Goal: Task Accomplishment & Management: Use online tool/utility

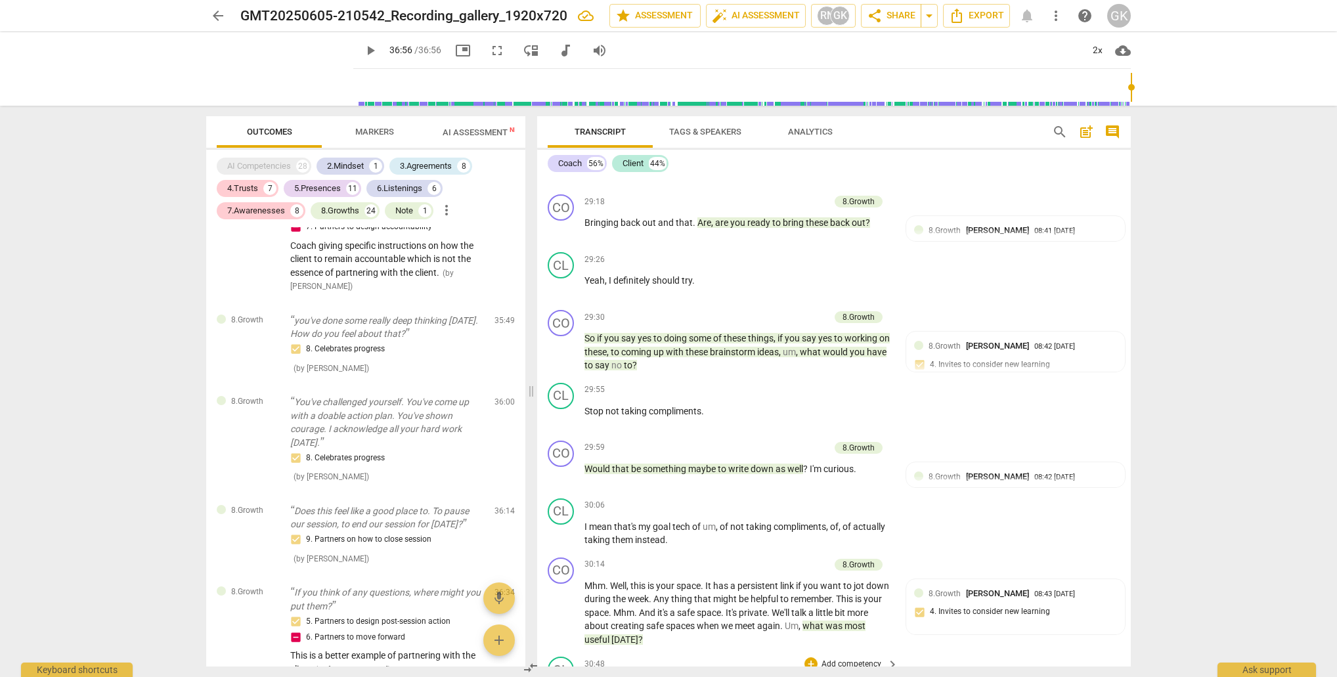
scroll to position [9197, 0]
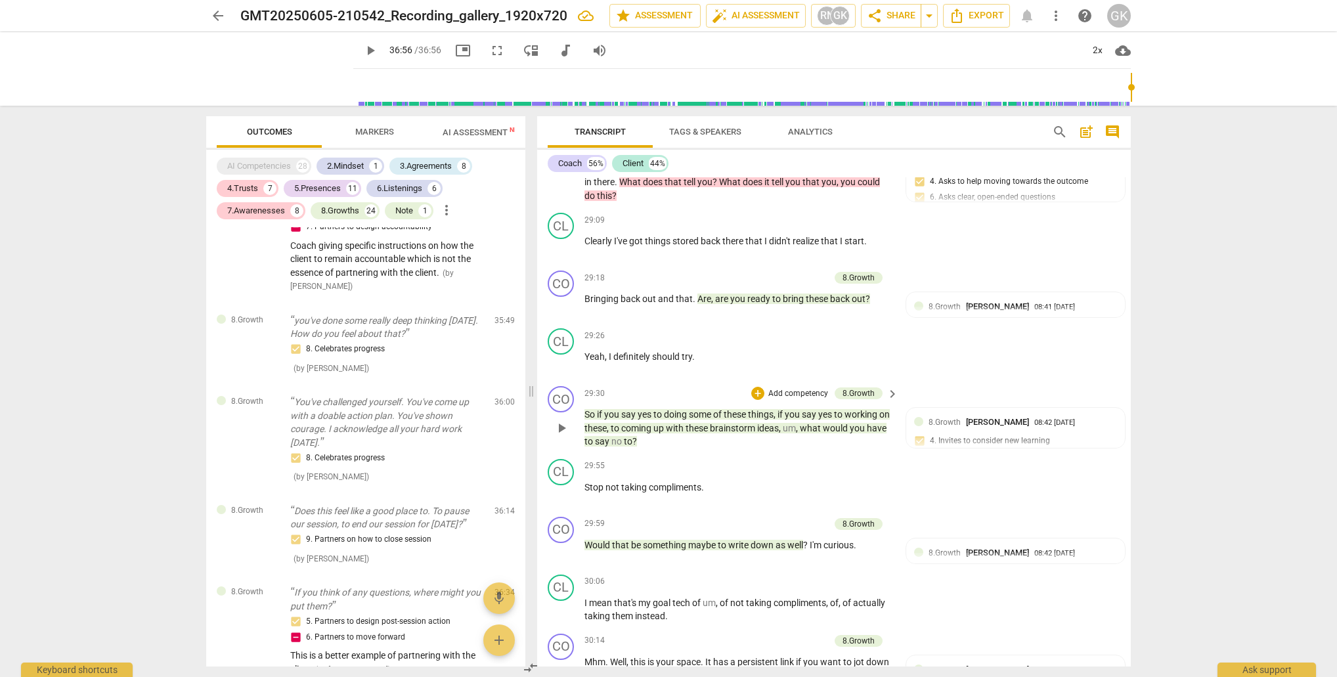
click at [595, 436] on span "to" at bounding box center [589, 441] width 11 height 11
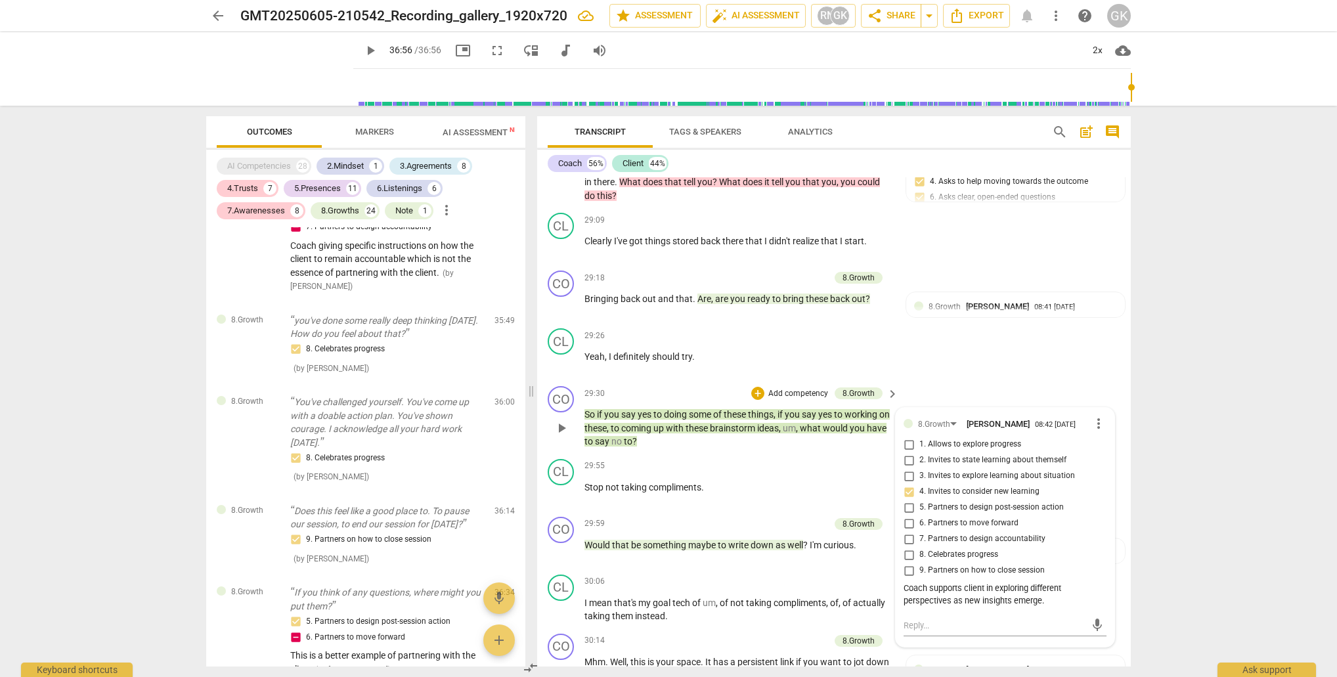
click at [595, 436] on span "to" at bounding box center [589, 441] width 11 height 11
click at [1094, 56] on div "2x" at bounding box center [1096, 50] width 25 height 21
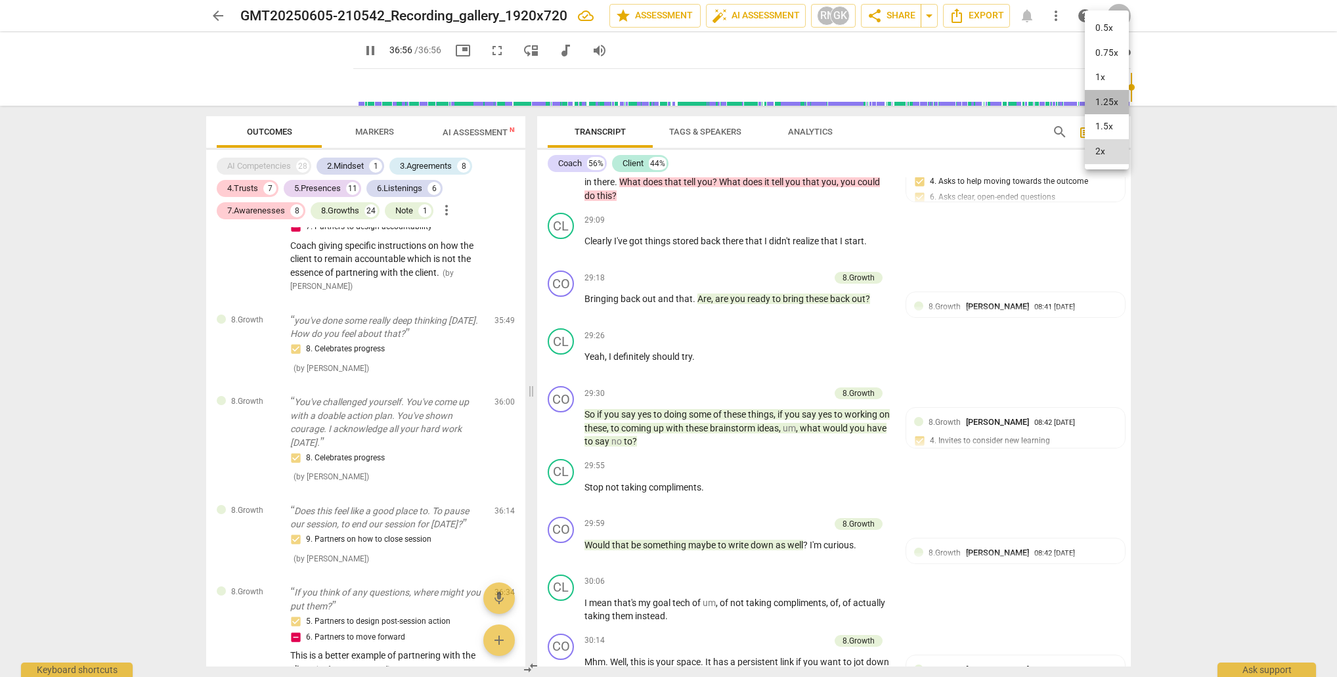
click at [1103, 97] on li "1.25x" at bounding box center [1106, 102] width 44 height 25
type input "1806"
click at [1109, 126] on li "1.5x" at bounding box center [1106, 126] width 44 height 25
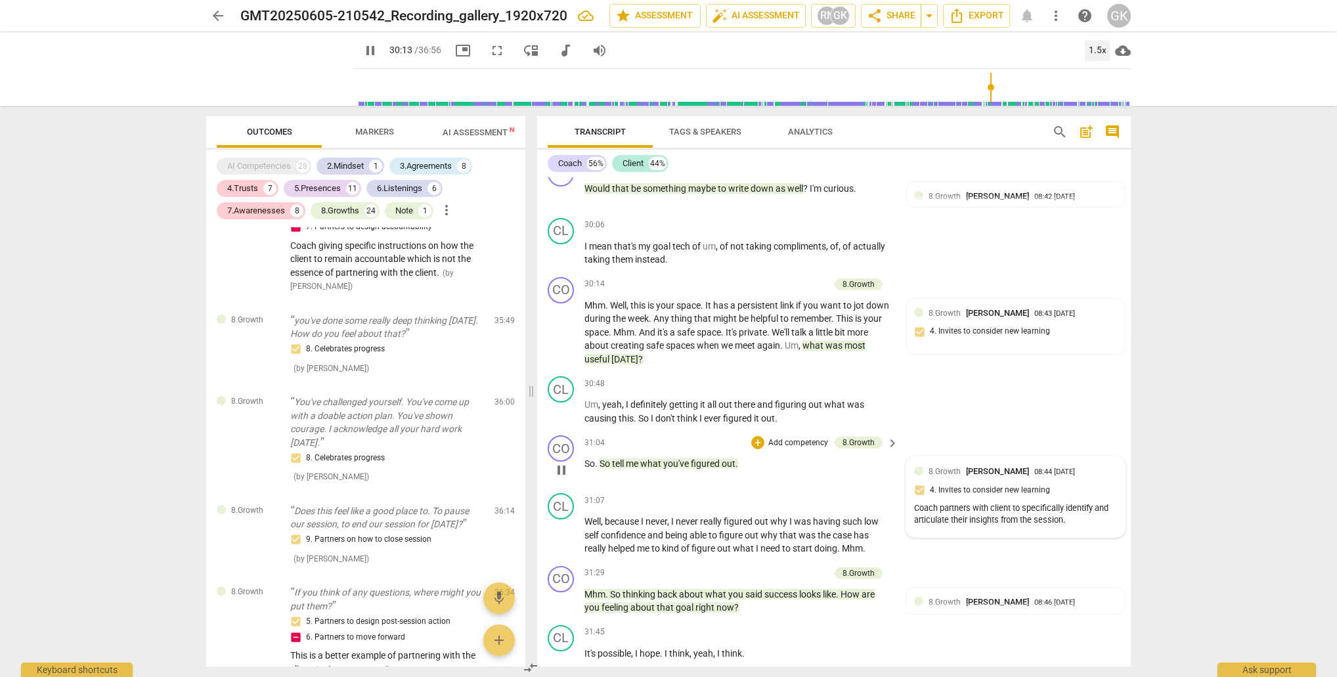
scroll to position [9471, 0]
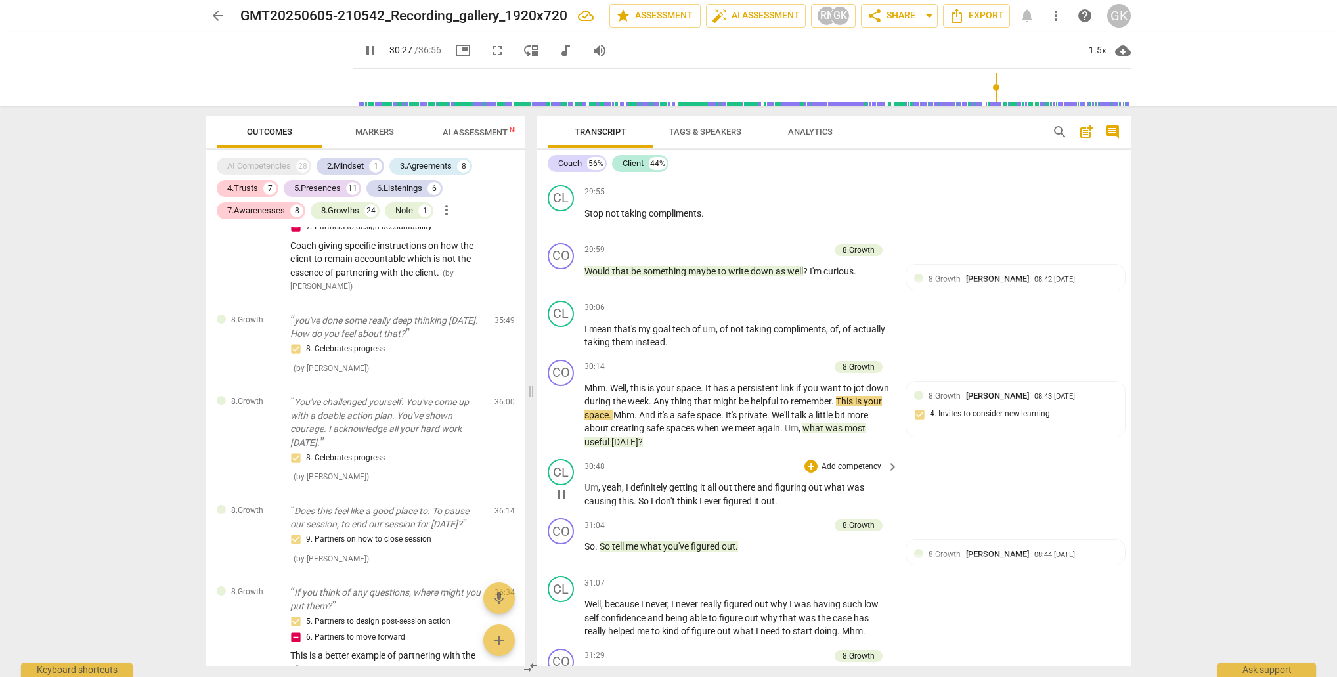
click at [646, 482] on span "definitely" at bounding box center [649, 487] width 39 height 11
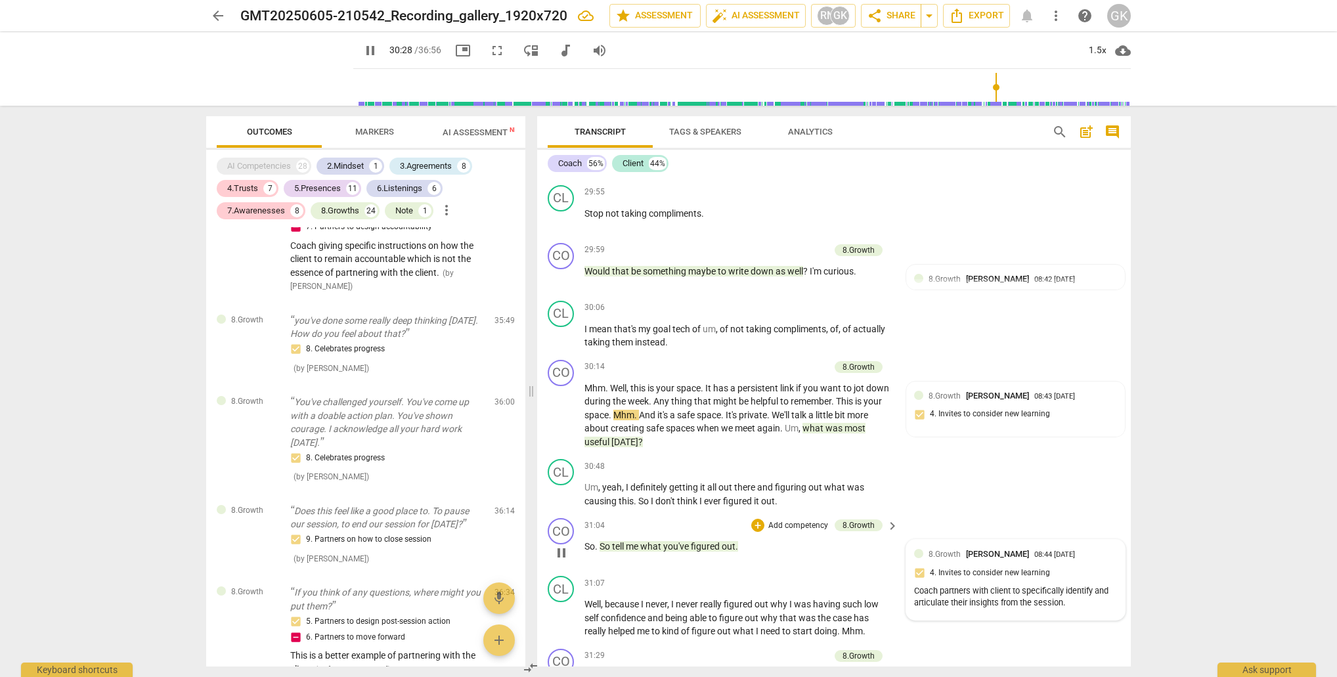
drag, startPoint x: 646, startPoint y: 422, endPoint x: 1032, endPoint y: 488, distance: 391.5
click at [646, 482] on span "definitely" at bounding box center [649, 487] width 39 height 11
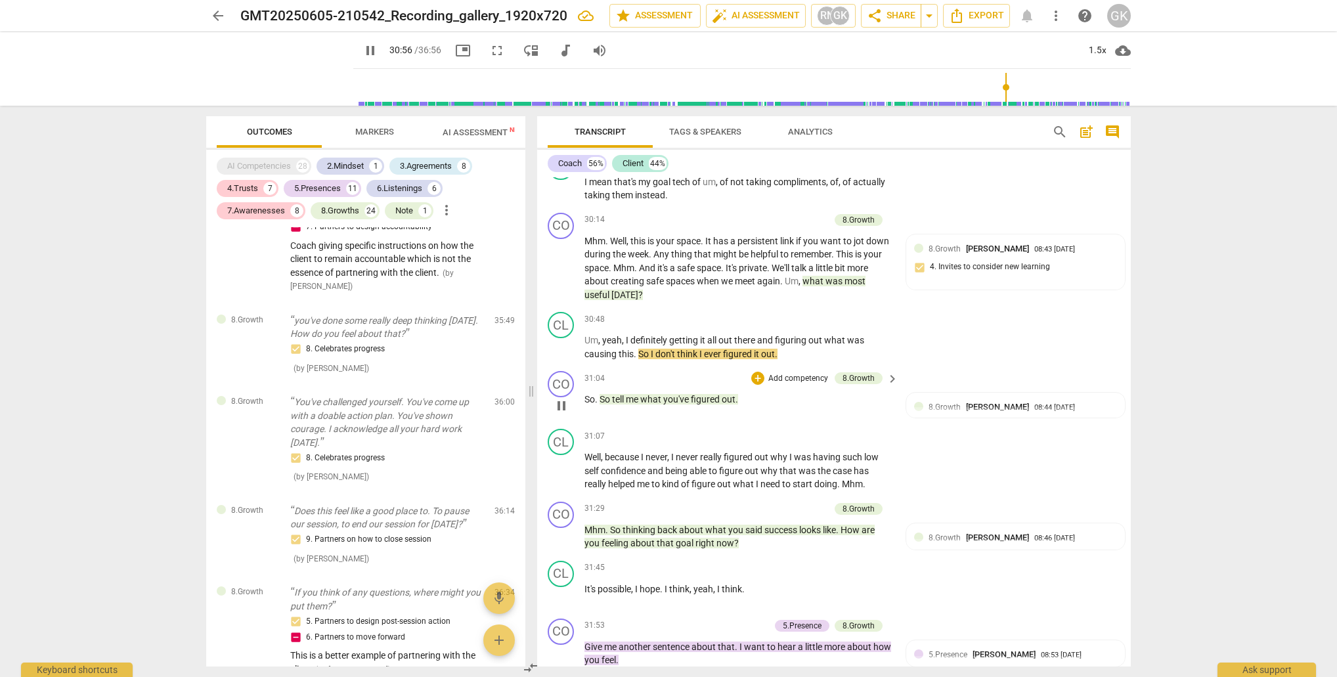
scroll to position [9658, 0]
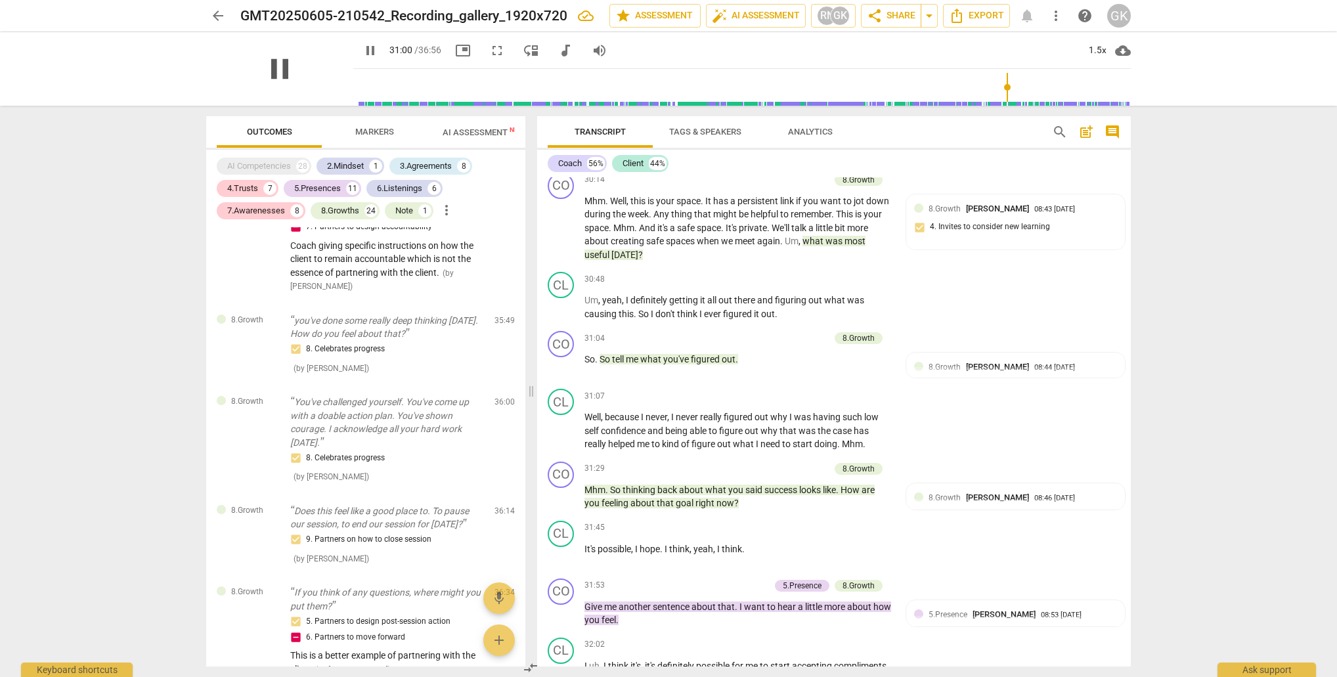
click at [297, 69] on span "pause" at bounding box center [280, 69] width 34 height 34
click at [297, 68] on span "play_arrow" at bounding box center [280, 69] width 34 height 34
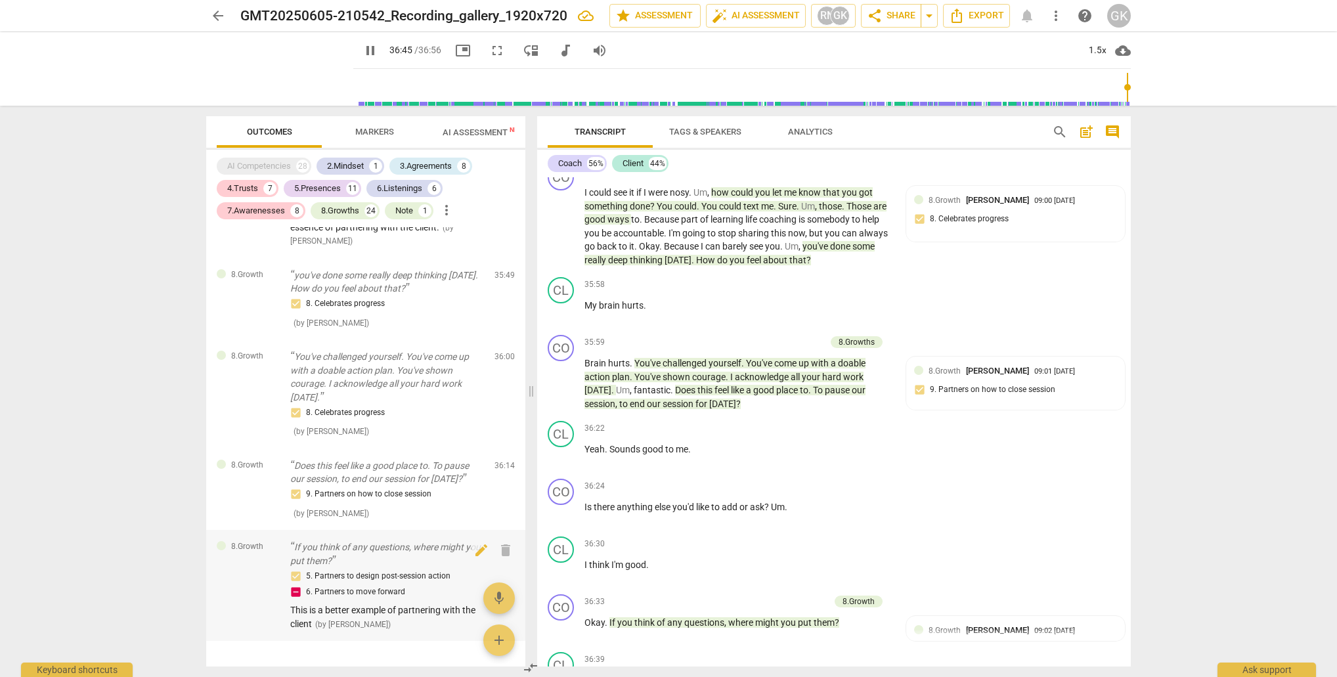
scroll to position [0, 0]
click at [477, 542] on span "edit" at bounding box center [481, 550] width 16 height 16
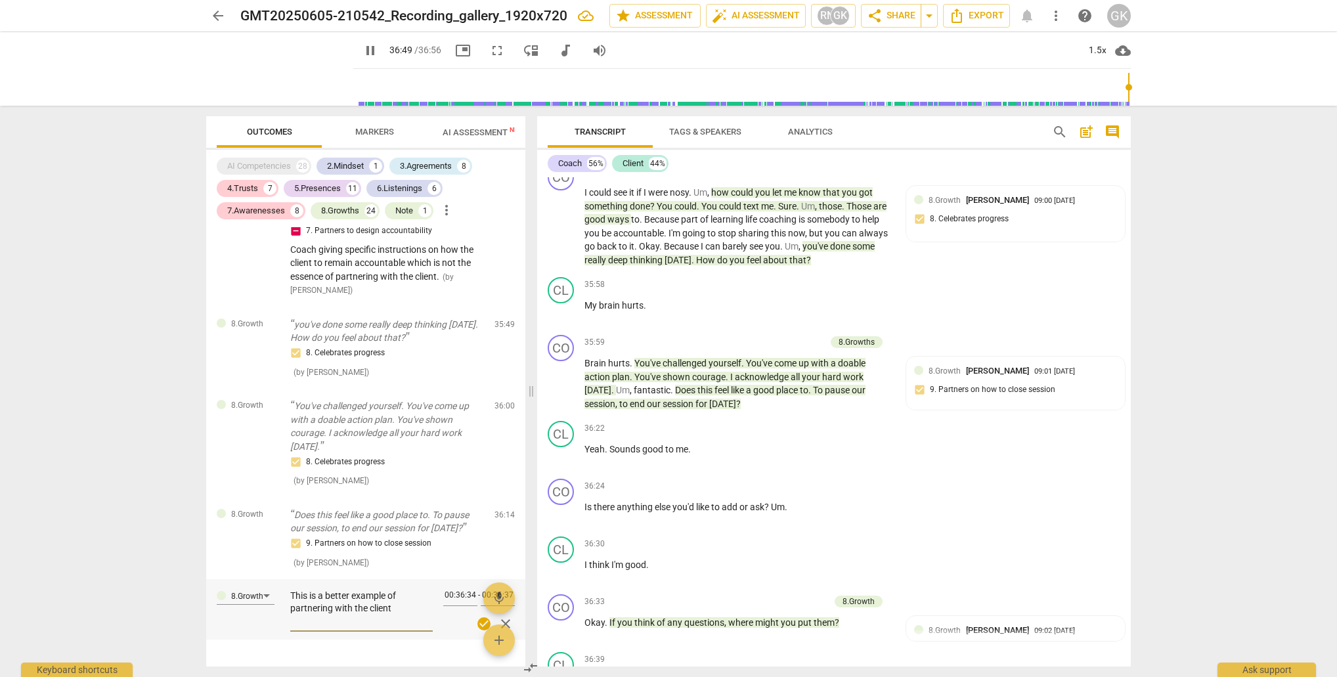
scroll to position [11577, 0]
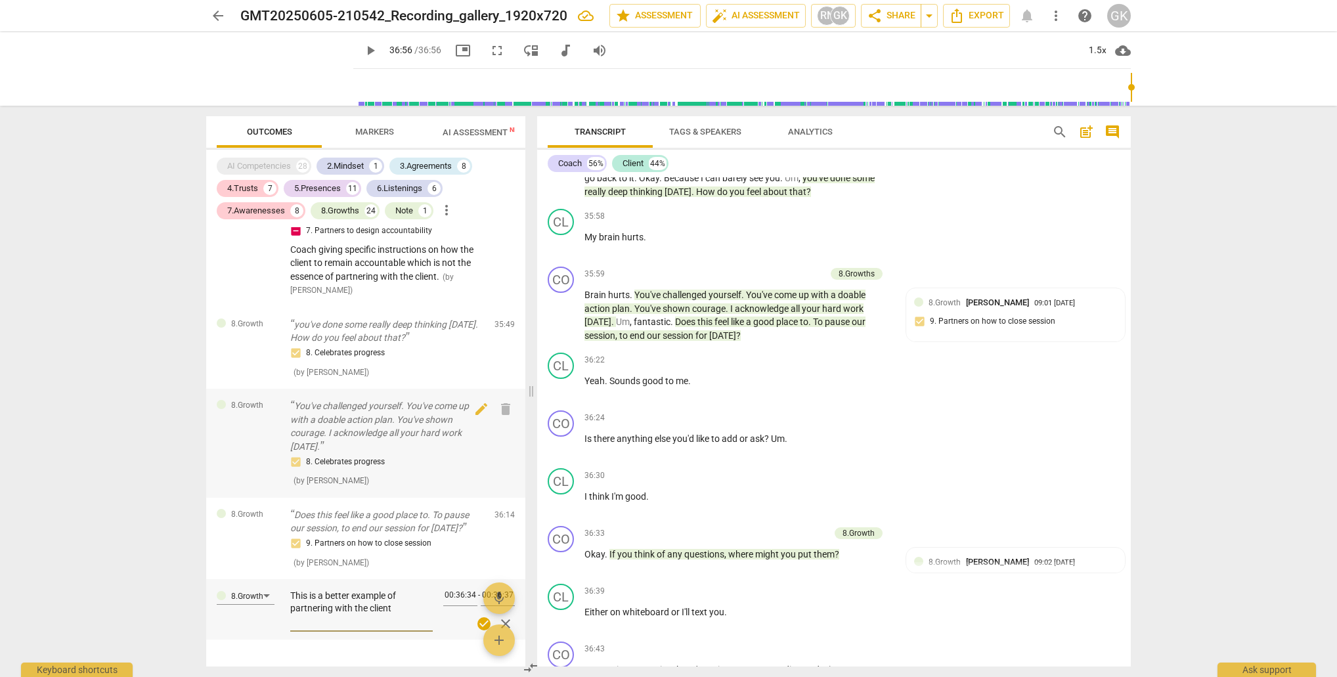
type input "2216"
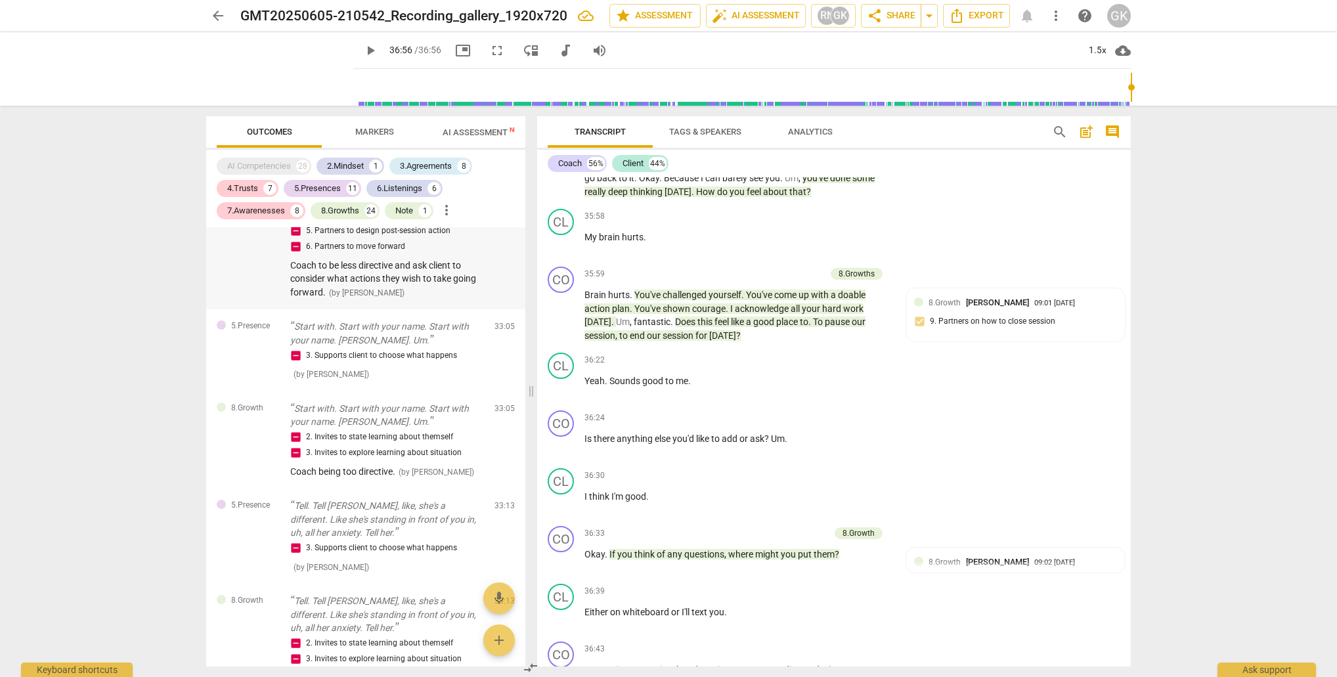
scroll to position [4982, 0]
click at [475, 320] on span "edit" at bounding box center [481, 328] width 16 height 16
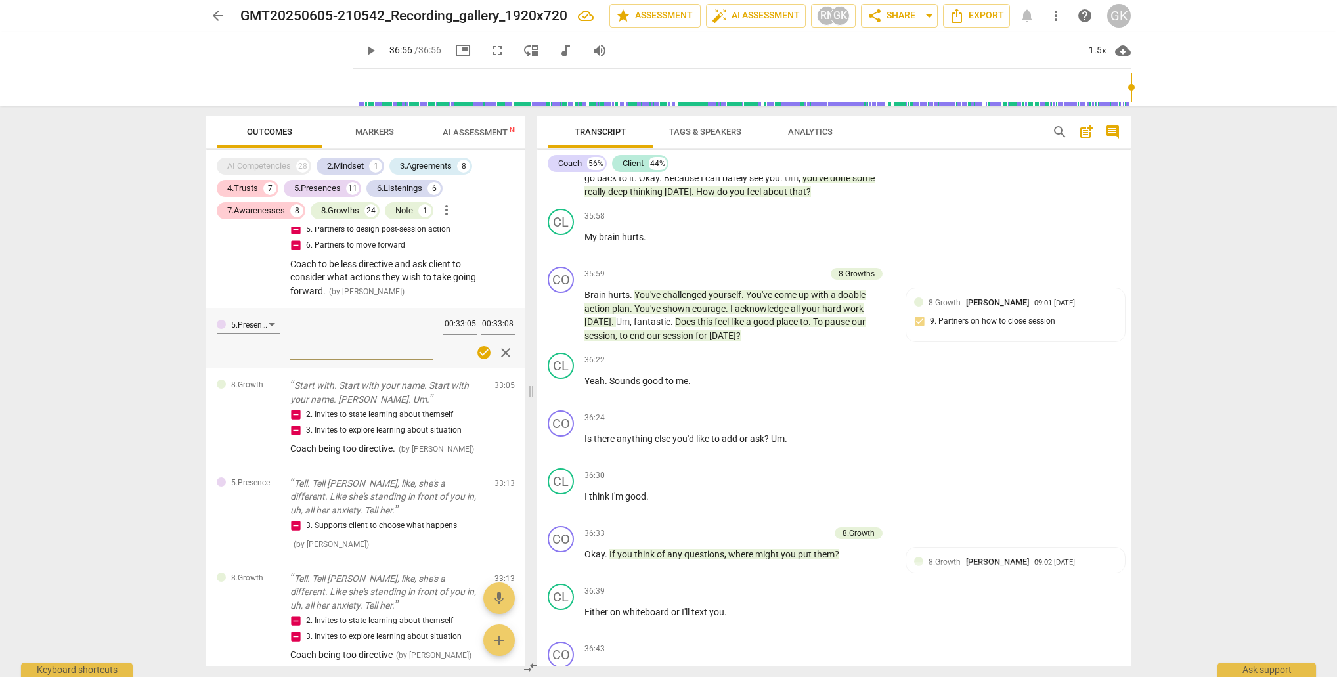
type textarea "C"
type textarea "Co"
type textarea "Coa"
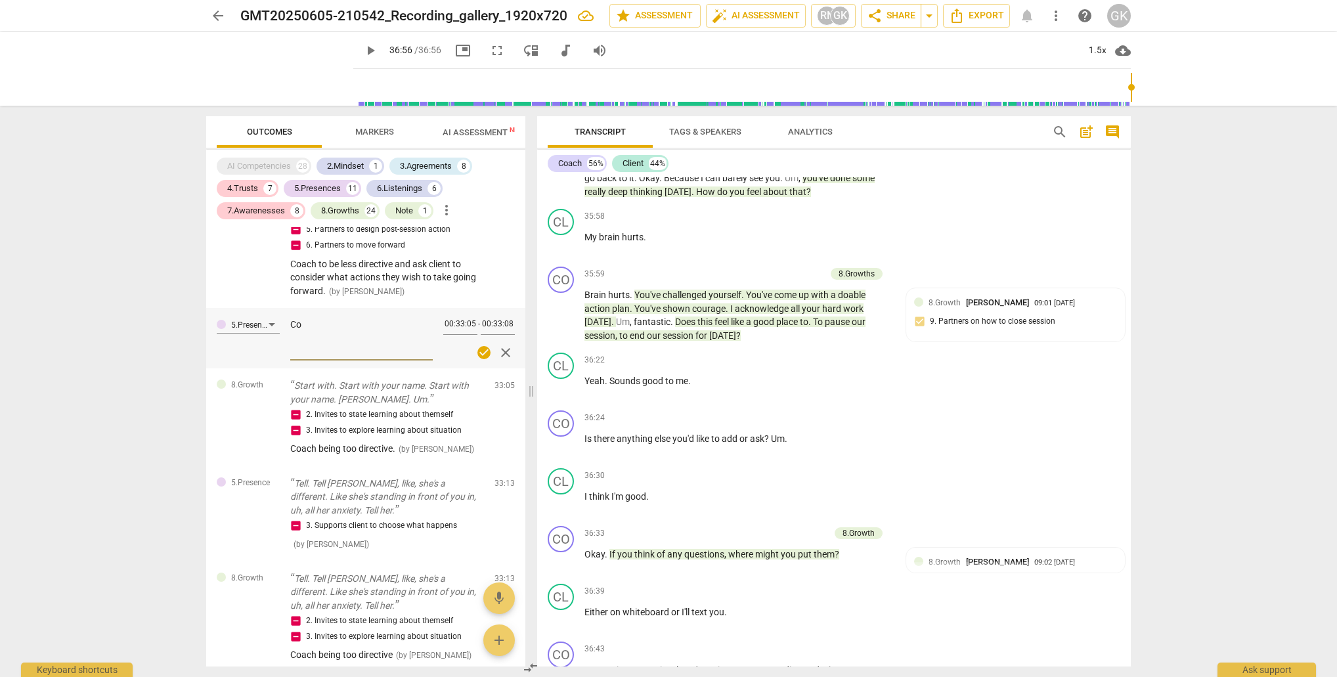
type textarea "Coa"
type textarea "Coac"
type textarea "Coach"
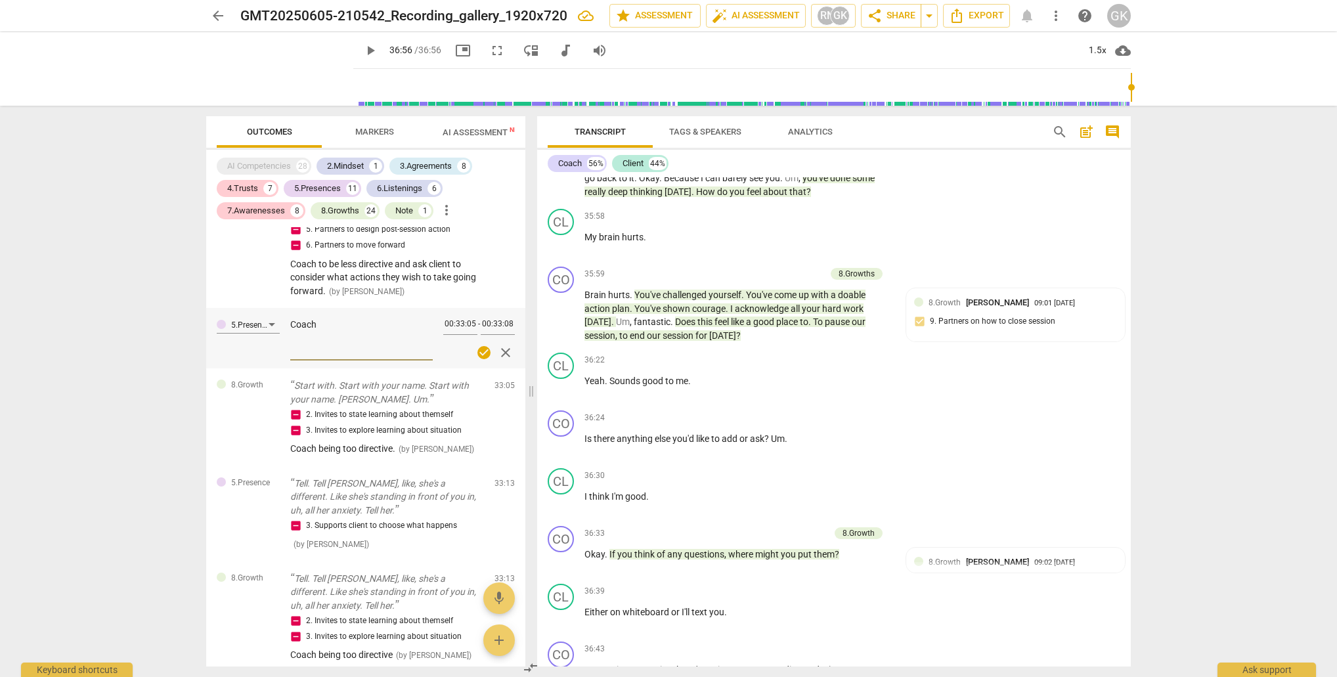
type textarea "Coach"
type textarea "Coach a"
type textarea "Coach ag"
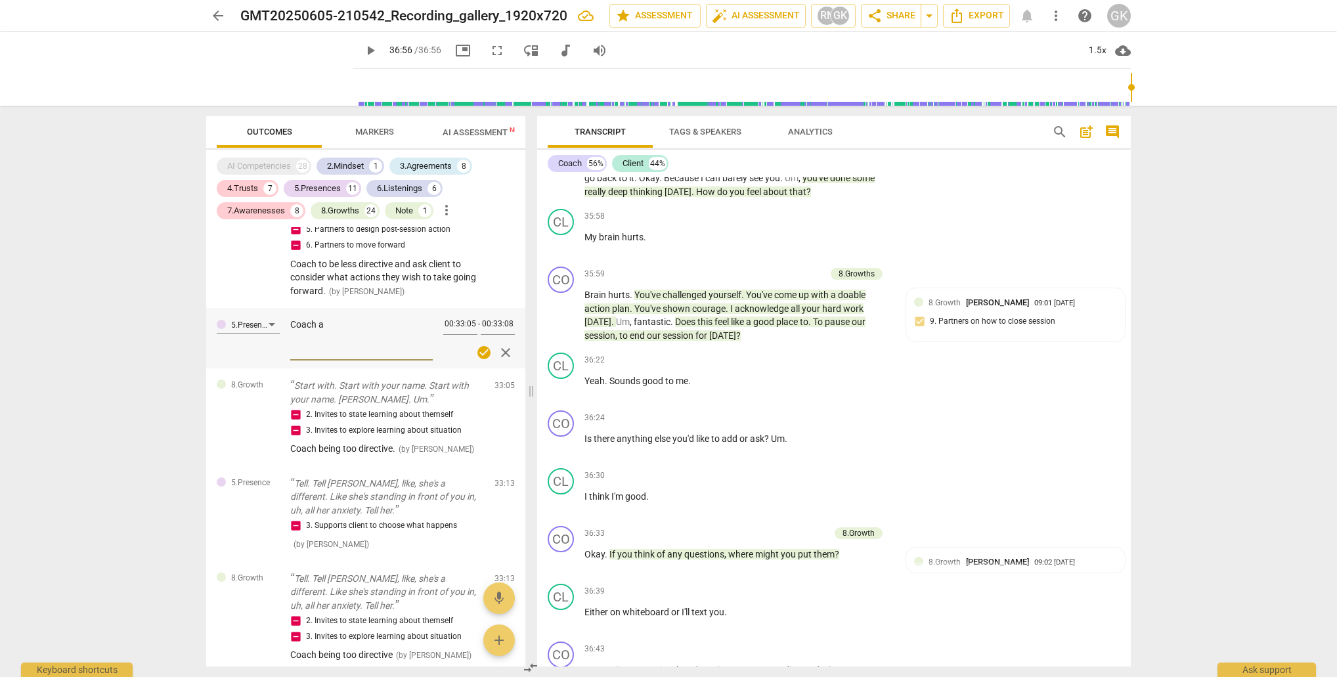
type textarea "Coach ag"
type textarea "Coach [PERSON_NAME]"
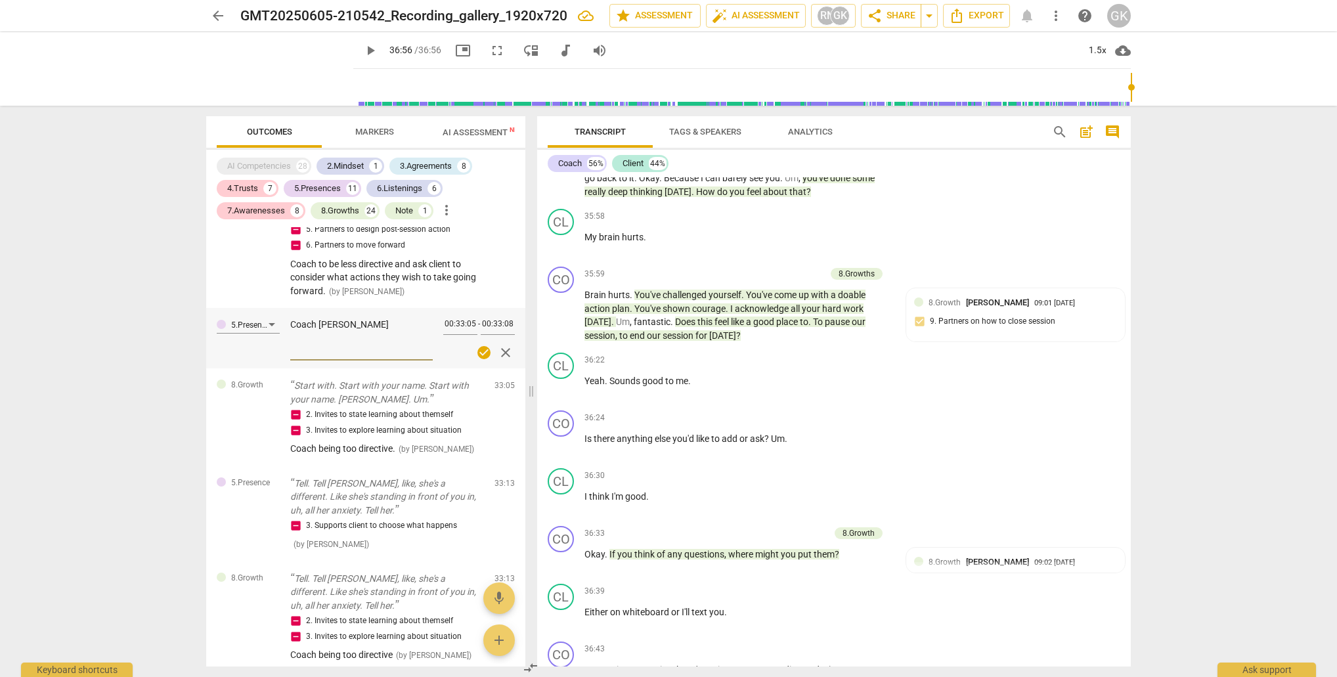
type textarea "Coach again"
type textarea "Coach again b"
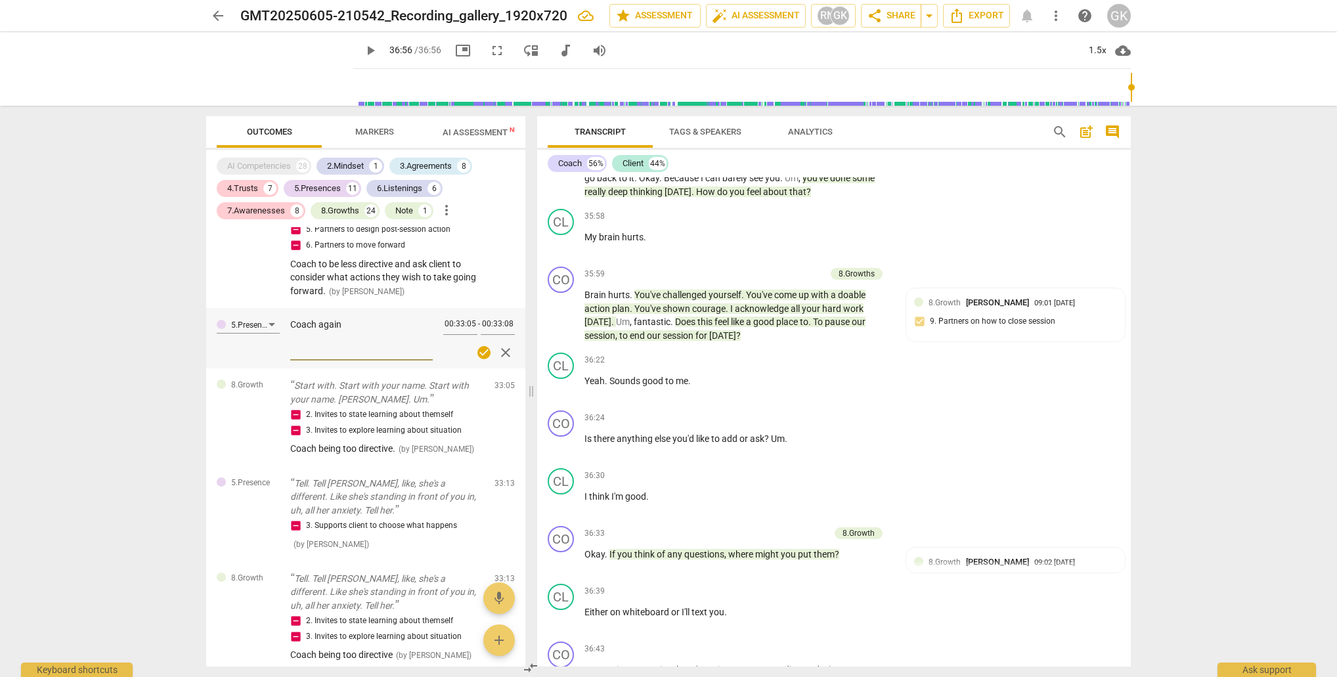
type textarea "Coach again b"
type textarea "Coach again be"
type textarea "Coach again bei"
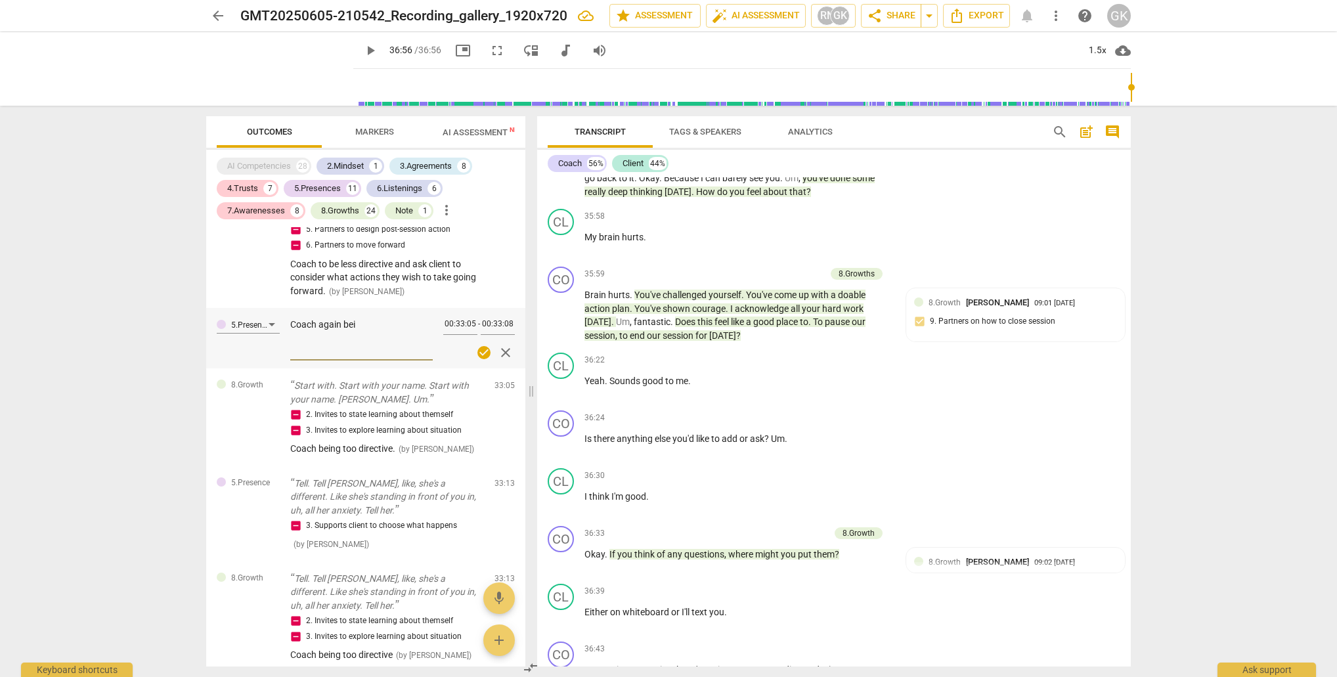
type textarea "Coach again bein"
type textarea "Coach again being"
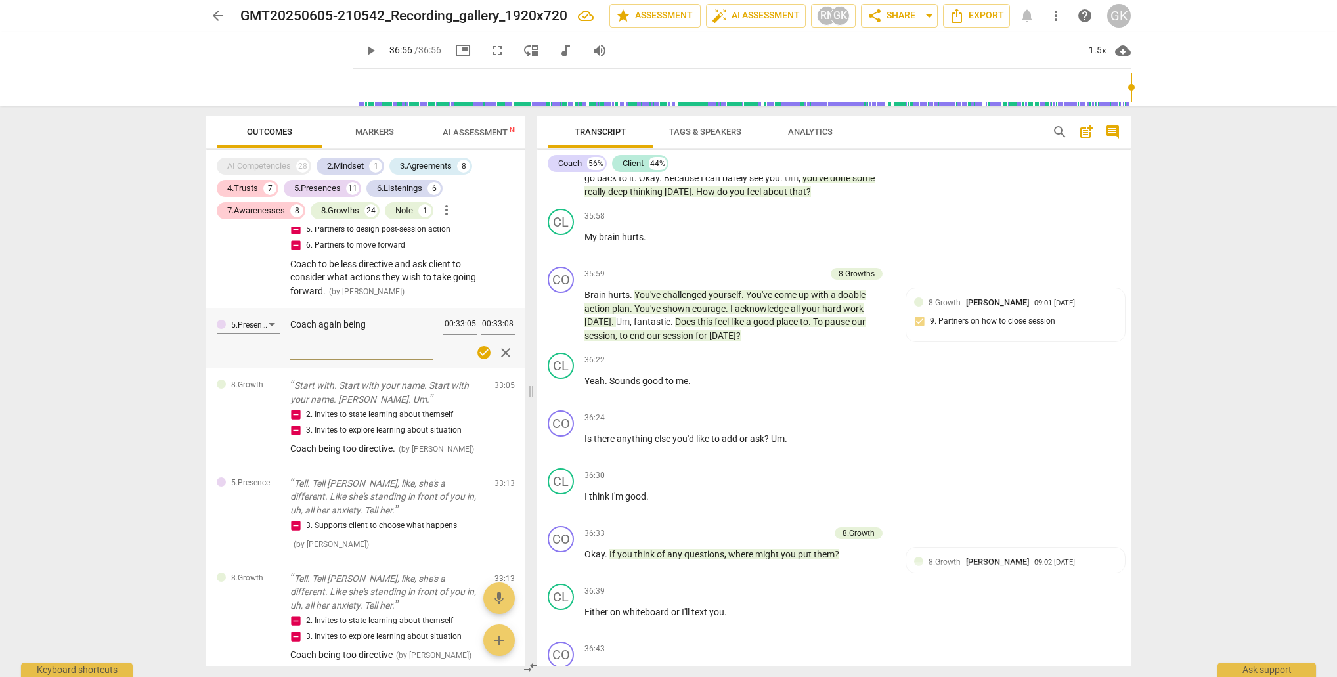
type textarea "Coach again being"
type textarea "Coach again being d"
type textarea "Coach again being di"
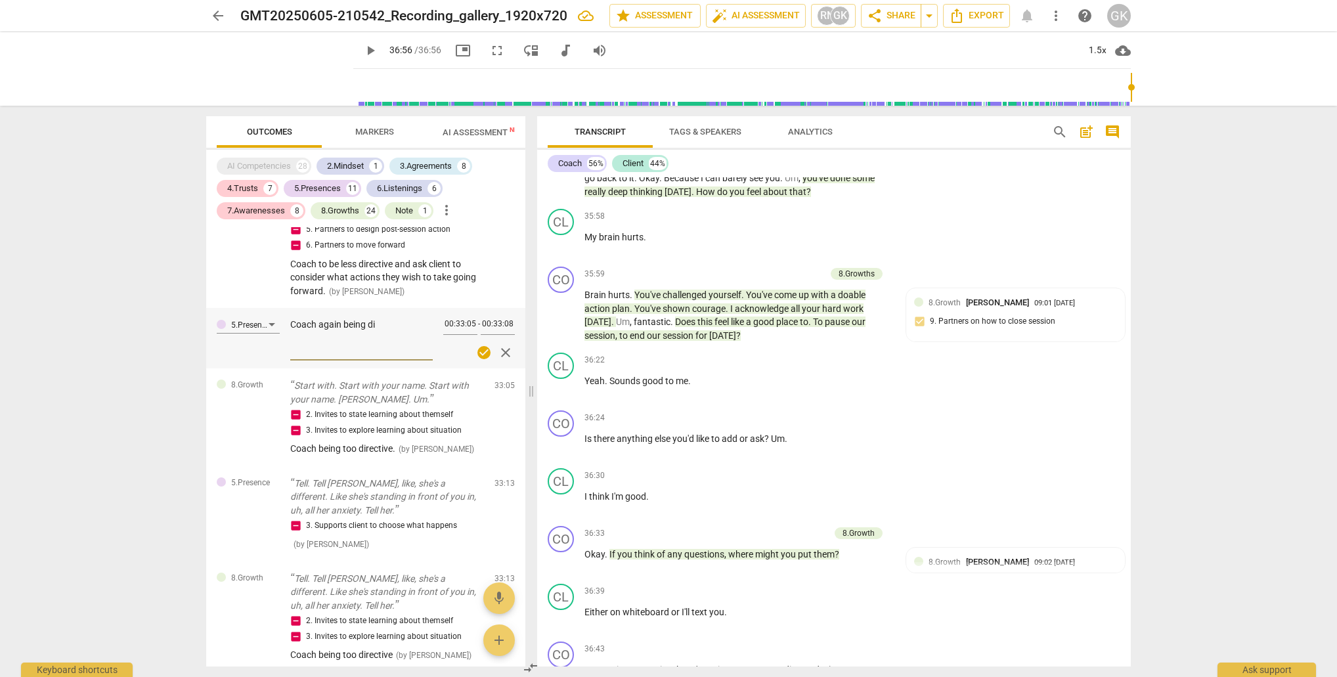
type textarea "Coach again being dir"
type textarea "Coach again being dire"
type textarea "Coach again being direc"
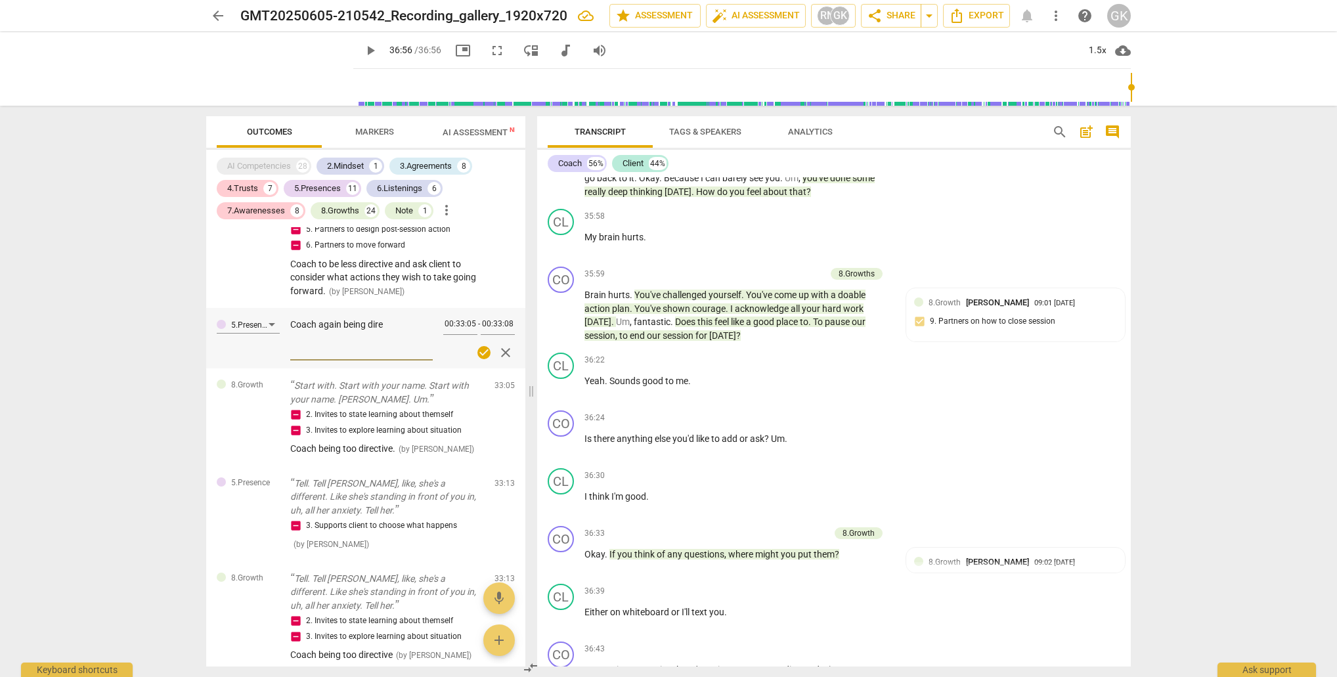
type textarea "Coach again being direc"
type textarea "Coach again being direct"
type textarea "Coach again being directi"
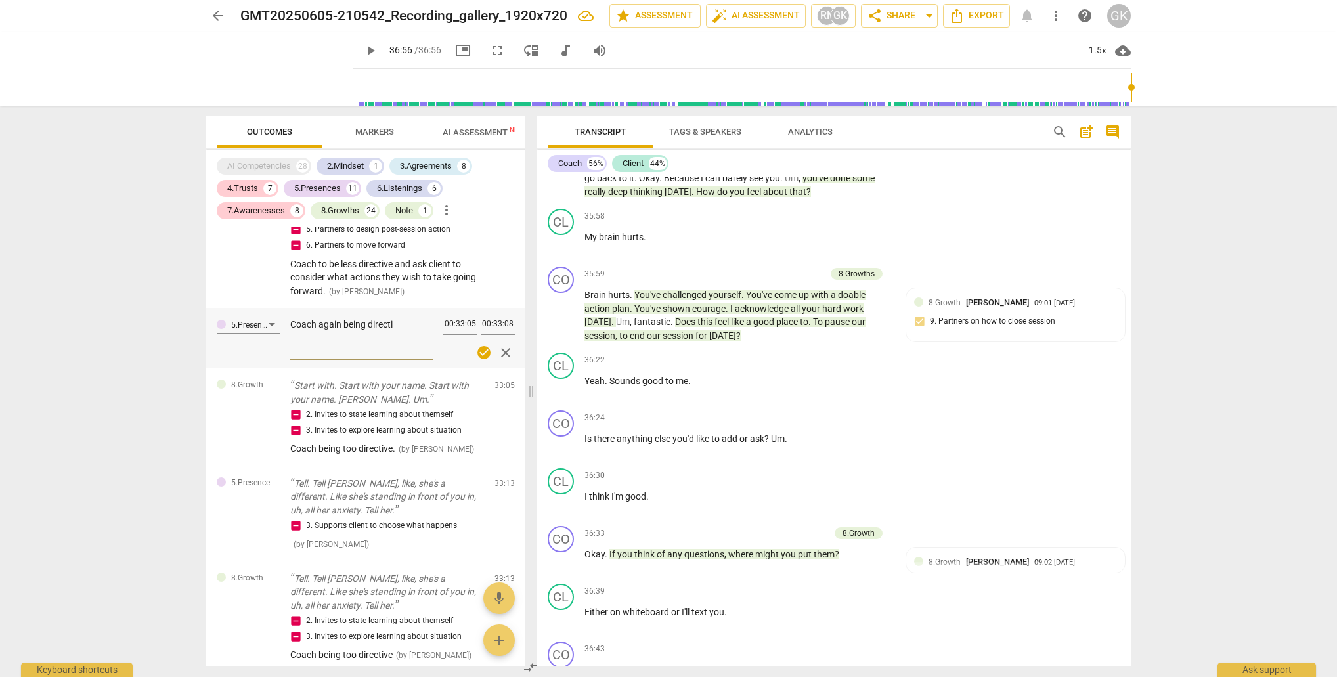
type textarea "Coach again being directiv"
type textarea "Coach again being directive"
type textarea "Coach again being directive."
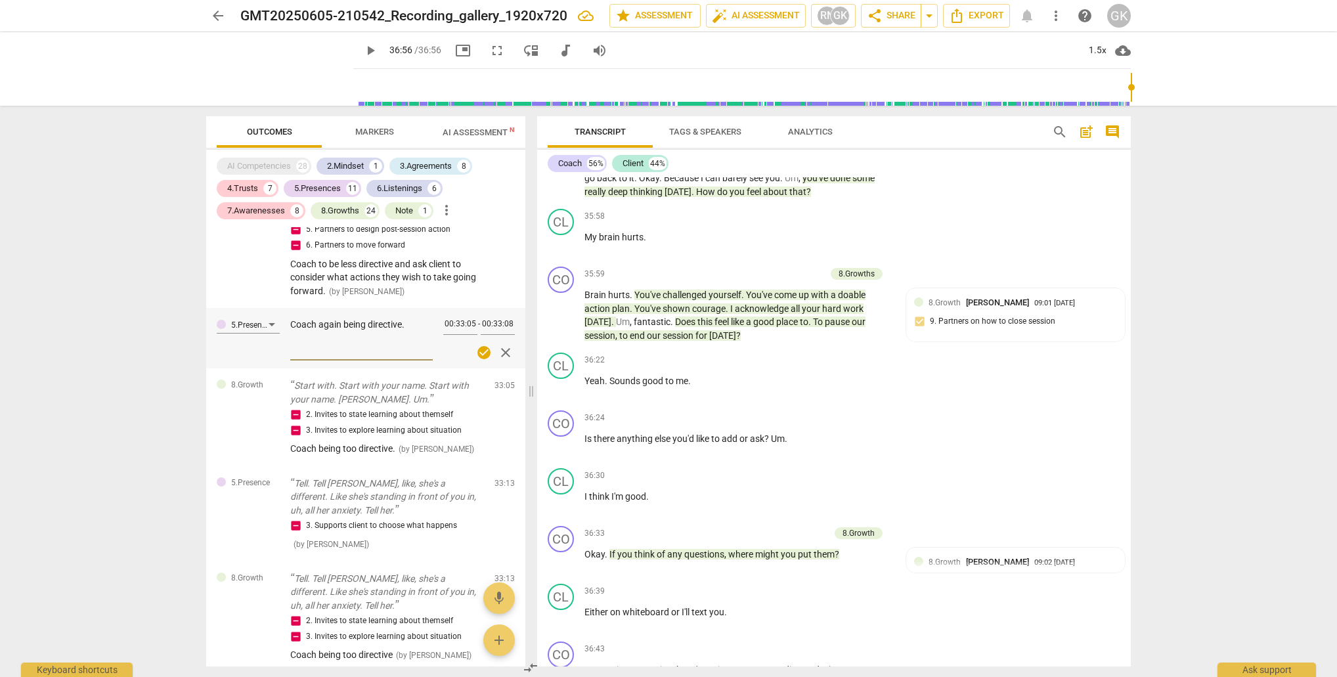
type textarea "Coach again being directive."
click at [477, 345] on span "check_circle" at bounding box center [484, 353] width 16 height 16
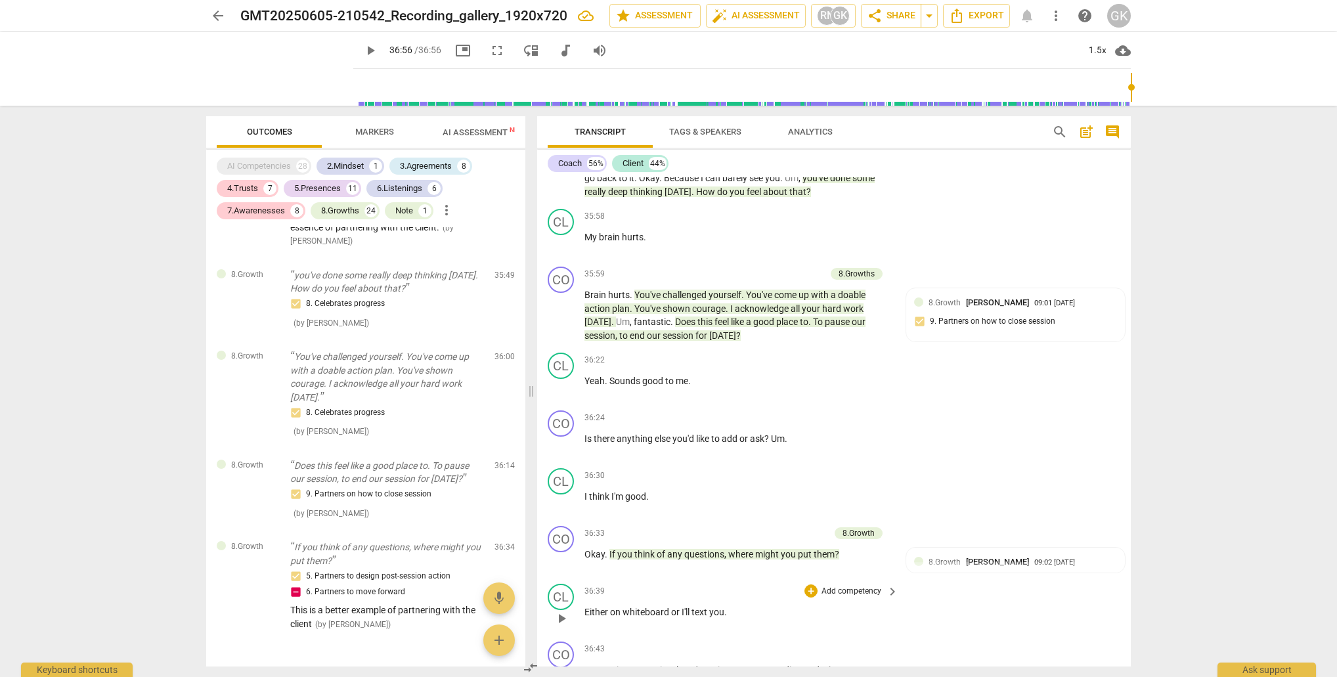
scroll to position [0, 0]
click at [476, 542] on span "edit" at bounding box center [481, 550] width 16 height 16
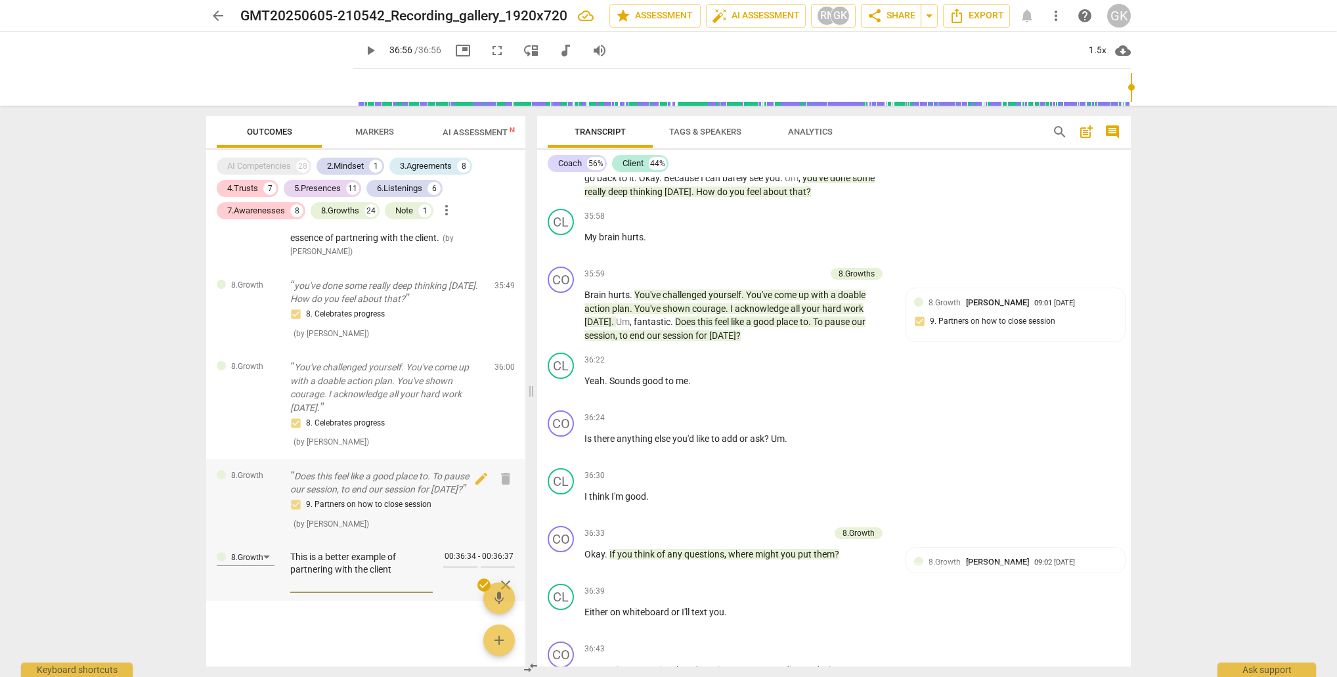
scroll to position [6255, 0]
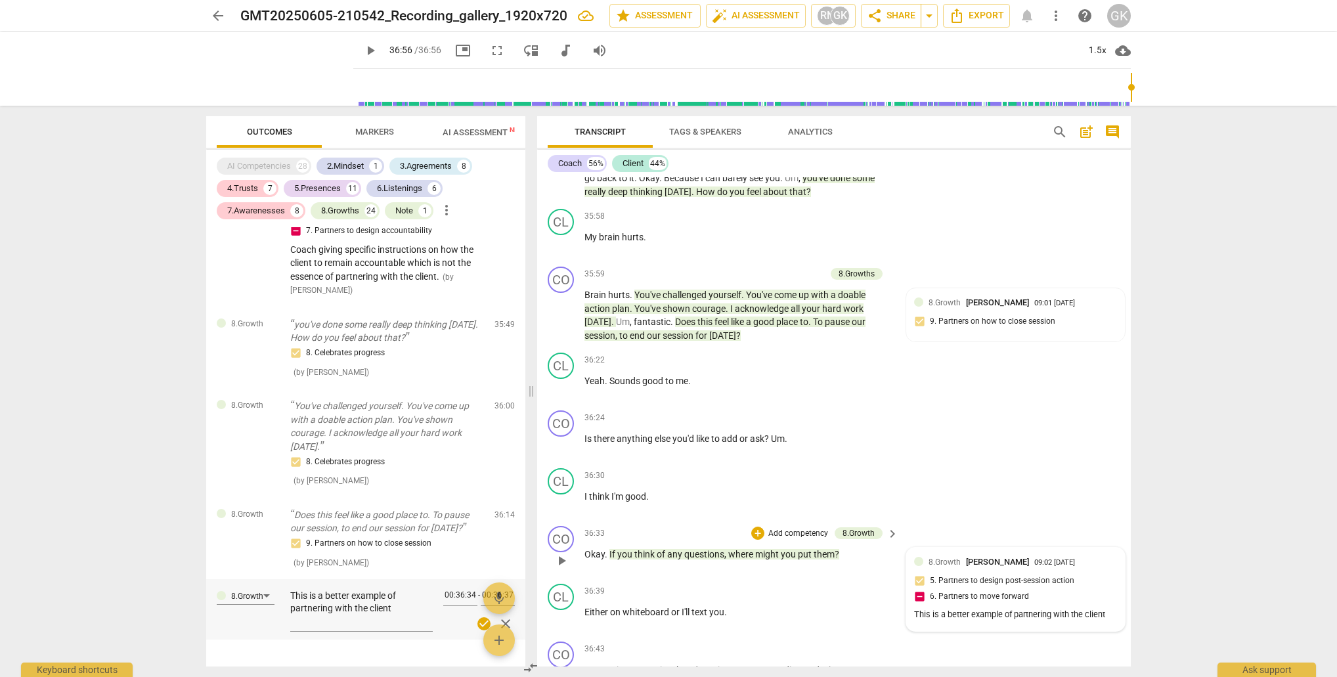
click at [1034, 559] on div "09:02 [DATE]" at bounding box center [1054, 563] width 41 height 9
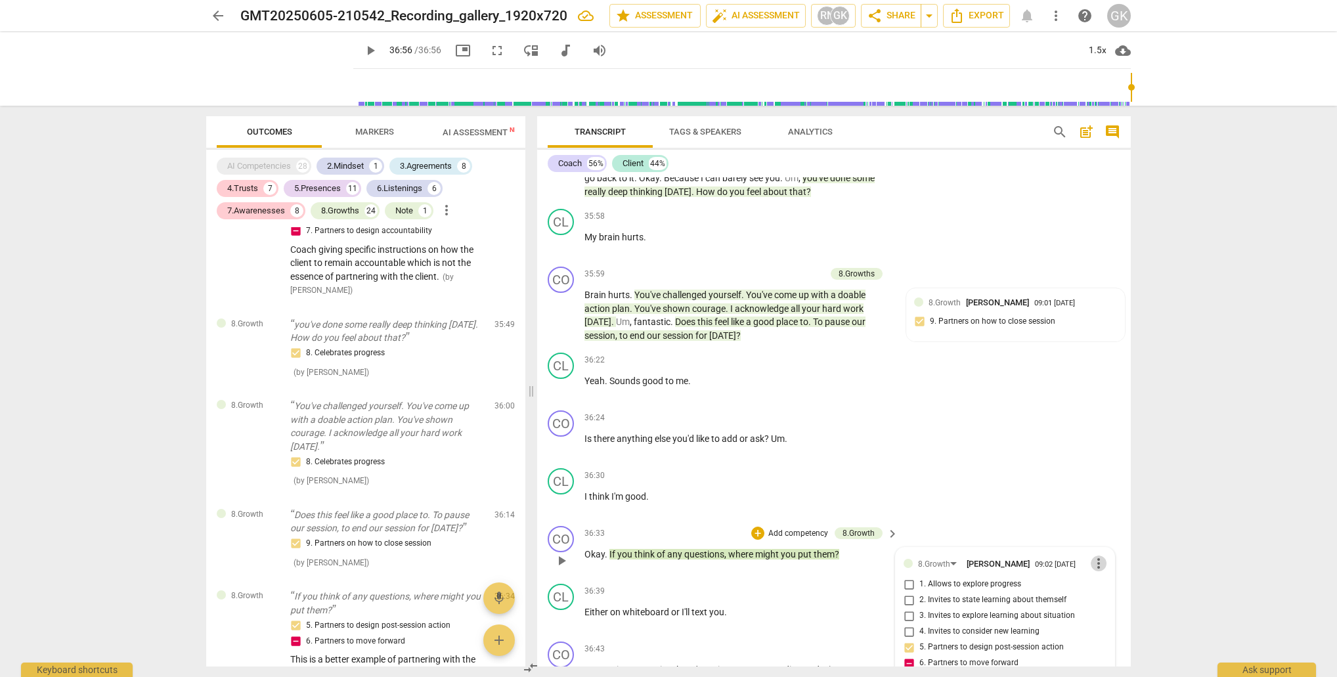
click at [1094, 555] on span "more_vert" at bounding box center [1098, 563] width 16 height 16
click at [1100, 486] on li "Edit" at bounding box center [1108, 487] width 45 height 25
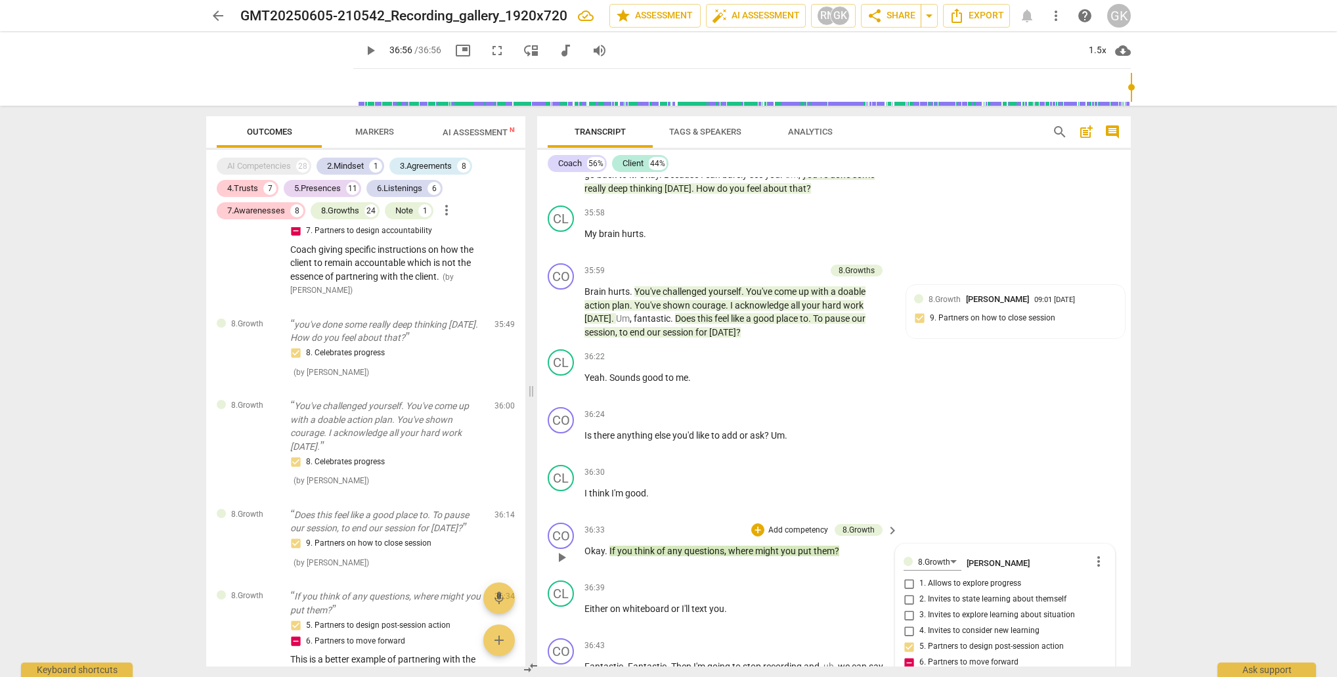
click at [908, 589] on div "8.Growth [PERSON_NAME] more_vert 1. Allows to explore progress 2. Invites to st…" at bounding box center [1004, 664] width 203 height 225
click at [907, 586] on div "8.Growth [PERSON_NAME] more_vert 1. Allows to explore progress 2. Invites to st…" at bounding box center [1004, 664] width 203 height 225
click at [905, 586] on div "8.Growth [PERSON_NAME] more_vert 1. Allows to explore progress 2. Invites to st…" at bounding box center [1004, 664] width 203 height 225
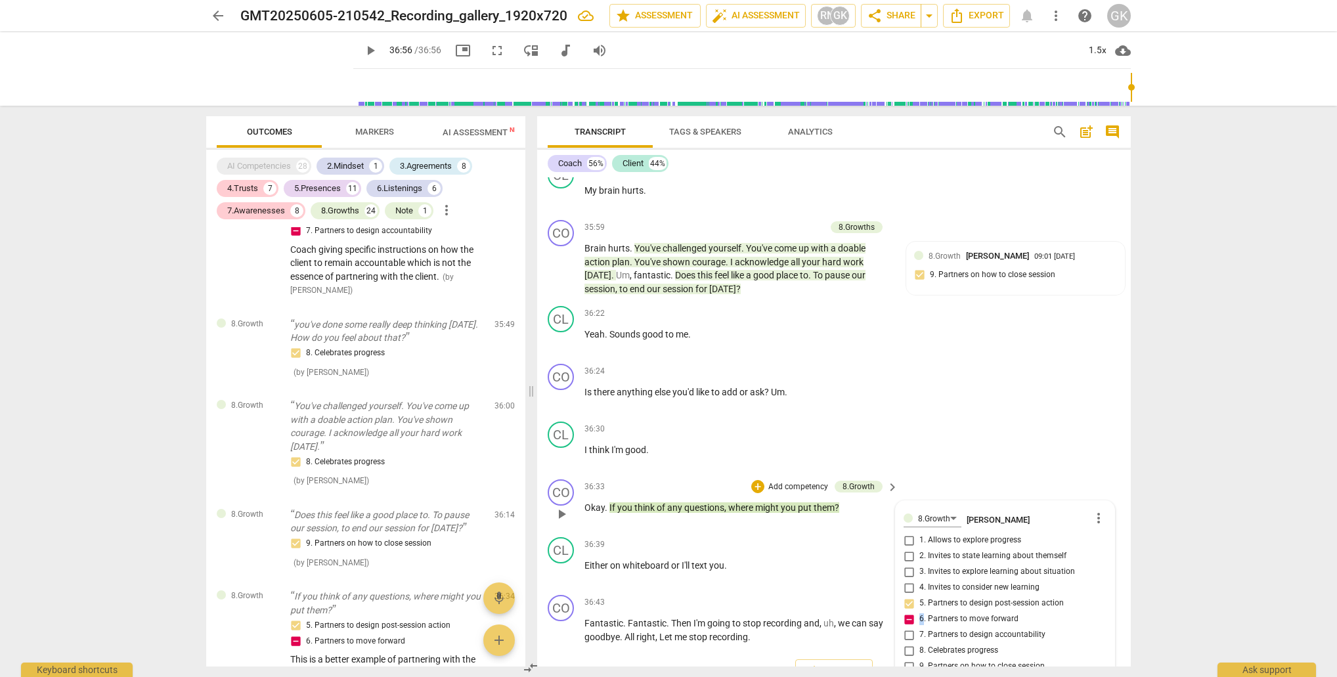
scroll to position [11623, 0]
click at [906, 542] on div "8.Growth [PERSON_NAME] more_vert 1. Allows to explore progress 2. Invites to st…" at bounding box center [1004, 621] width 203 height 225
click at [1102, 502] on div "8.Growth [PERSON_NAME] more_vert 1. Allows to explore progress 2. Invites to st…" at bounding box center [1004, 622] width 219 height 241
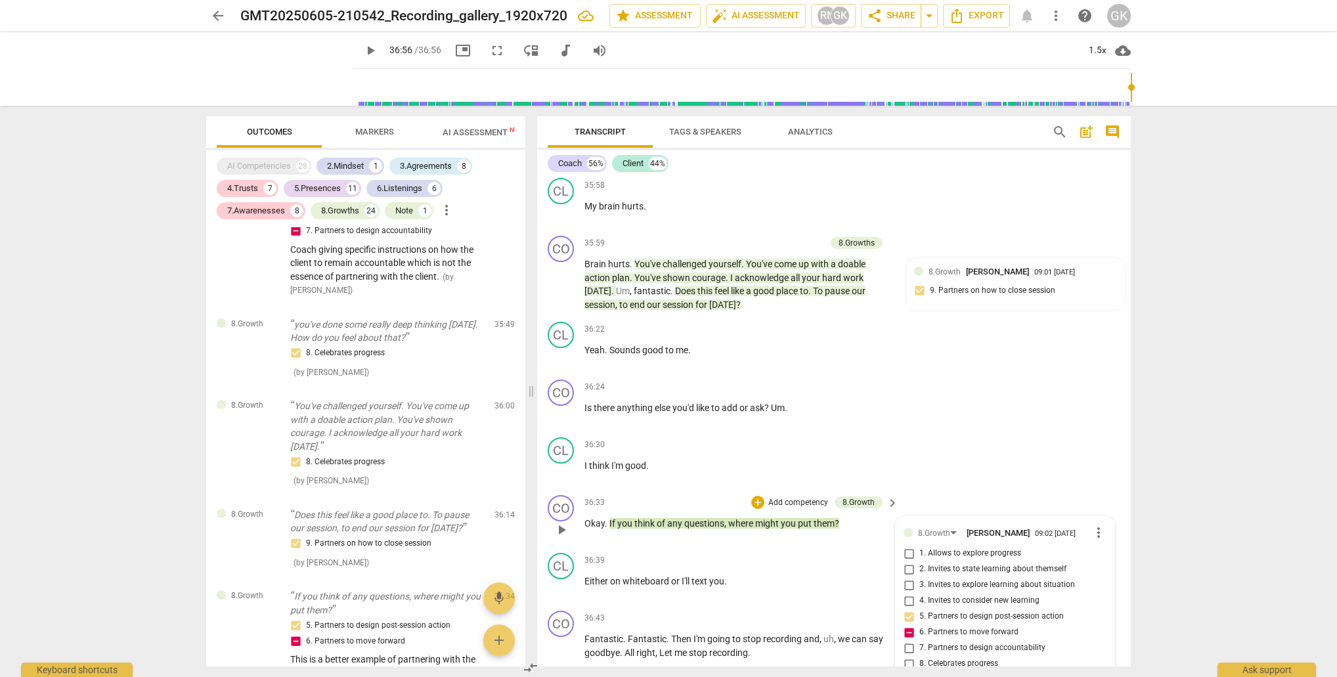
click at [1093, 517] on div "8.Growth [PERSON_NAME] 09:02 [DATE] more_vert 1. Allows to explore progress 2. …" at bounding box center [1004, 630] width 219 height 226
click at [1093, 524] on span "more_vert" at bounding box center [1098, 532] width 16 height 16
click at [1108, 456] on li "Edit" at bounding box center [1108, 456] width 45 height 25
click at [905, 558] on div "8.Growth [PERSON_NAME] more_vert 1. Allows to explore progress 2. Invites to st…" at bounding box center [1004, 636] width 203 height 225
click at [906, 558] on div "8.Growth [PERSON_NAME] more_vert 1. Allows to explore progress 2. Invites to st…" at bounding box center [1004, 636] width 203 height 225
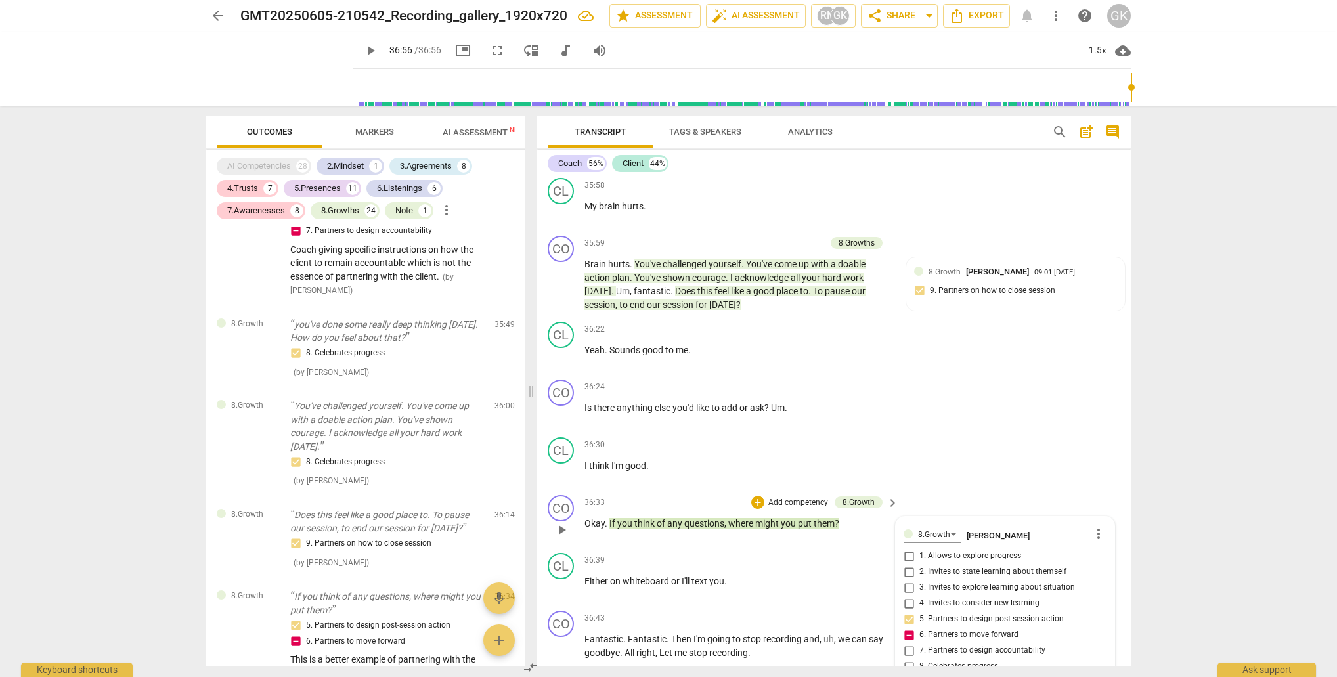
click at [906, 558] on div "8.Growth [PERSON_NAME] more_vert 1. Allows to explore progress 2. Invites to st…" at bounding box center [1004, 636] width 203 height 225
drag, startPoint x: 902, startPoint y: 633, endPoint x: 1138, endPoint y: 629, distance: 236.4
click at [1139, 629] on div "Transcript Tags & Speakers Analytics search post_add comment Coach 56% Client 4…" at bounding box center [836, 391] width 609 height 571
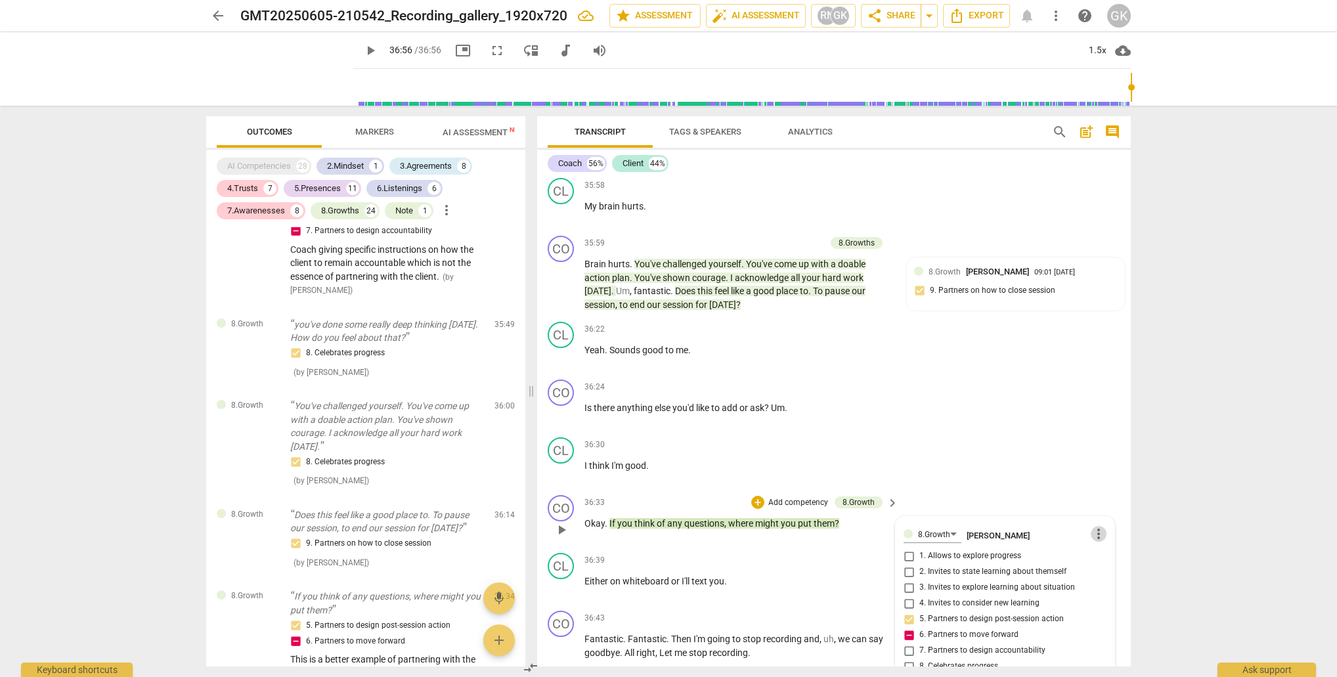
click at [1095, 526] on span "more_vert" at bounding box center [1098, 534] width 16 height 16
click at [1097, 487] on li "Delete" at bounding box center [1108, 481] width 45 height 25
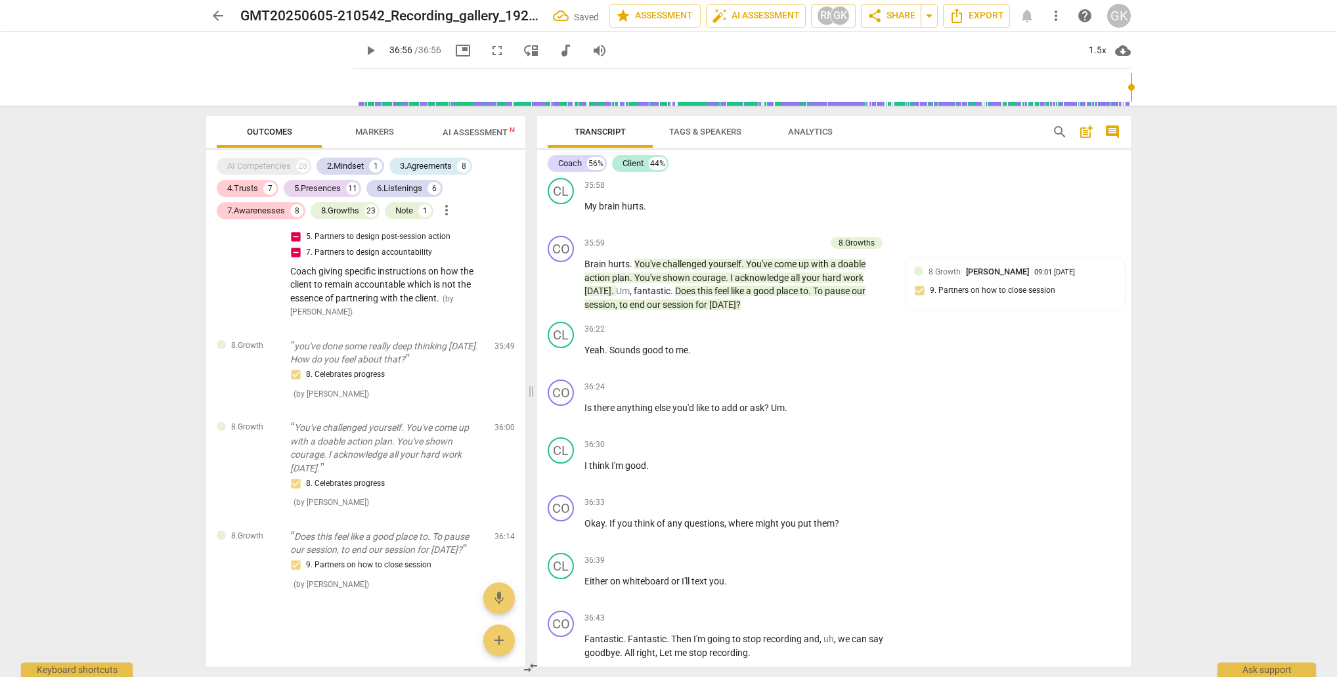
scroll to position [11577, 0]
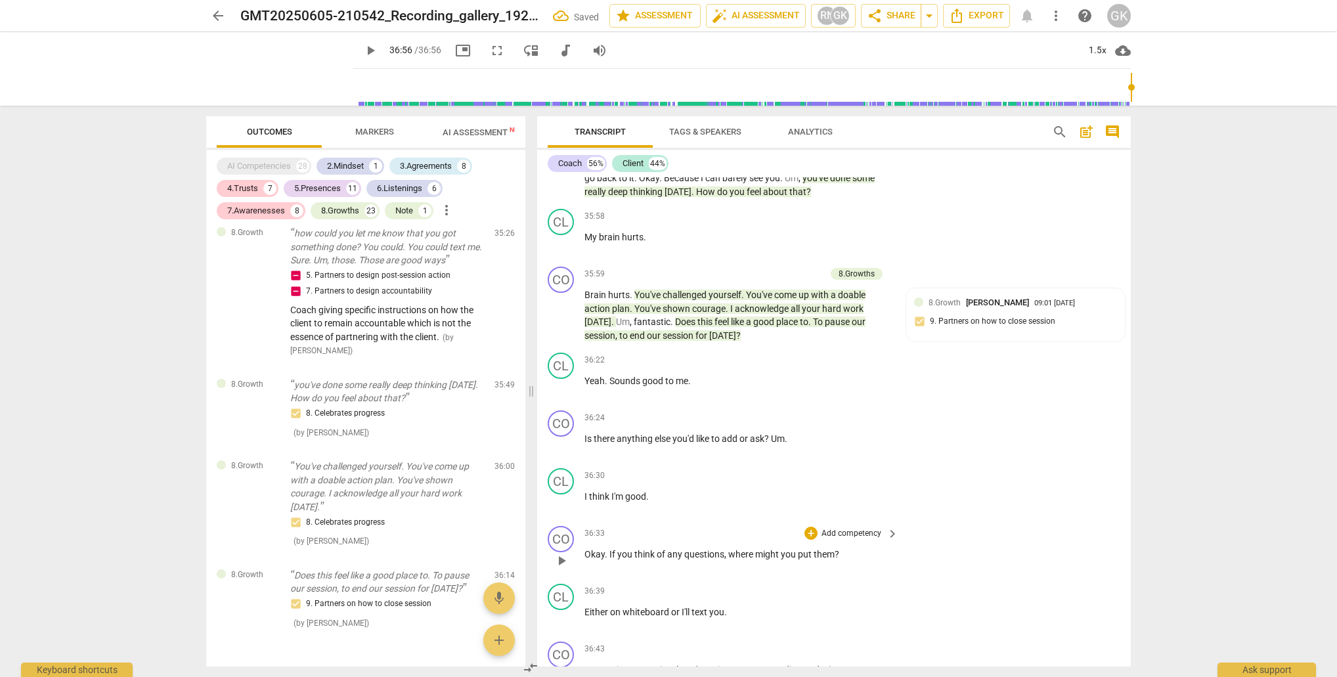
click at [832, 528] on p "Add competency" at bounding box center [851, 534] width 62 height 12
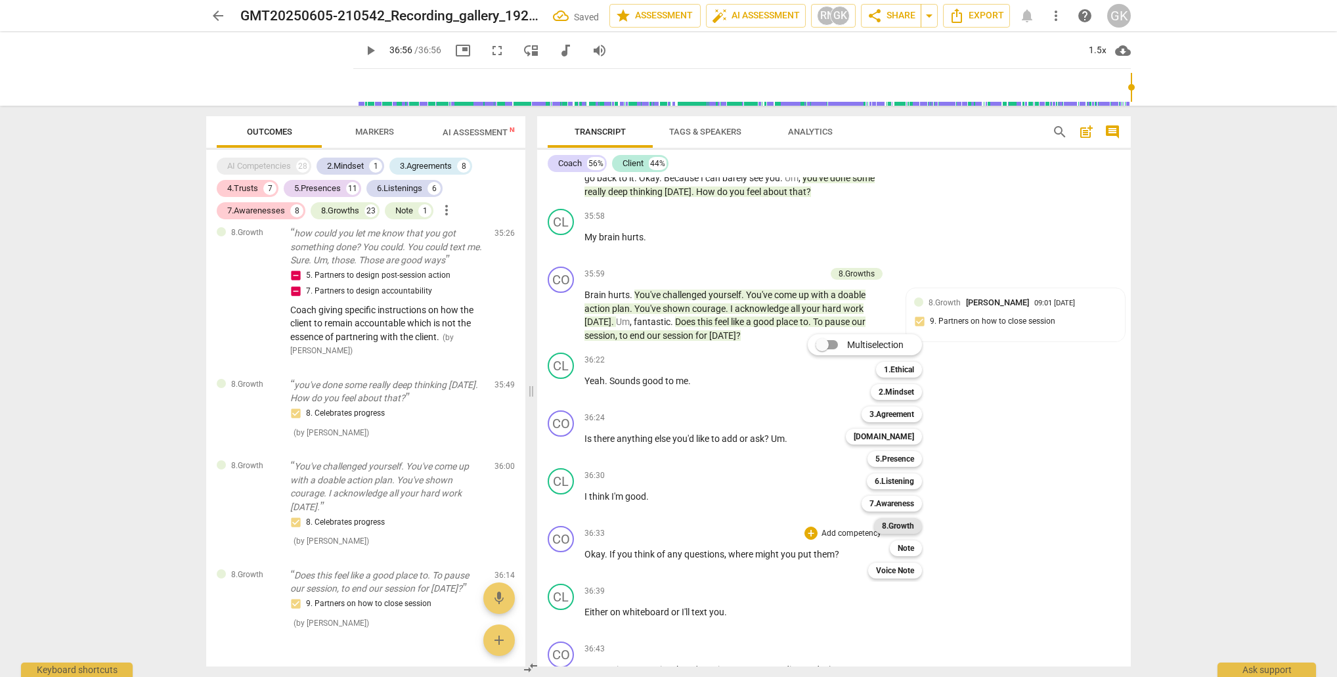
click at [897, 521] on b "8.Growth" at bounding box center [898, 526] width 32 height 16
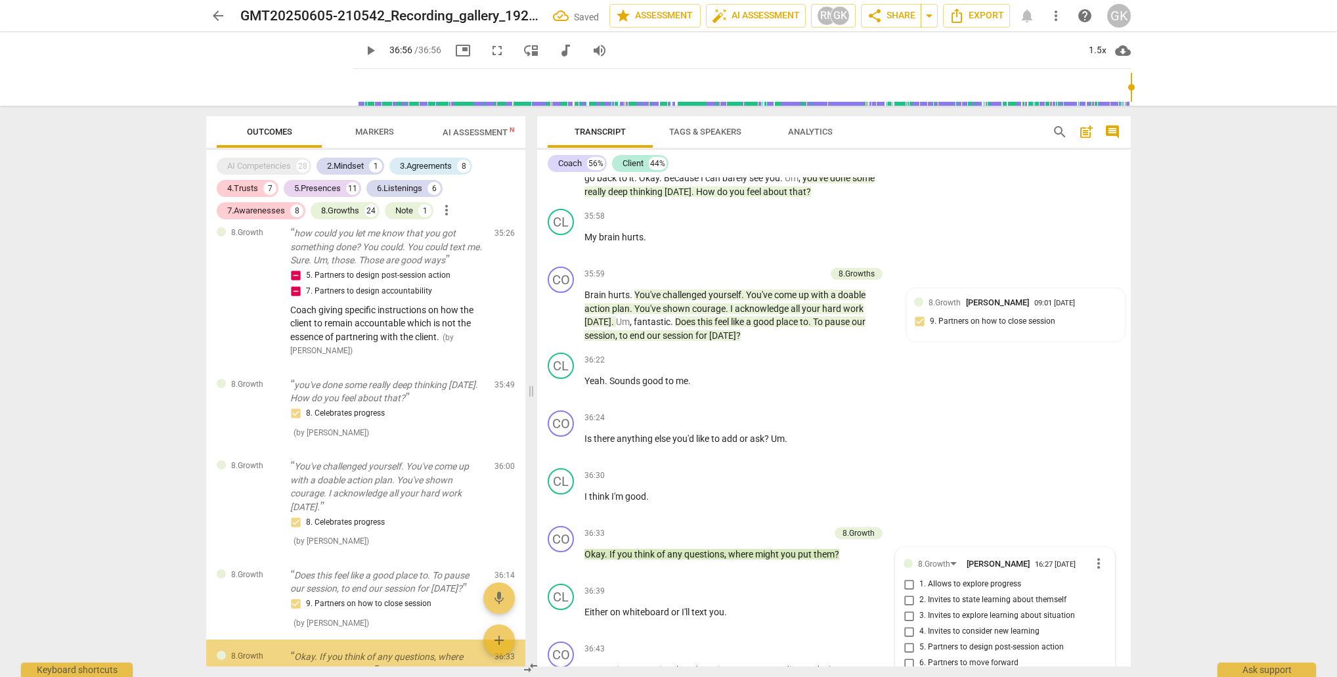
scroll to position [6259, 0]
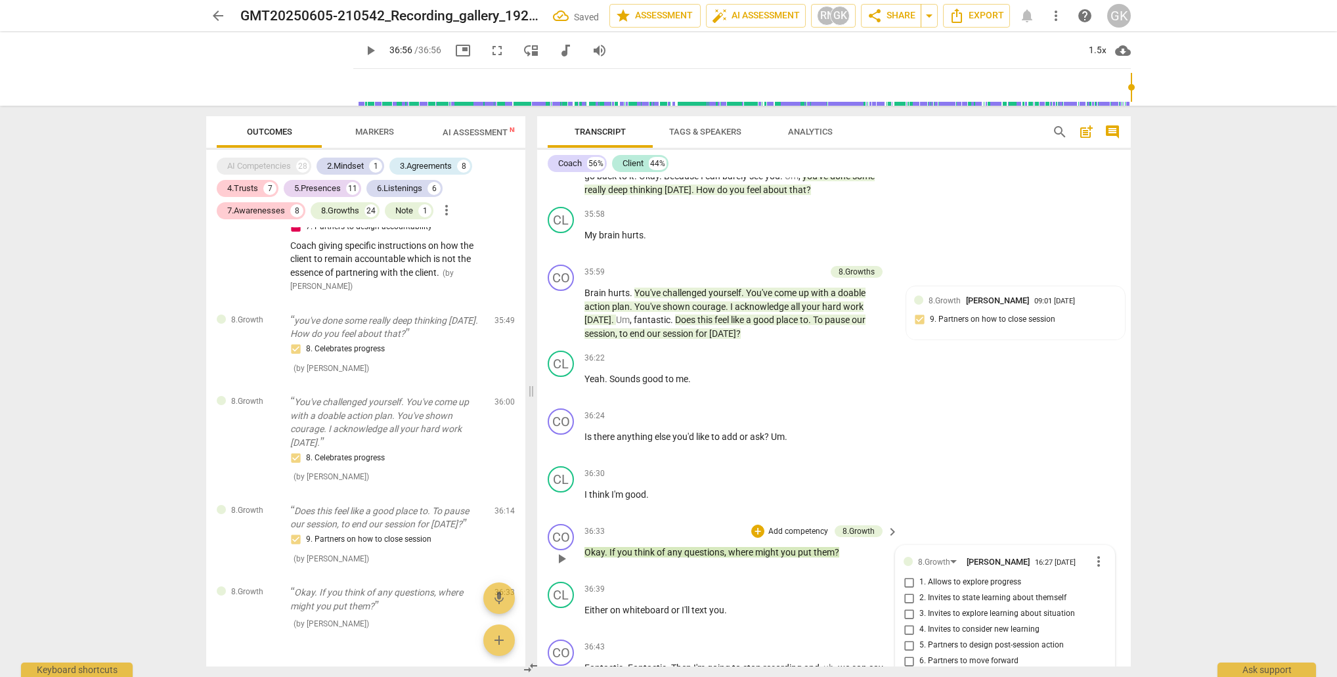
click at [905, 637] on input "5. Partners to design post-session action" at bounding box center [908, 645] width 21 height 16
checkbox input "true"
click at [906, 653] on input "6. Partners to move forward" at bounding box center [908, 661] width 21 height 16
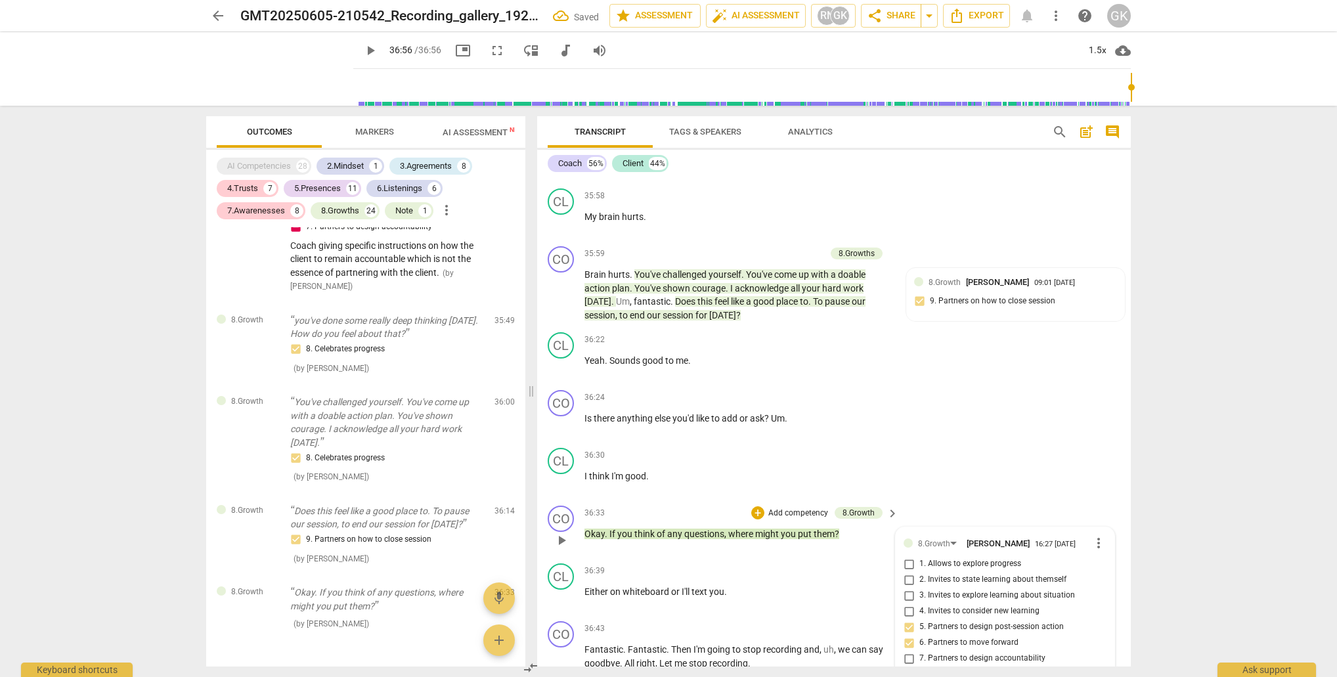
scroll to position [11596, 0]
click at [905, 636] on input "6. Partners to move forward" at bounding box center [908, 644] width 21 height 16
click at [906, 636] on input "6. Partners to move forward" at bounding box center [908, 644] width 21 height 16
checkbox input "false"
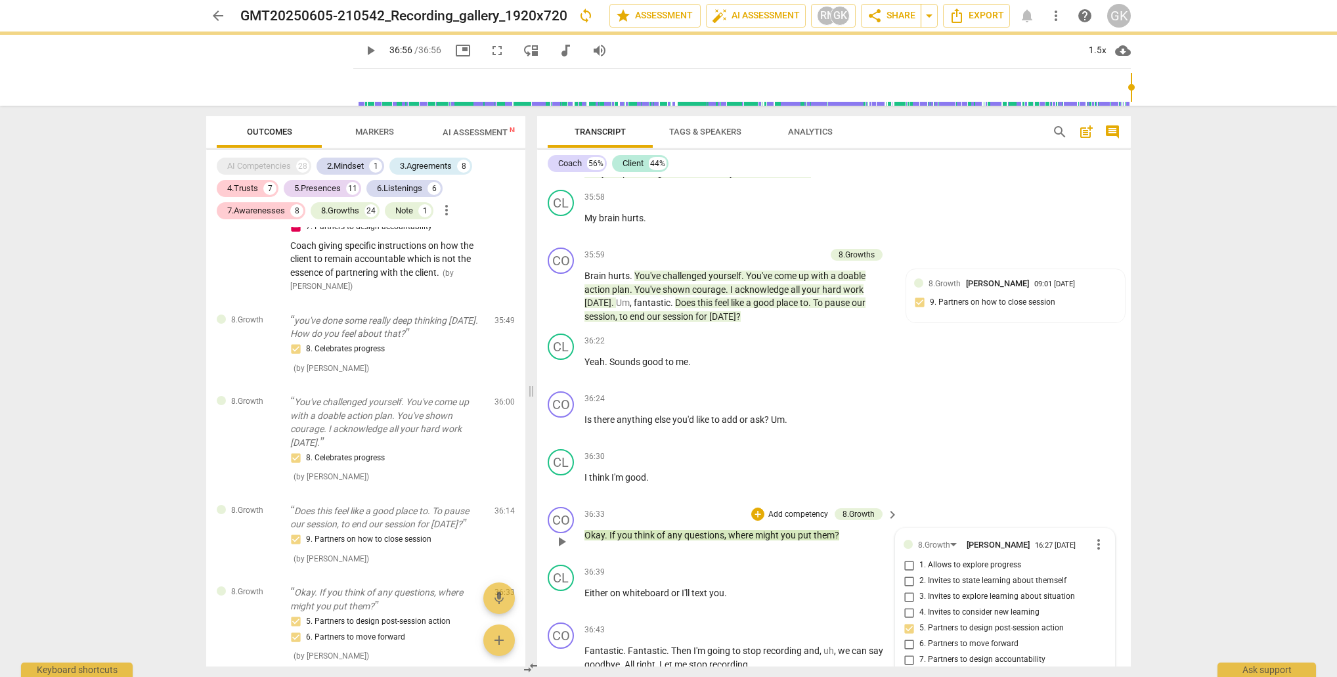
paste textarea "This is a better example of partnering with the client"
type textarea "This is a better example of partnering with the client"
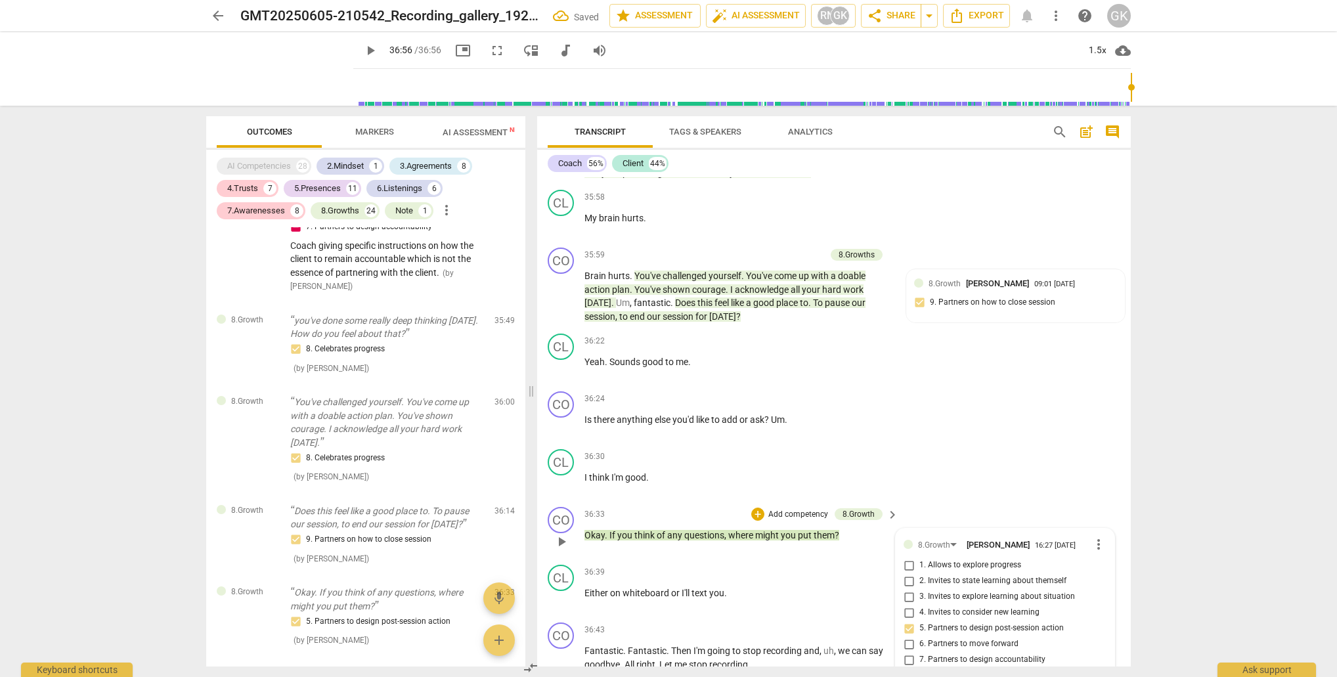
scroll to position [0, 0]
type textarea "This is a better example of partnering with the client"
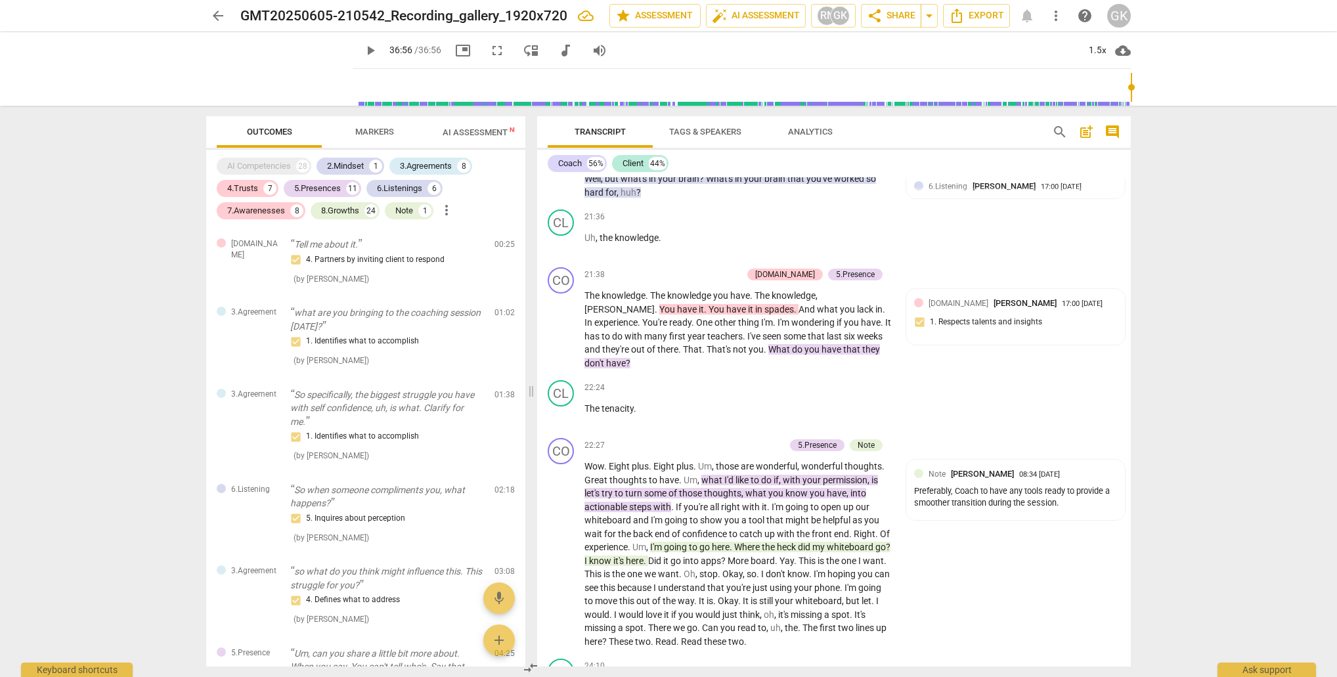
scroll to position [6537, 0]
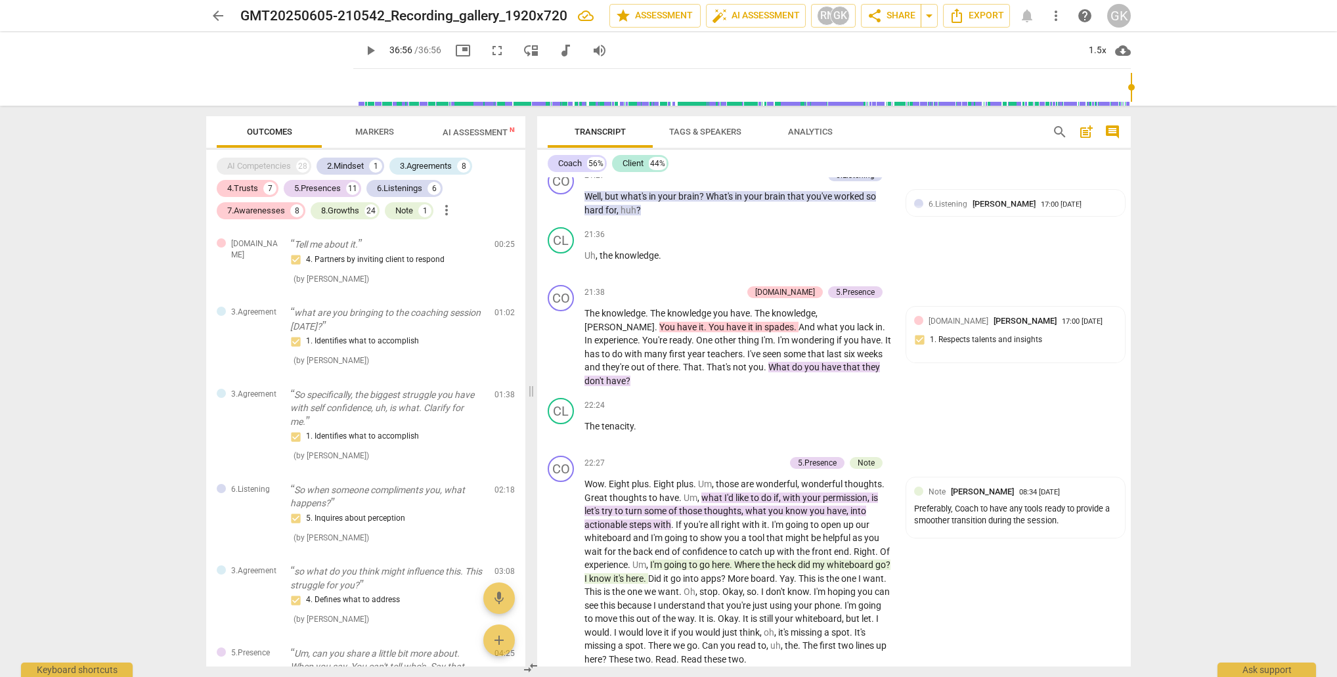
click at [480, 132] on span "AI Assessment New" at bounding box center [482, 132] width 81 height 10
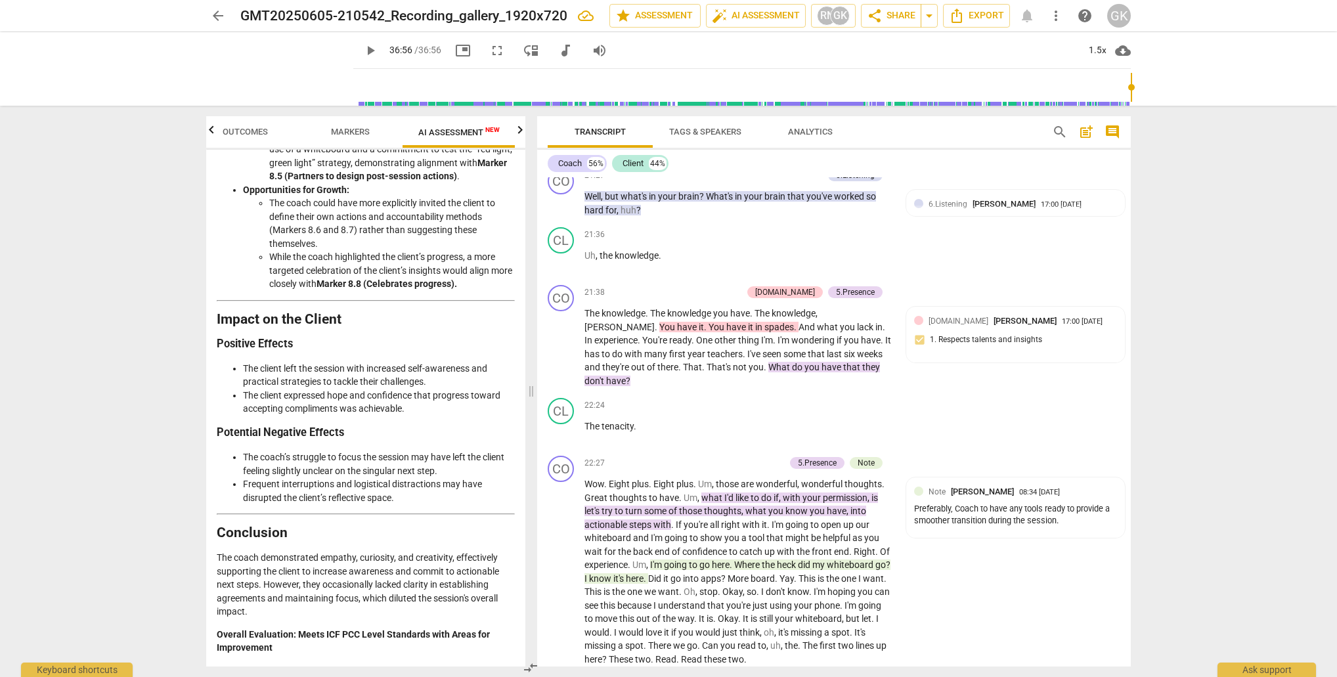
scroll to position [2653, 0]
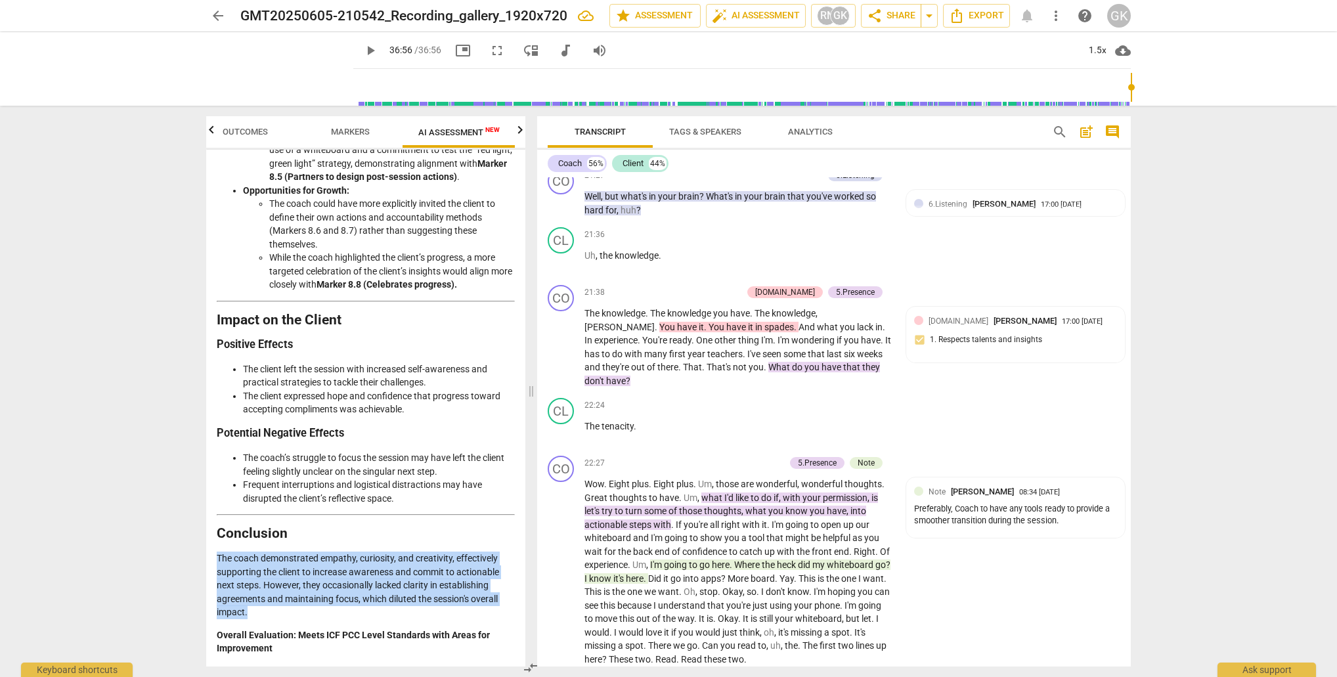
drag, startPoint x: 215, startPoint y: 509, endPoint x: 282, endPoint y: 566, distance: 87.6
click at [282, 566] on div "Disclaimer: AI can make mistakes. Consult a qualified mentor coach before actin…" at bounding box center [365, 408] width 319 height 517
copy p "The coach demonstrated empathy, curiosity, and creativity, effectively supporti…"
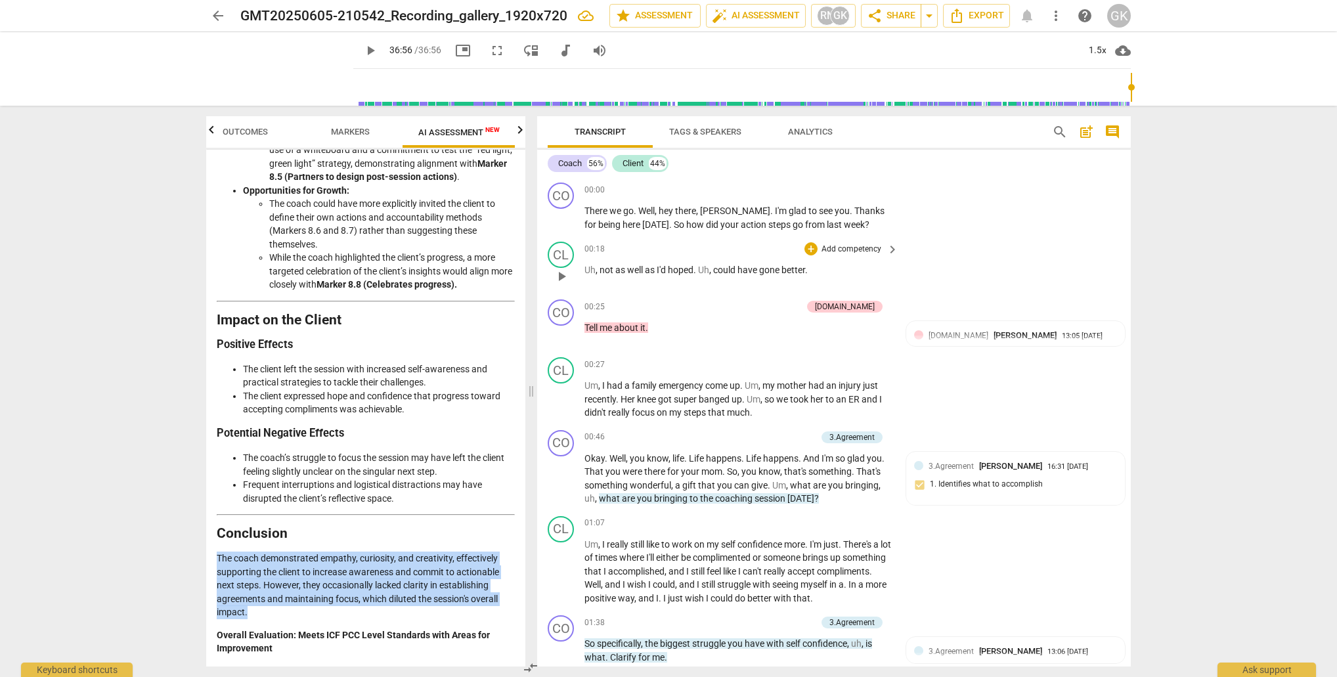
scroll to position [0, 0]
click at [1087, 129] on span "post_add" at bounding box center [1086, 132] width 16 height 16
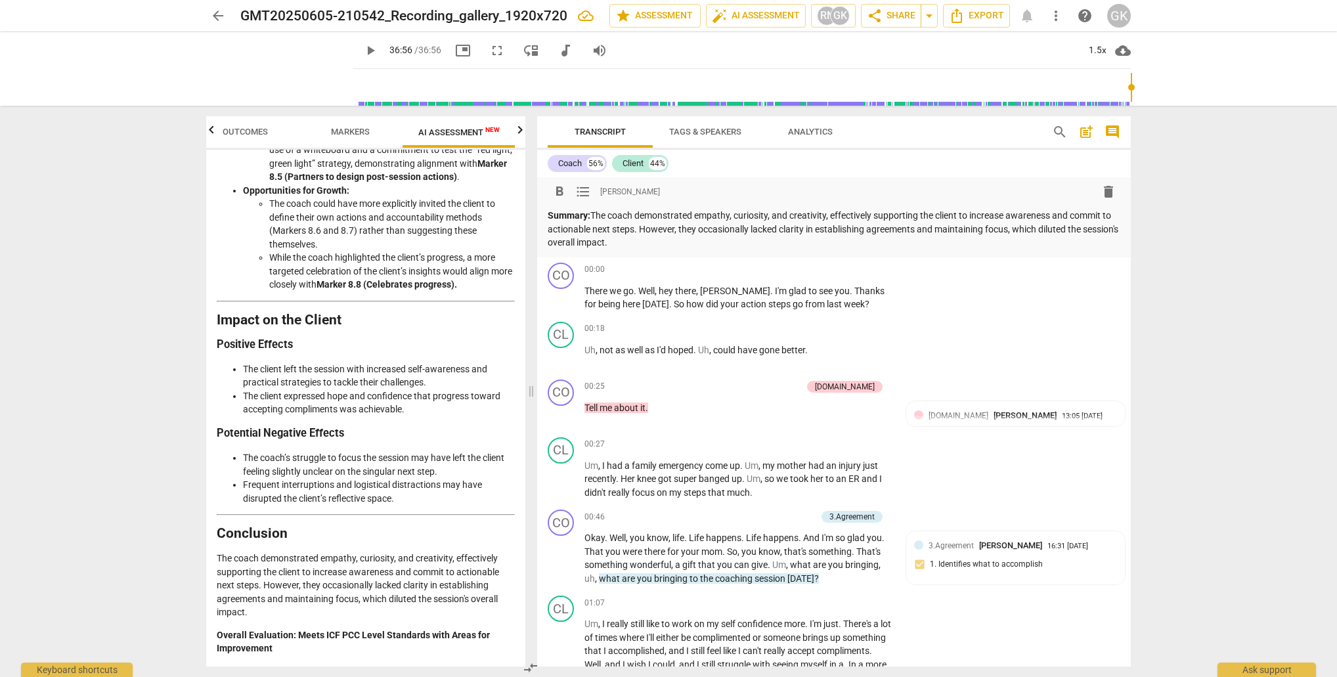
scroll to position [2382, 0]
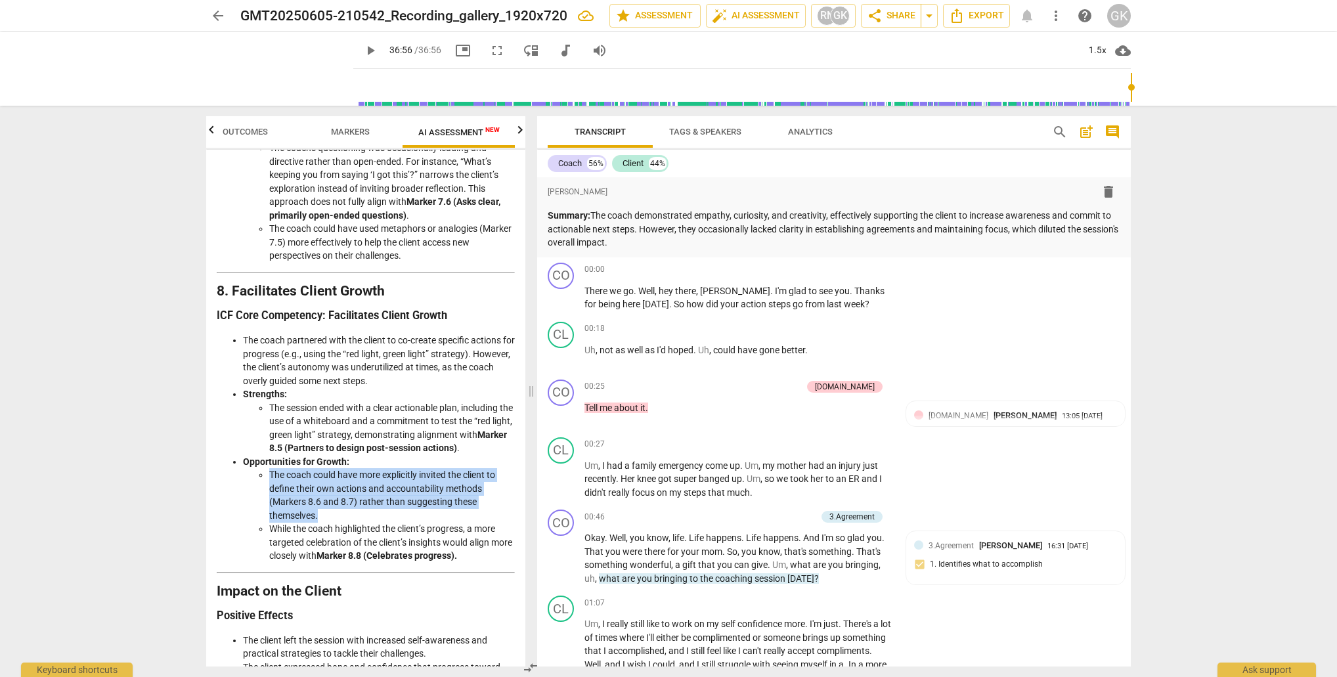
drag, startPoint x: 270, startPoint y: 433, endPoint x: 329, endPoint y: 472, distance: 70.6
click at [329, 472] on li "The coach could have more explicitly invited the client to define their own act…" at bounding box center [392, 495] width 246 height 54
copy li "The coach could have more explicitly invited the client to define their own act…"
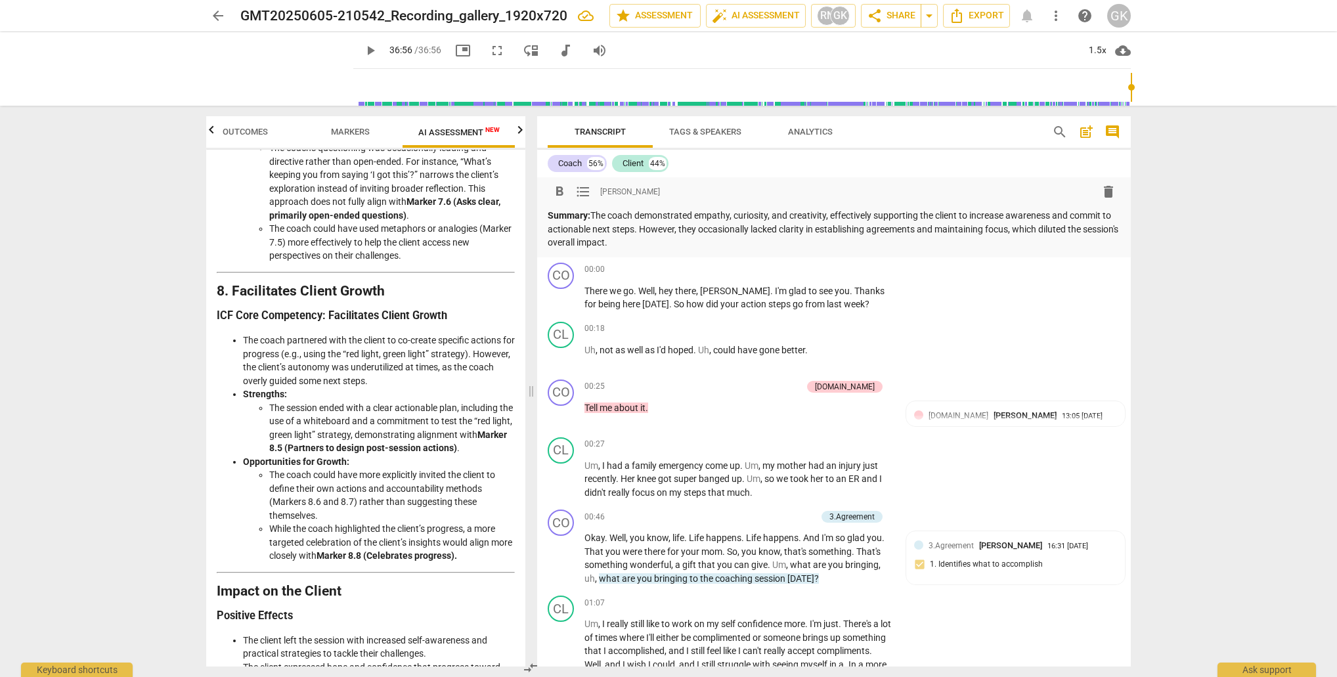
click at [651, 229] on p "Summary: The coach demonstrated empathy, curiosity, and creativity, effectively…" at bounding box center [833, 229] width 572 height 41
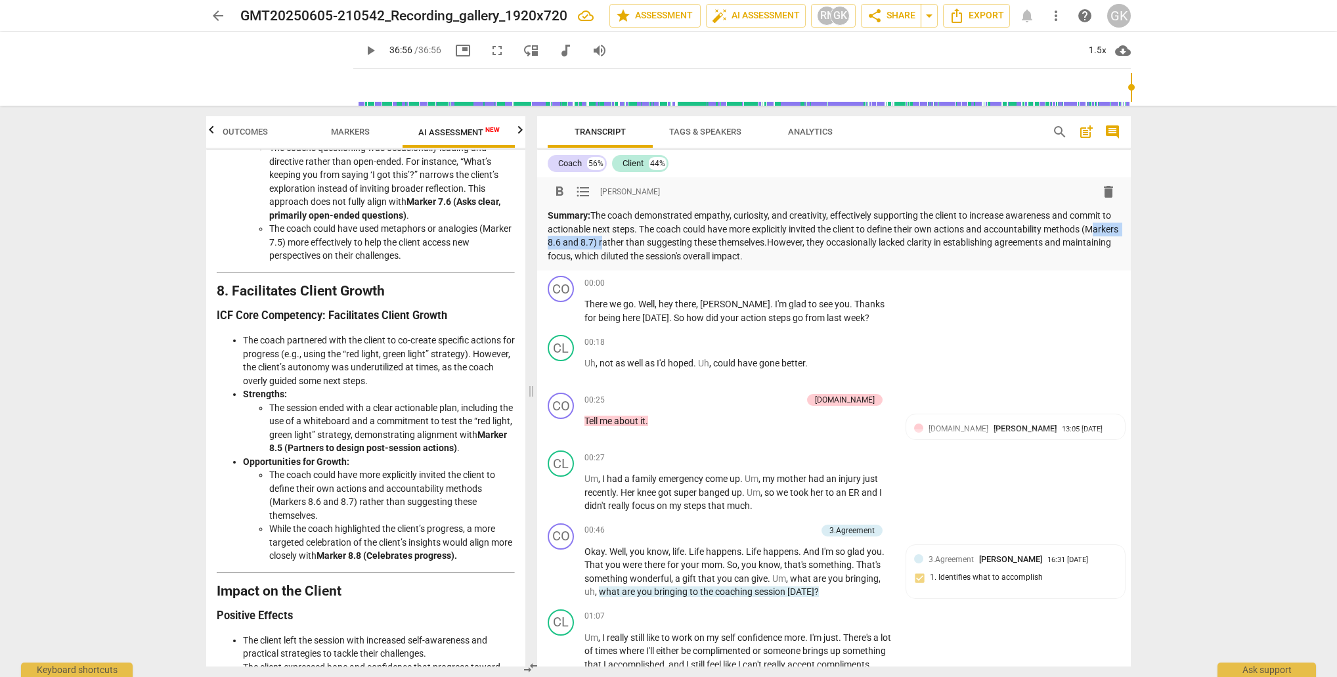
drag, startPoint x: 548, startPoint y: 243, endPoint x: 635, endPoint y: 240, distance: 86.7
click at [635, 240] on p "Summary: The coach demonstrated empathy, curiosity, and creativity, effectively…" at bounding box center [833, 236] width 572 height 54
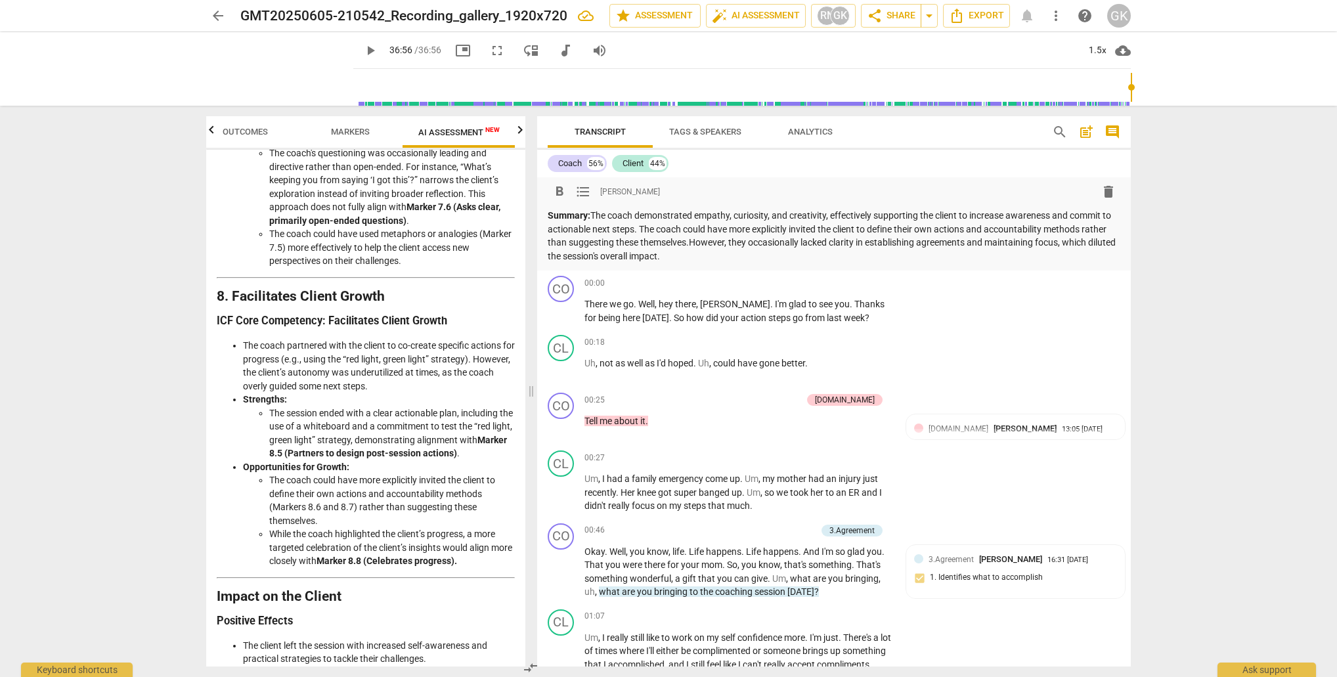
scroll to position [0, 1]
click at [723, 244] on p "Summary: The coach demonstrated empathy, curiosity, and creativity, effectively…" at bounding box center [833, 236] width 572 height 54
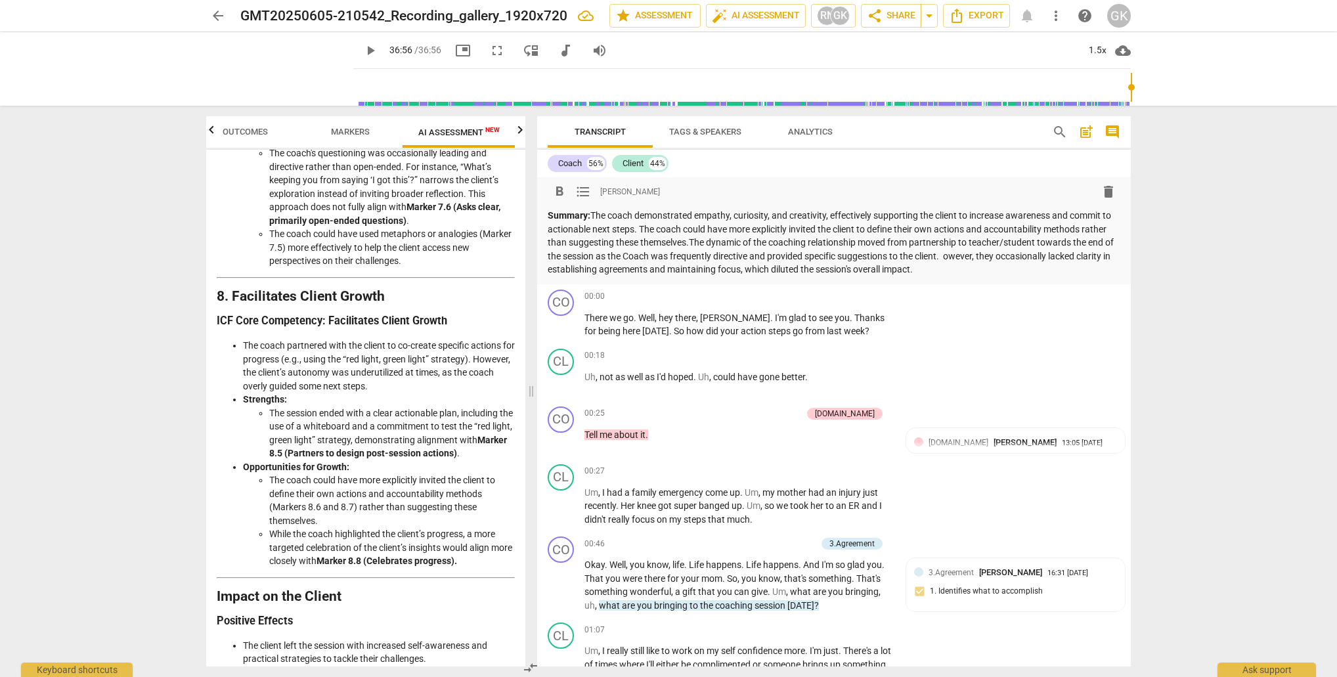
drag, startPoint x: 991, startPoint y: 253, endPoint x: 986, endPoint y: 265, distance: 13.3
click at [986, 265] on p "Summary: The coach demonstrated empathy, curiosity, and creativity, effectively…" at bounding box center [833, 243] width 572 height 68
click at [992, 253] on p "Summary: The coach demonstrated empathy, curiosity, and creativity, effectively…" at bounding box center [833, 243] width 572 height 68
drag, startPoint x: 580, startPoint y: 268, endPoint x: 644, endPoint y: 268, distance: 64.3
click at [644, 268] on p "Summary: The coach demonstrated empathy, curiosity, and creativity, effectively…" at bounding box center [833, 243] width 572 height 68
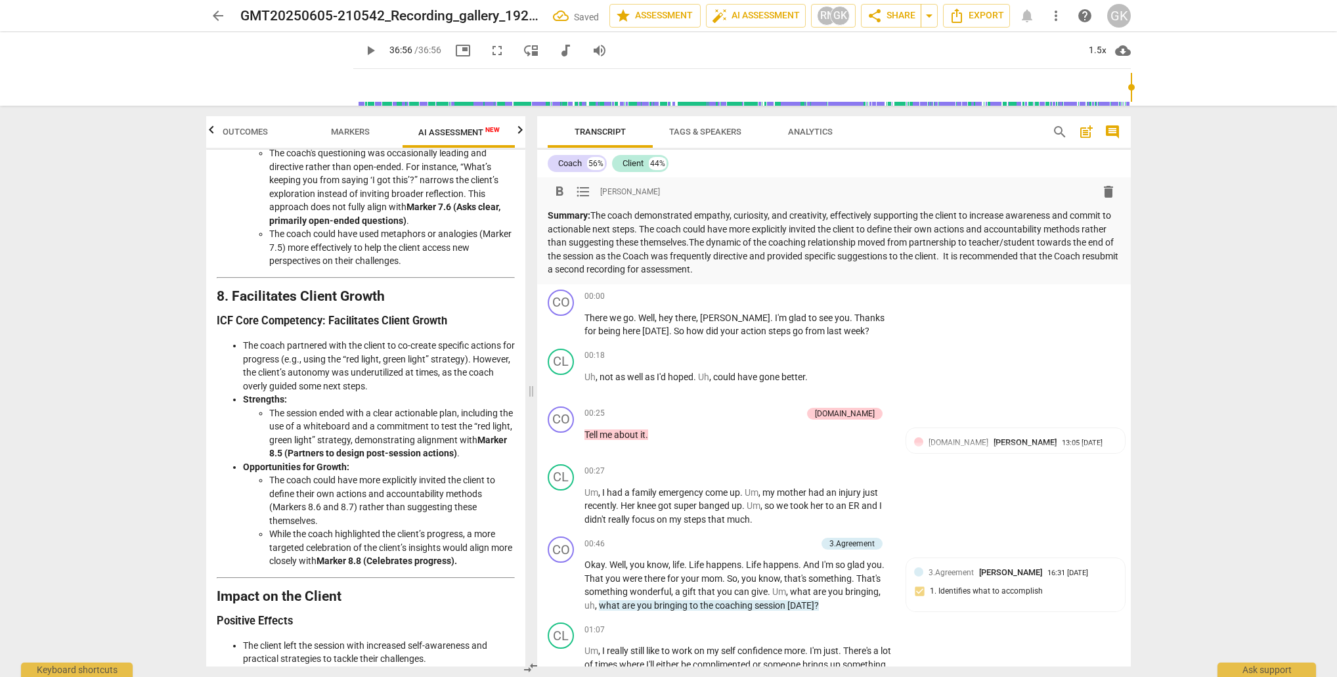
click at [758, 270] on p "Summary: The coach demonstrated empathy, curiosity, and creativity, effectively…" at bounding box center [833, 243] width 572 height 68
click at [984, 14] on span "Export" at bounding box center [976, 16] width 55 height 16
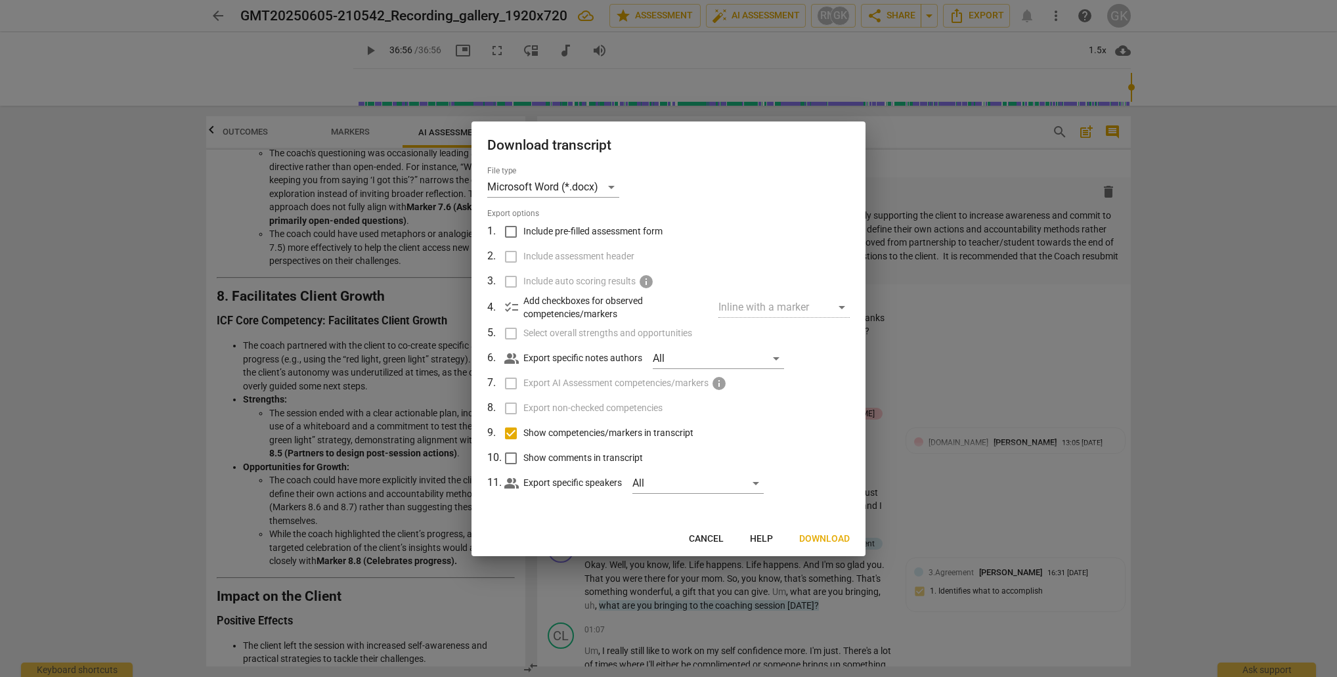
click at [823, 536] on span "Download" at bounding box center [824, 538] width 51 height 13
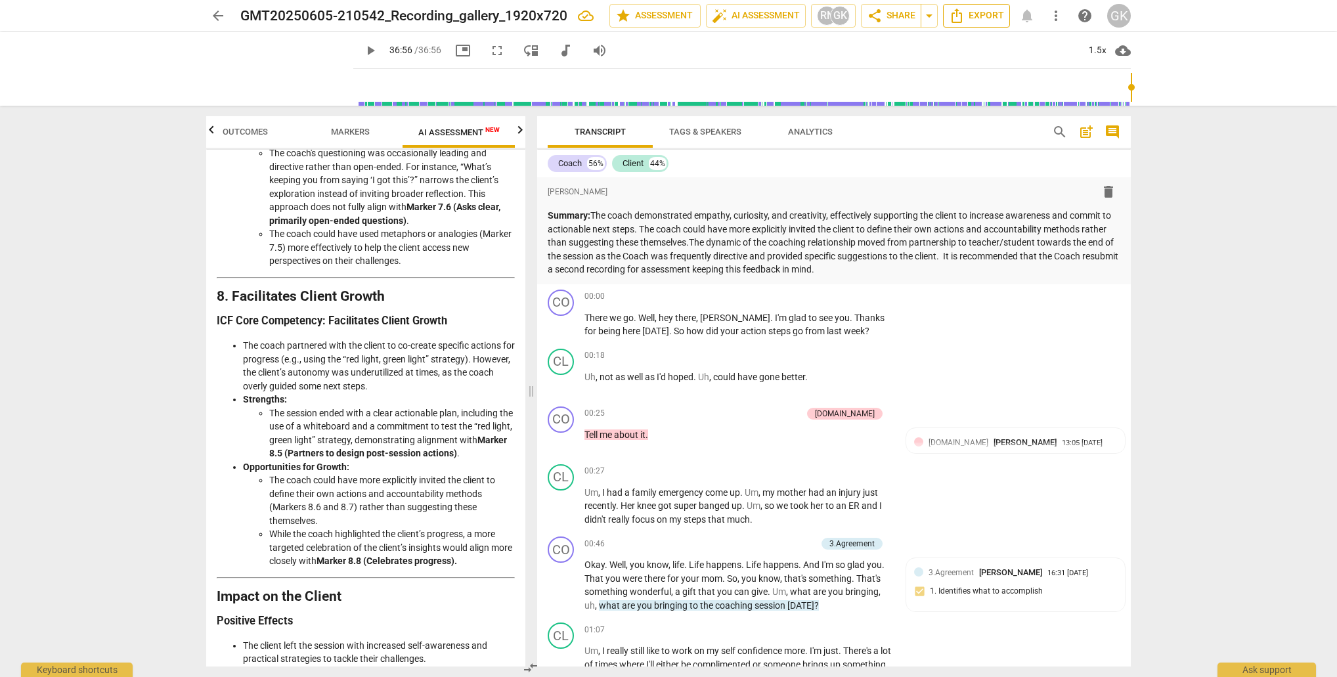
click at [985, 14] on span "Export" at bounding box center [976, 16] width 55 height 16
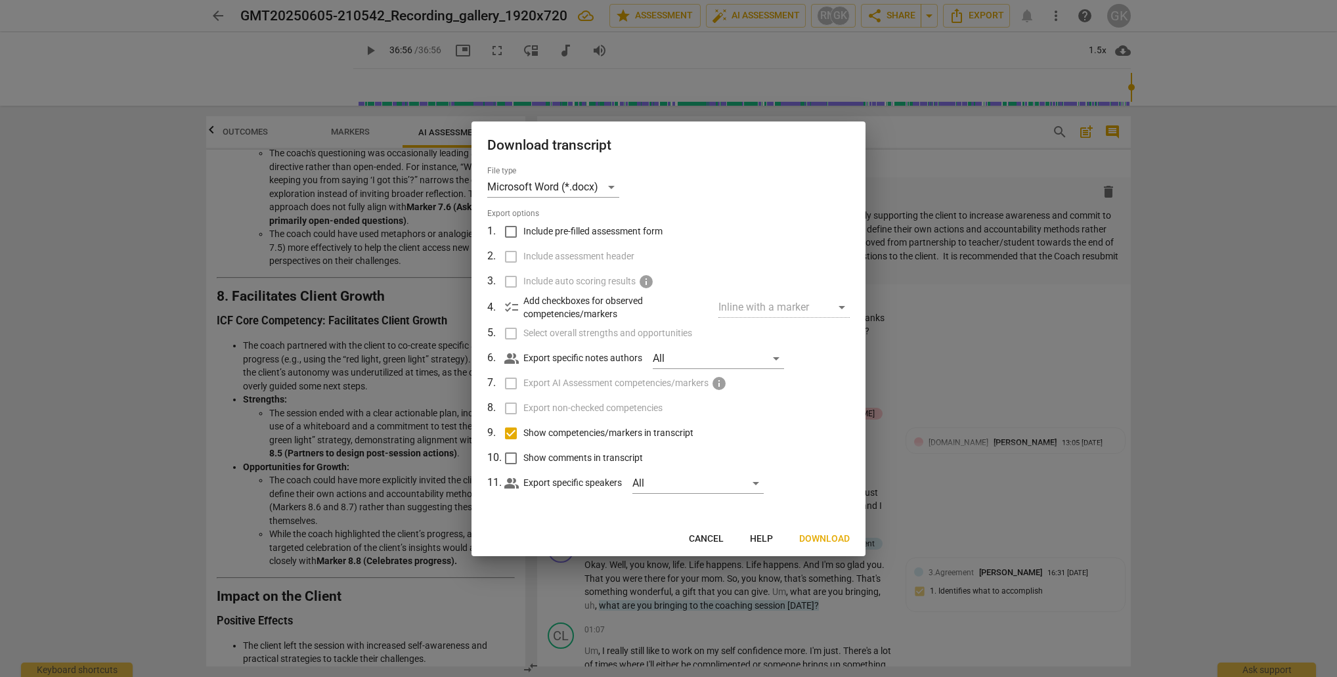
click at [514, 229] on input "Include pre-filled assessment form" at bounding box center [510, 231] width 25 height 25
checkbox input "true"
click at [505, 255] on input "Include assessment header" at bounding box center [510, 256] width 25 height 25
checkbox input "true"
click at [511, 334] on input "Select overall strengths and opportunities" at bounding box center [510, 333] width 25 height 25
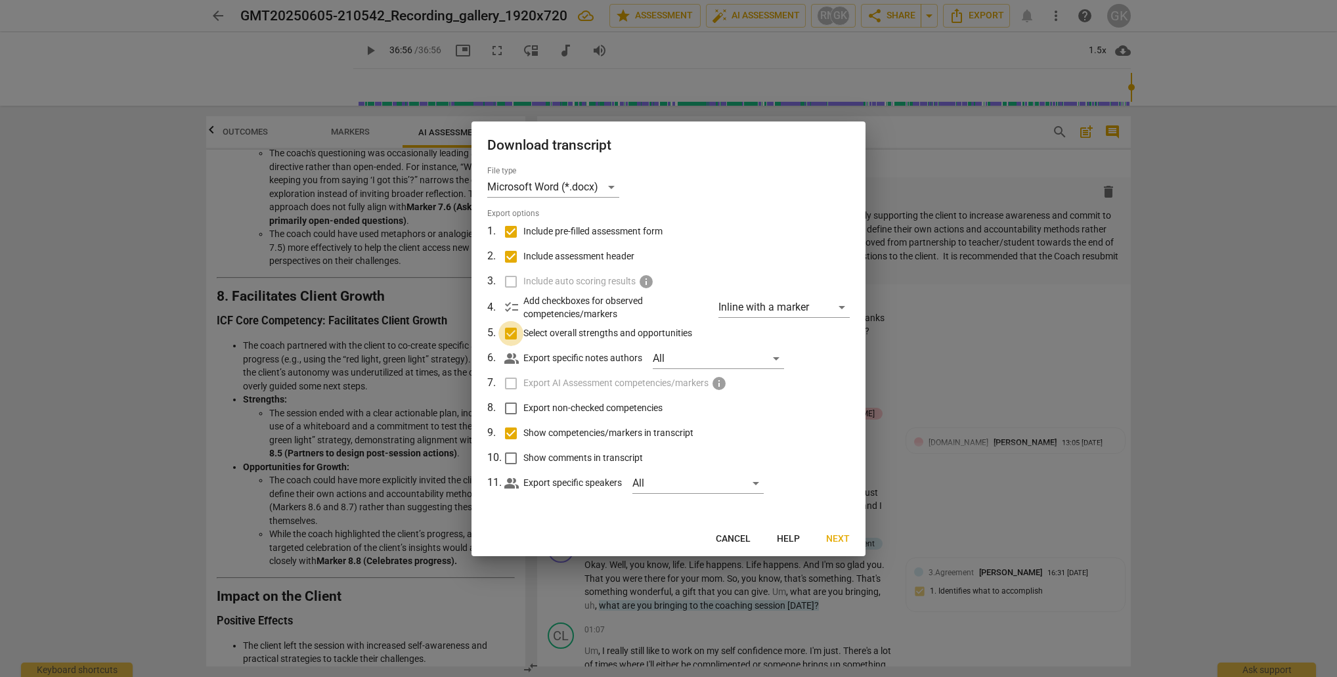
click at [511, 334] on input "Select overall strengths and opportunities" at bounding box center [510, 333] width 25 height 25
checkbox input "false"
click at [511, 406] on input "Export non-checked competencies" at bounding box center [510, 408] width 25 height 25
checkbox input "true"
click at [510, 458] on input "Show comments in transcript" at bounding box center [510, 458] width 25 height 25
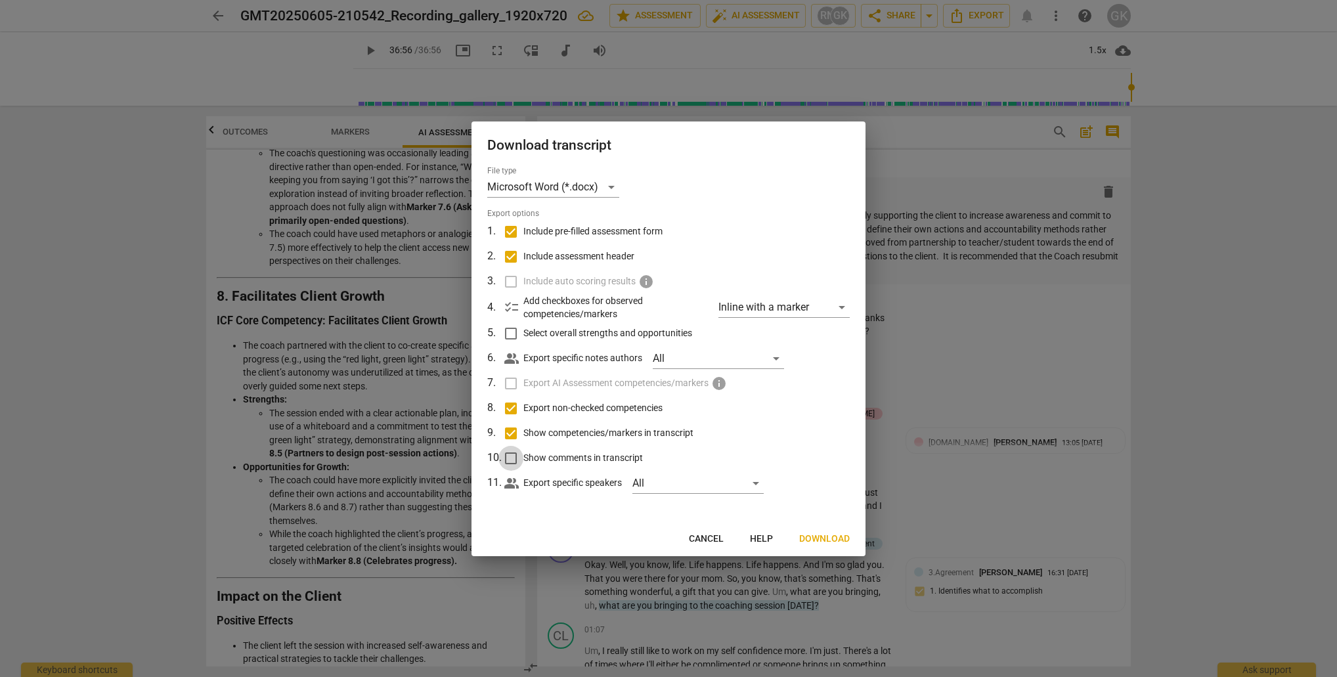
checkbox input "true"
click at [706, 535] on span "Cancel" at bounding box center [706, 538] width 35 height 13
checkbox input "false"
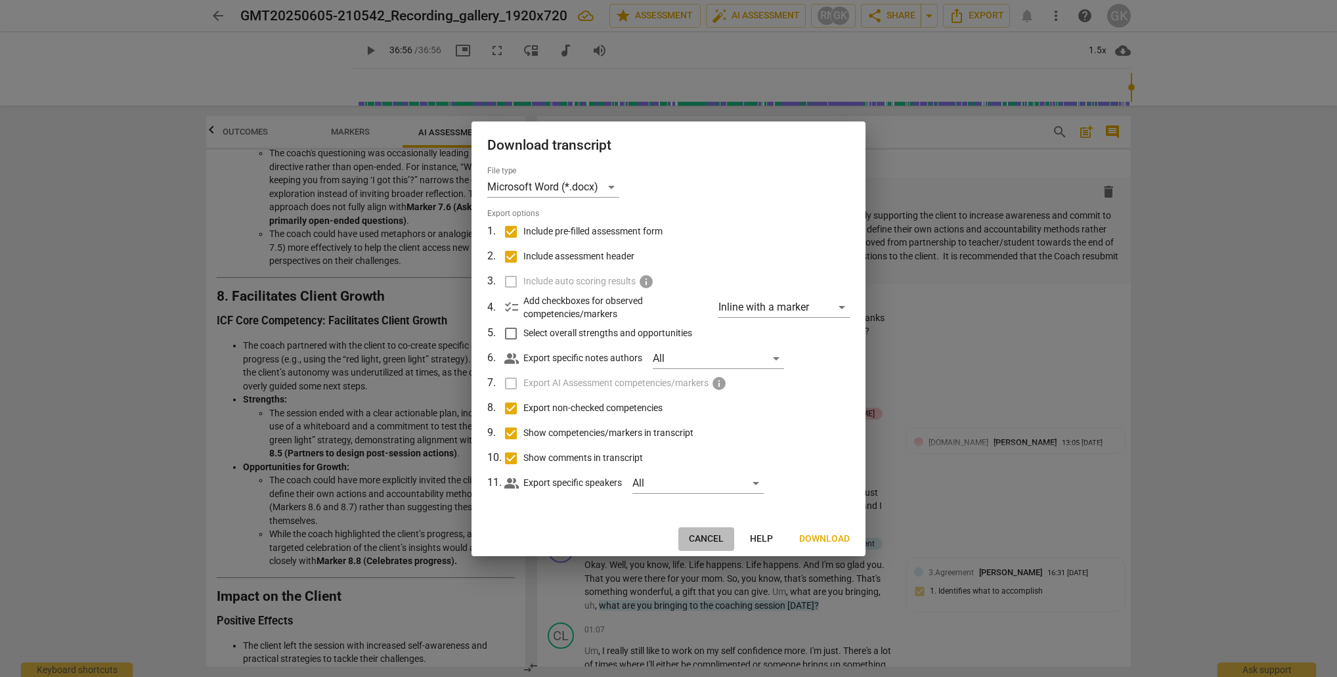
checkbox input "false"
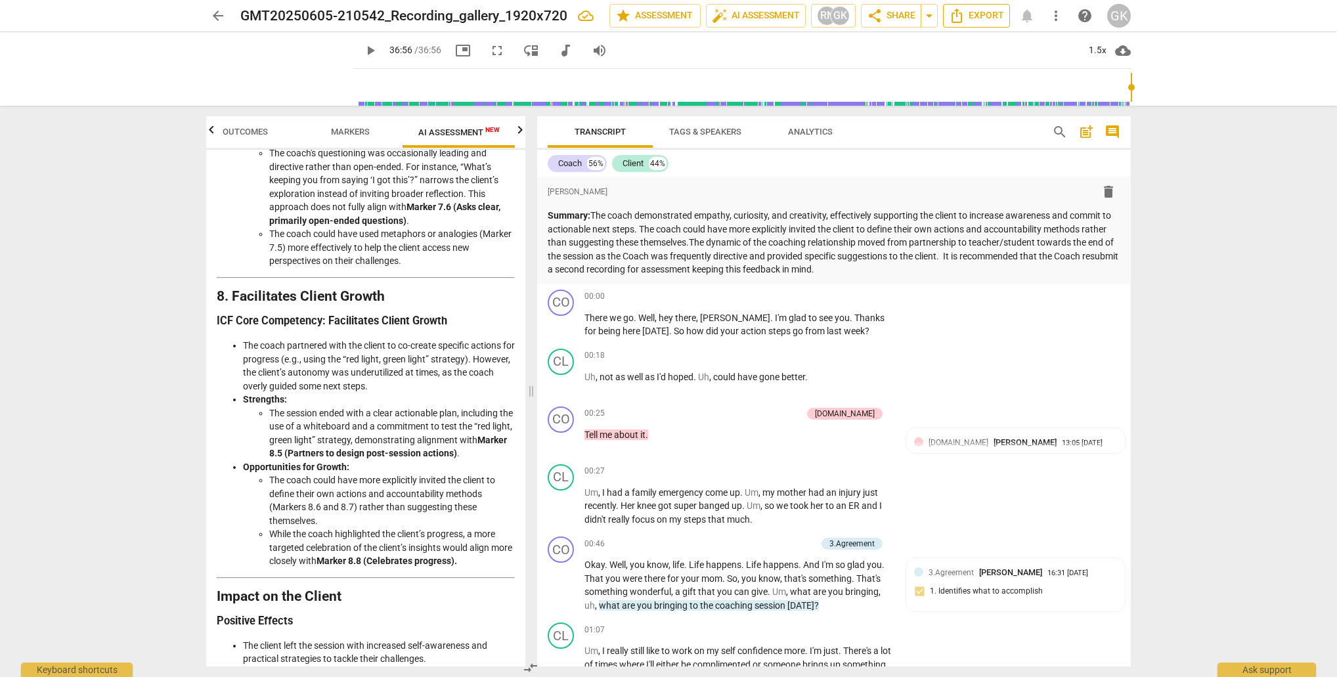
click at [971, 18] on span "Export" at bounding box center [976, 16] width 55 height 16
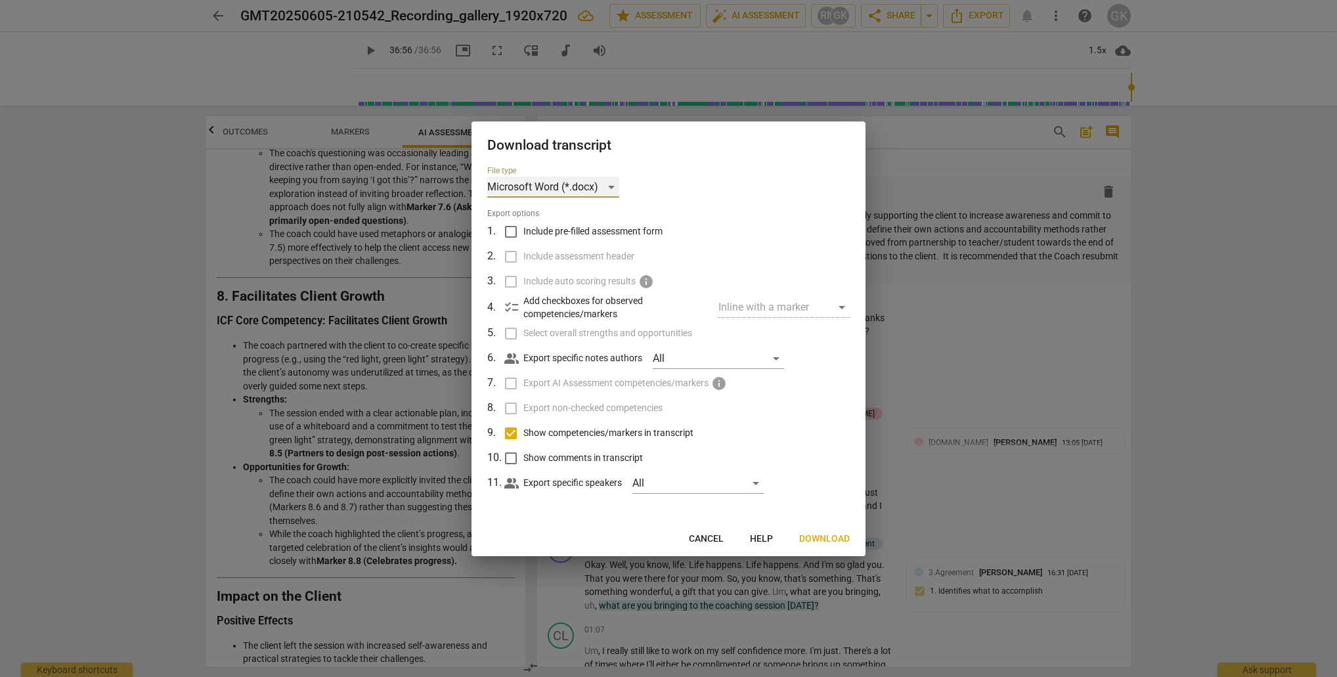
click at [610, 190] on div "Microsoft Word (*.docx)" at bounding box center [553, 187] width 132 height 21
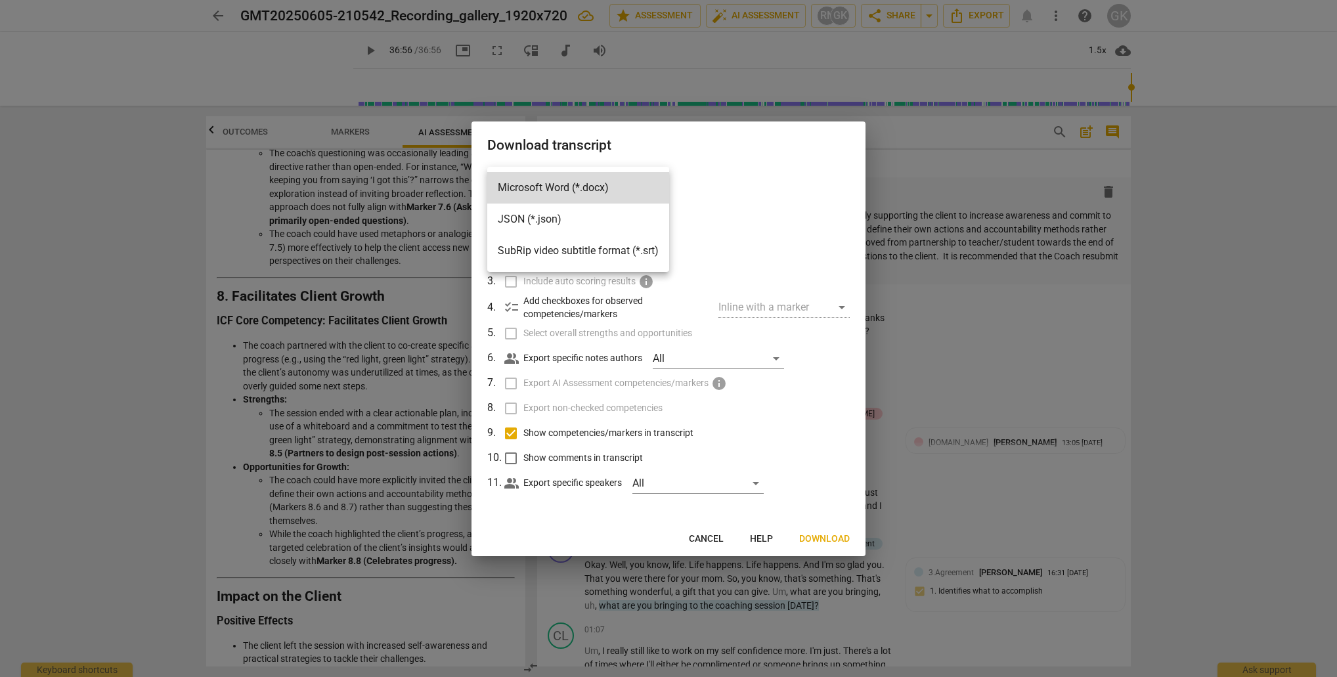
click at [706, 537] on div at bounding box center [668, 338] width 1337 height 677
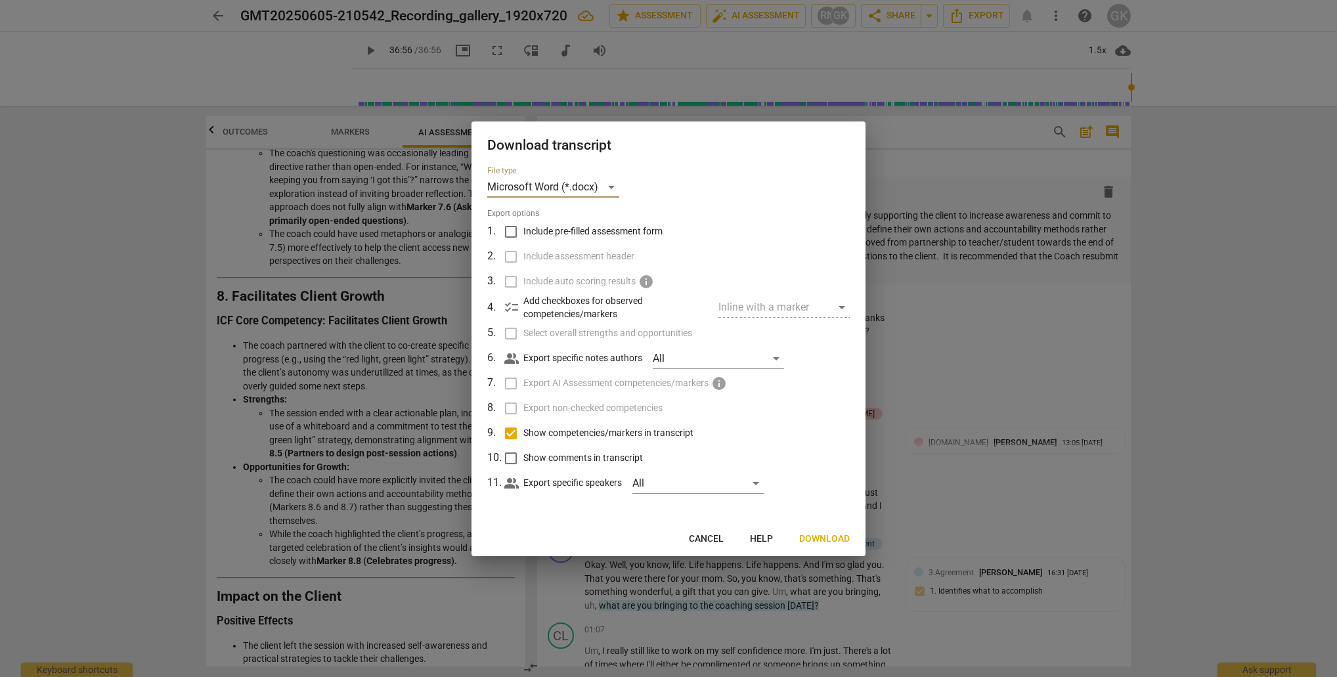
click at [770, 533] on span "Help" at bounding box center [761, 538] width 23 height 13
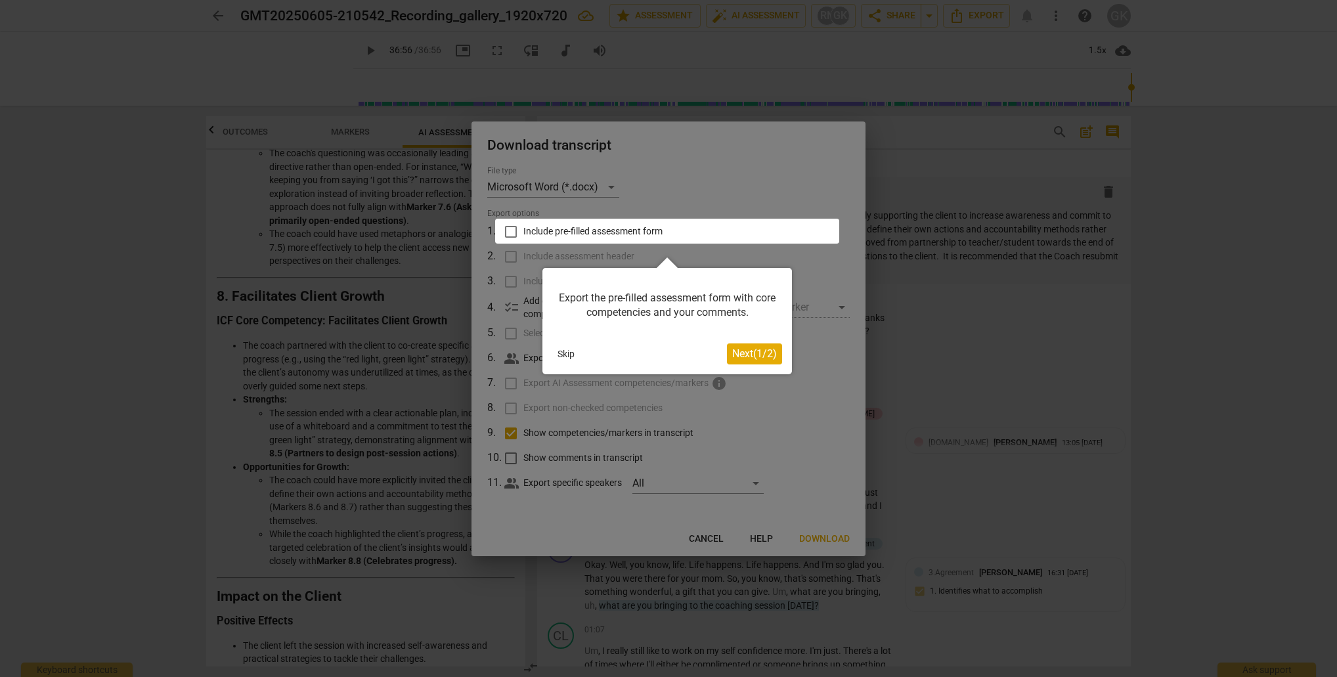
click at [565, 349] on button "Skip" at bounding box center [566, 354] width 28 height 20
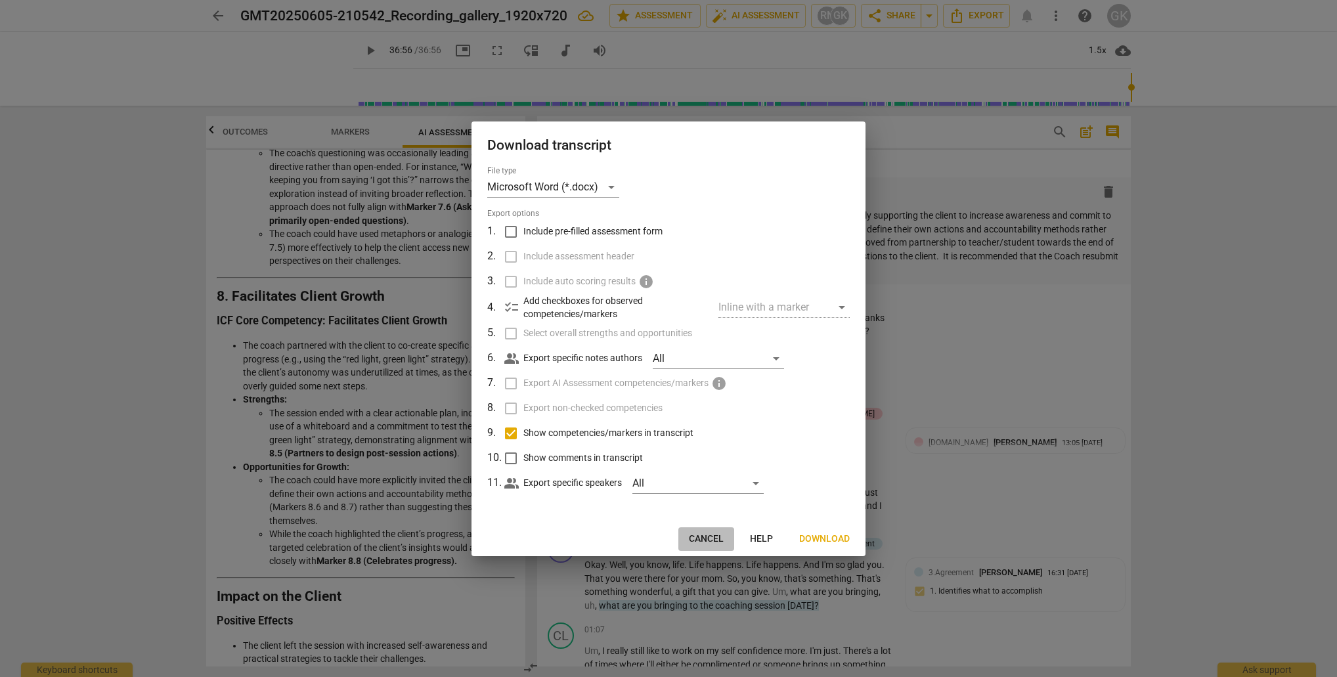
click at [704, 527] on button "Cancel" at bounding box center [706, 539] width 56 height 24
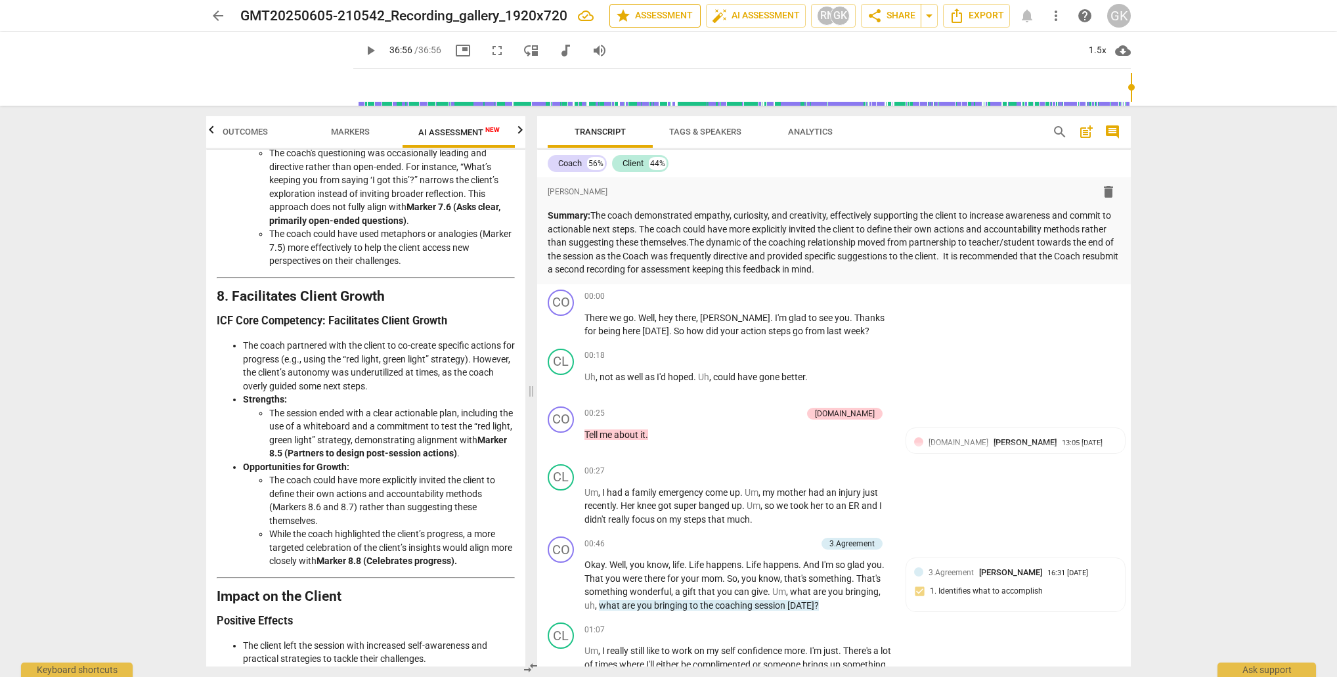
click at [653, 17] on span "star Assessment" at bounding box center [654, 16] width 79 height 16
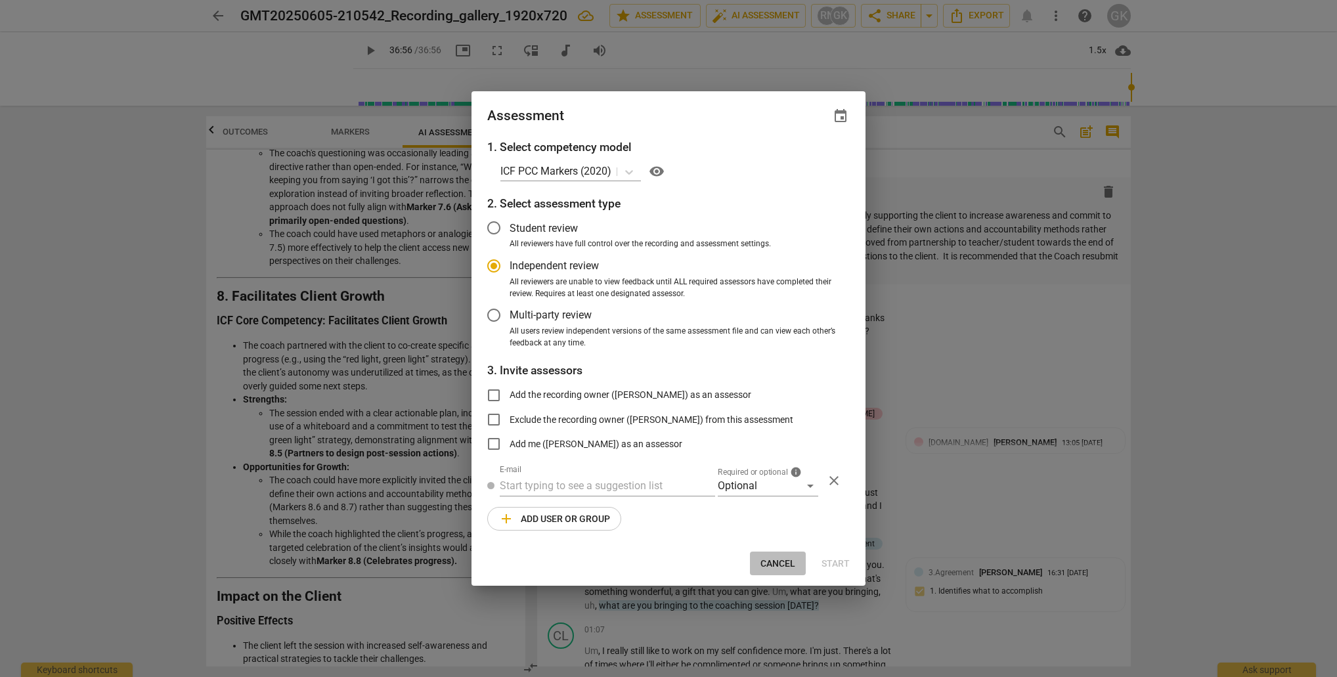
click at [782, 558] on span "Cancel" at bounding box center [777, 563] width 35 height 13
radio input "false"
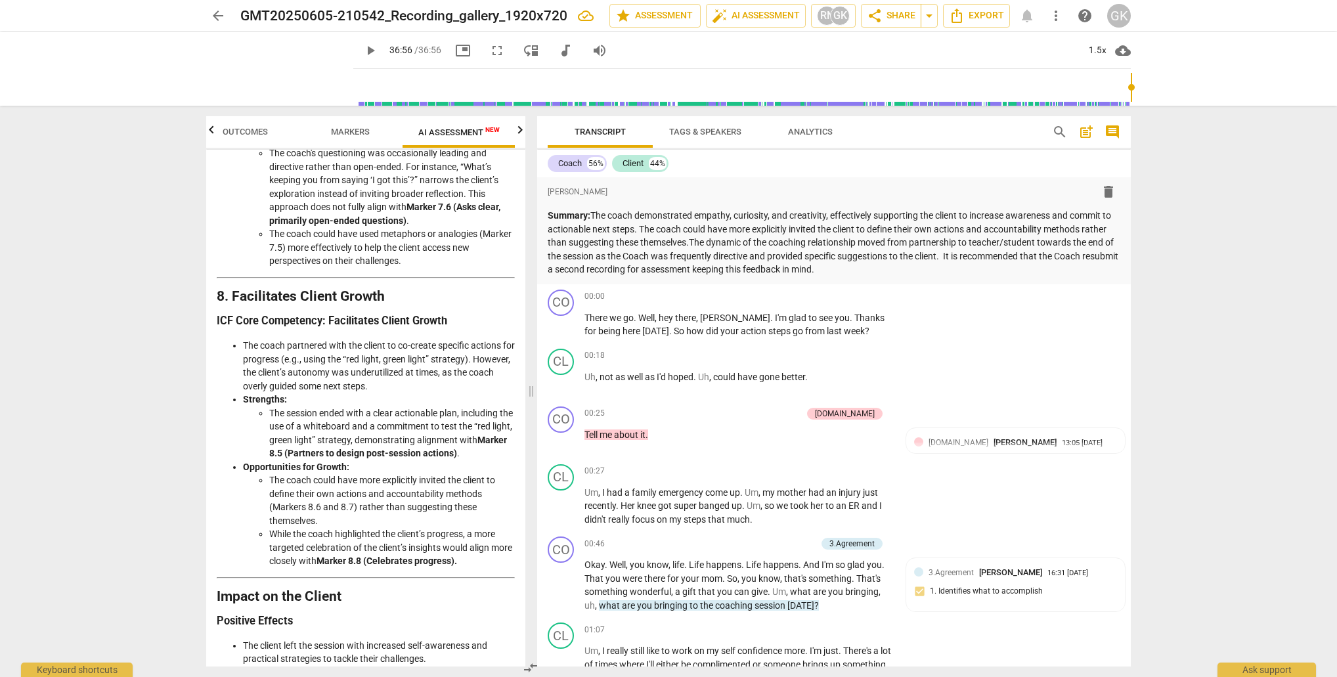
click at [1052, 16] on span "more_vert" at bounding box center [1056, 16] width 16 height 16
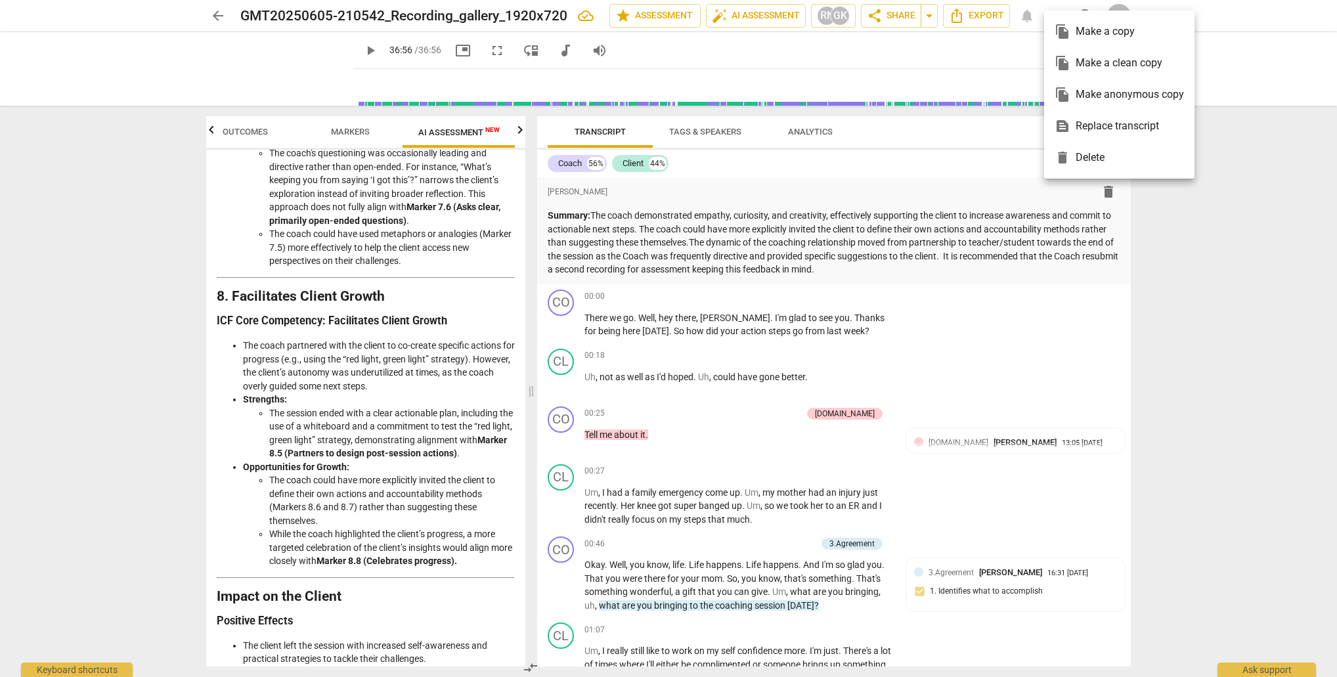
click at [929, 17] on div at bounding box center [668, 338] width 1337 height 677
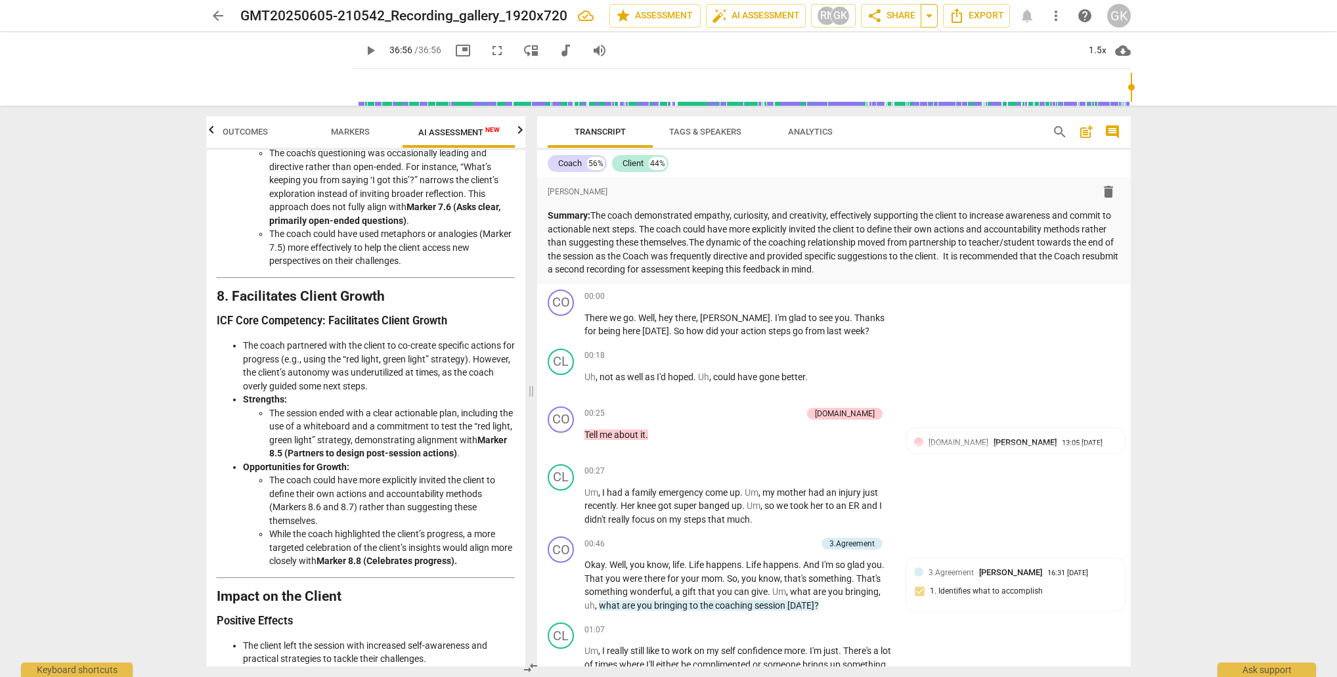
click at [929, 17] on span "arrow_drop_down" at bounding box center [929, 16] width 16 height 16
click at [740, 9] on span "auto_fix_high AI Assessment" at bounding box center [756, 16] width 88 height 16
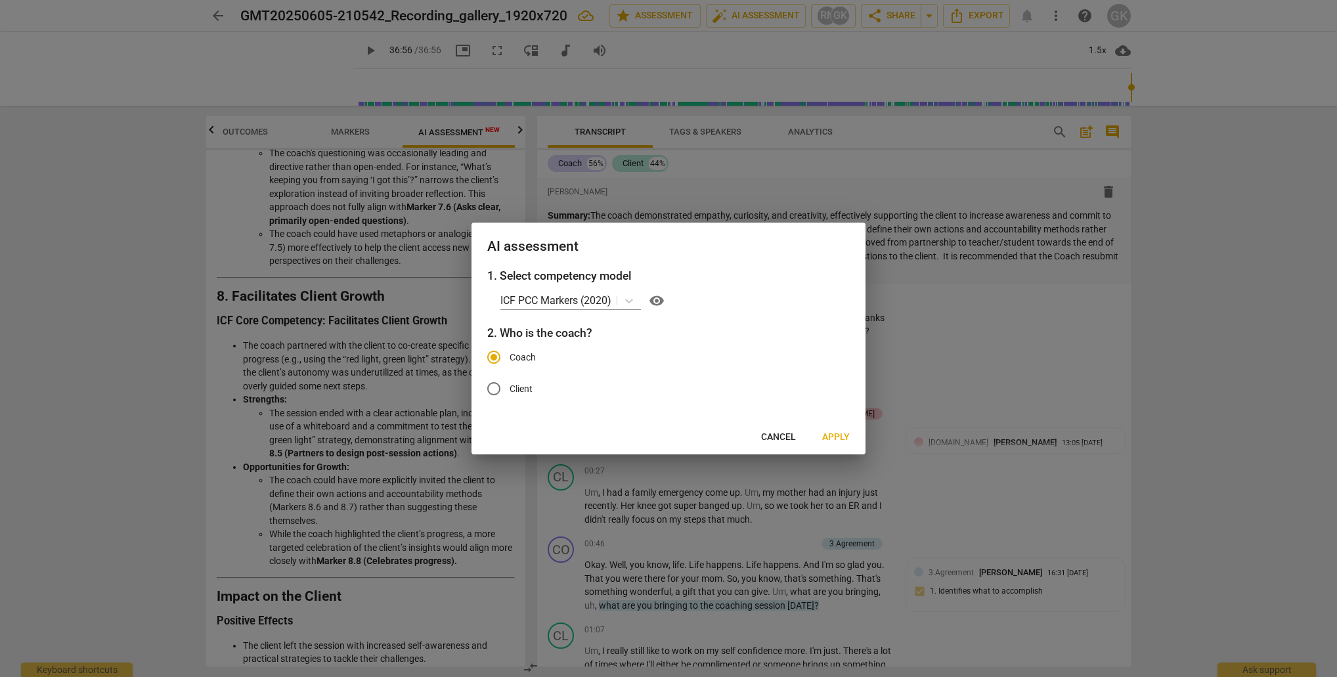
click at [779, 433] on span "Cancel" at bounding box center [778, 437] width 35 height 13
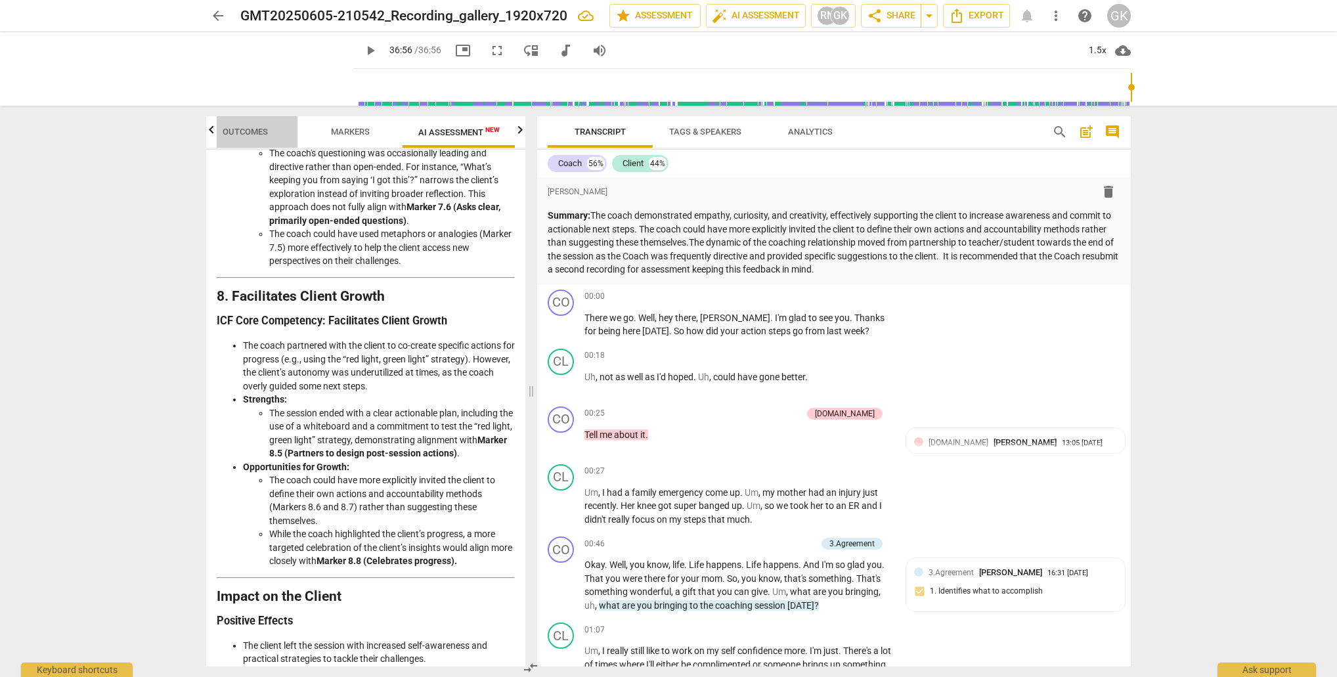
click at [241, 130] on span "Outcomes" at bounding box center [245, 132] width 45 height 10
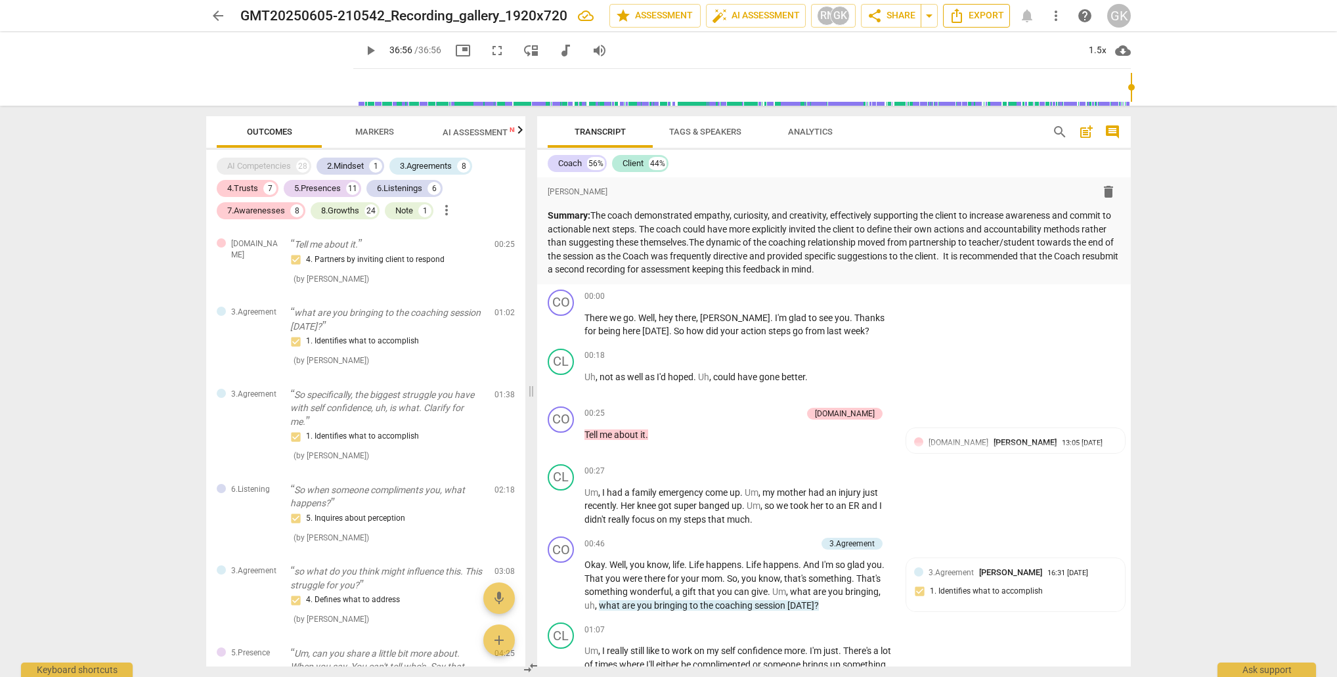
click at [974, 21] on span "Export" at bounding box center [976, 16] width 55 height 16
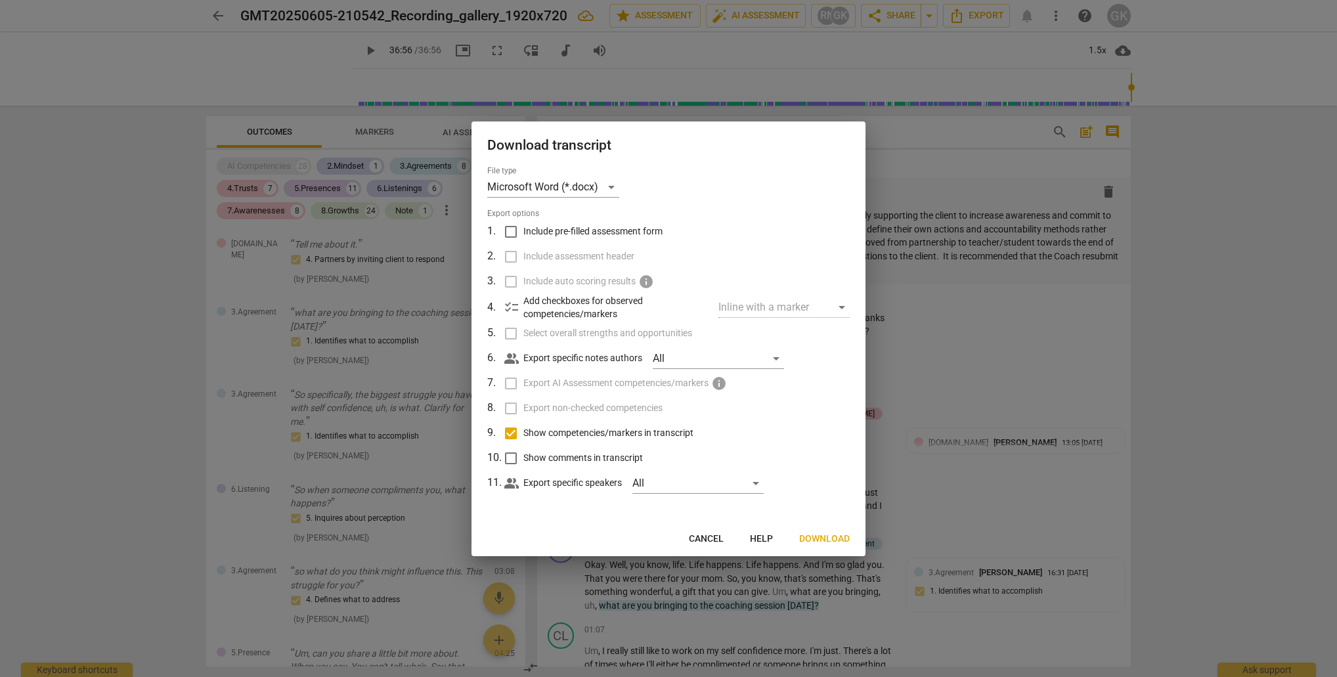
click at [516, 228] on input "Include pre-filled assessment form" at bounding box center [510, 231] width 25 height 25
checkbox input "true"
click at [507, 255] on input "Include assessment header" at bounding box center [510, 256] width 25 height 25
checkbox input "true"
click at [512, 330] on input "Select overall strengths and opportunities" at bounding box center [510, 333] width 25 height 25
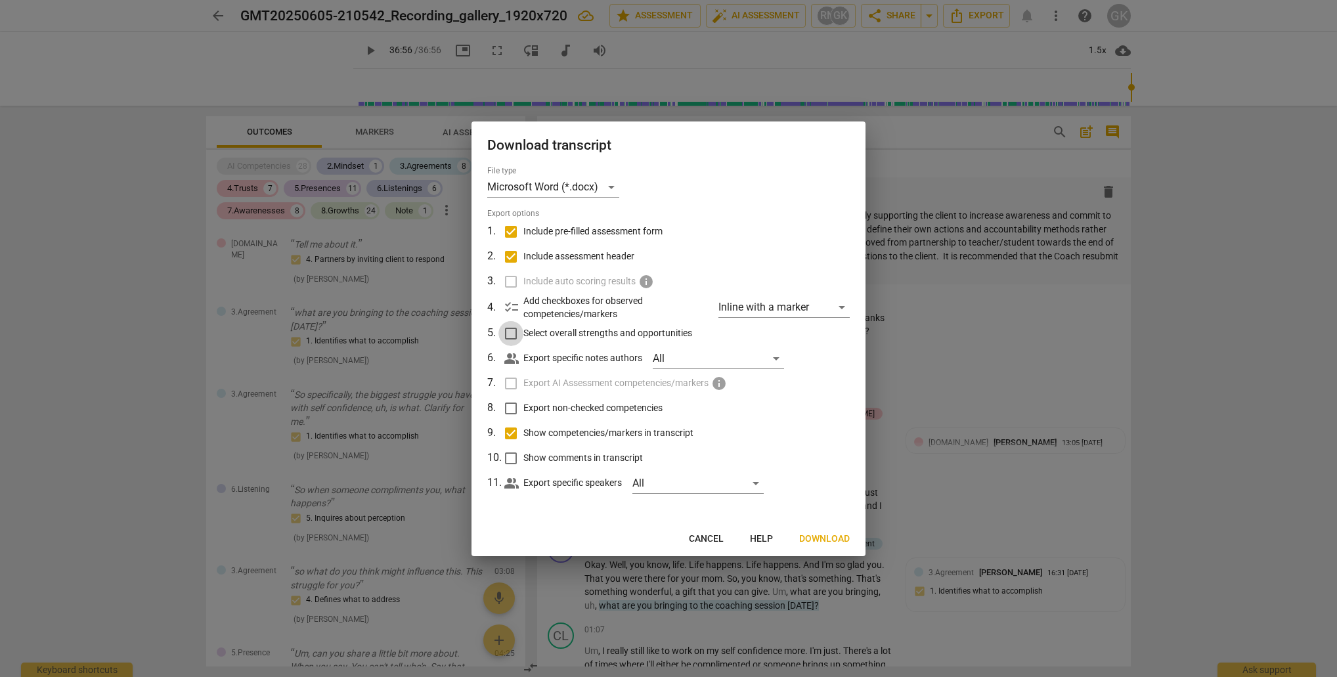
checkbox input "true"
click at [509, 408] on input "Export non-checked competencies" at bounding box center [510, 408] width 25 height 25
checkbox input "true"
click at [511, 458] on input "Show comments in transcript" at bounding box center [510, 458] width 25 height 25
checkbox input "true"
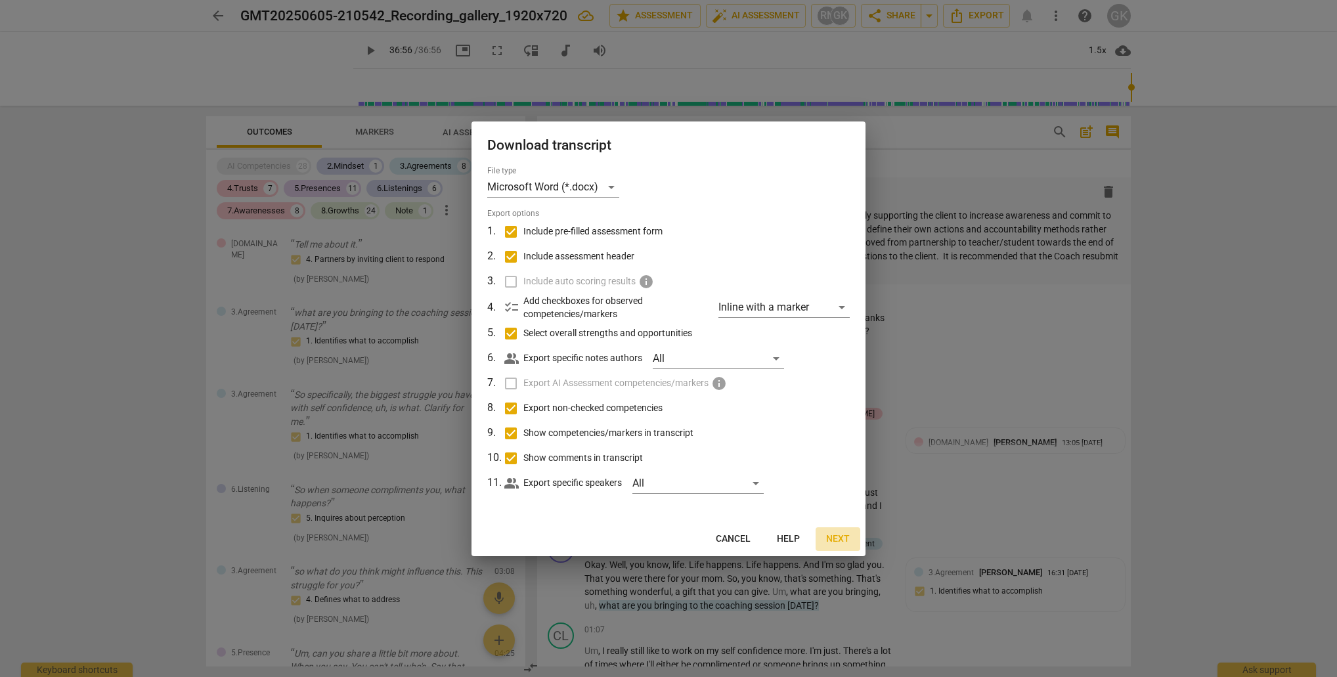
click at [839, 534] on span "Next" at bounding box center [838, 538] width 24 height 13
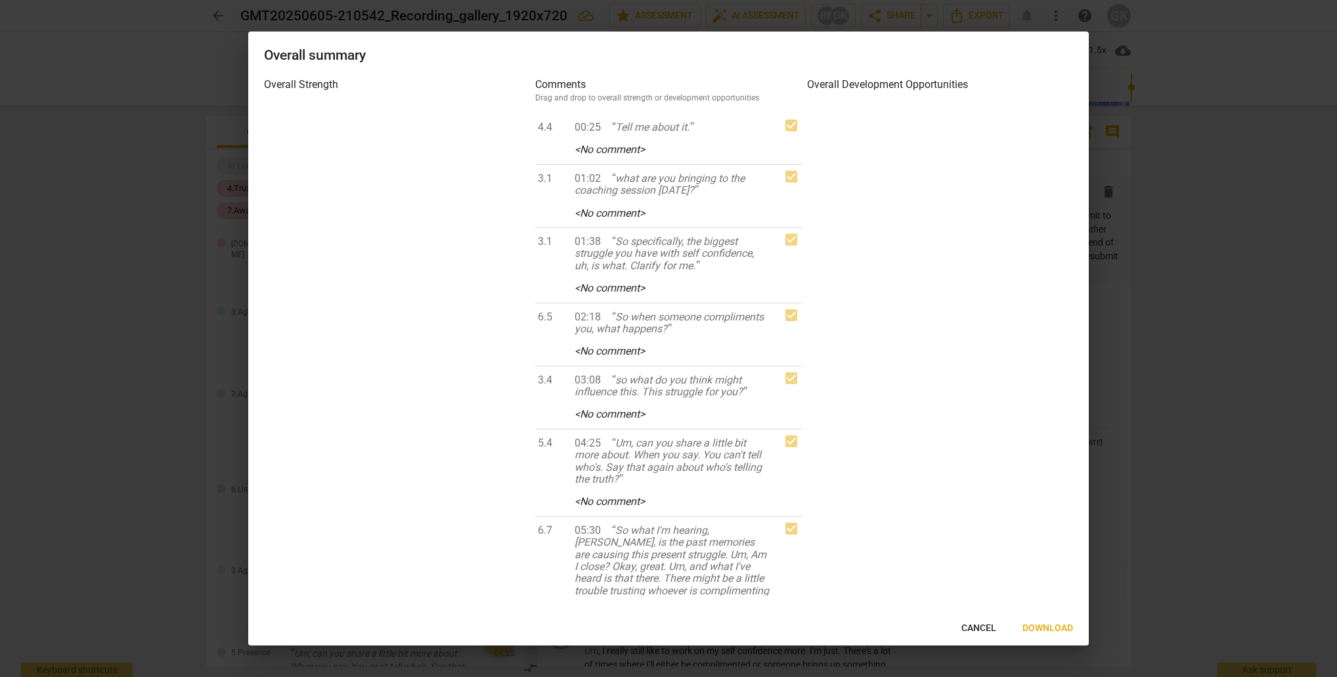
click at [1046, 618] on button "Download" at bounding box center [1048, 628] width 72 height 24
